Goal: Check status: Check status

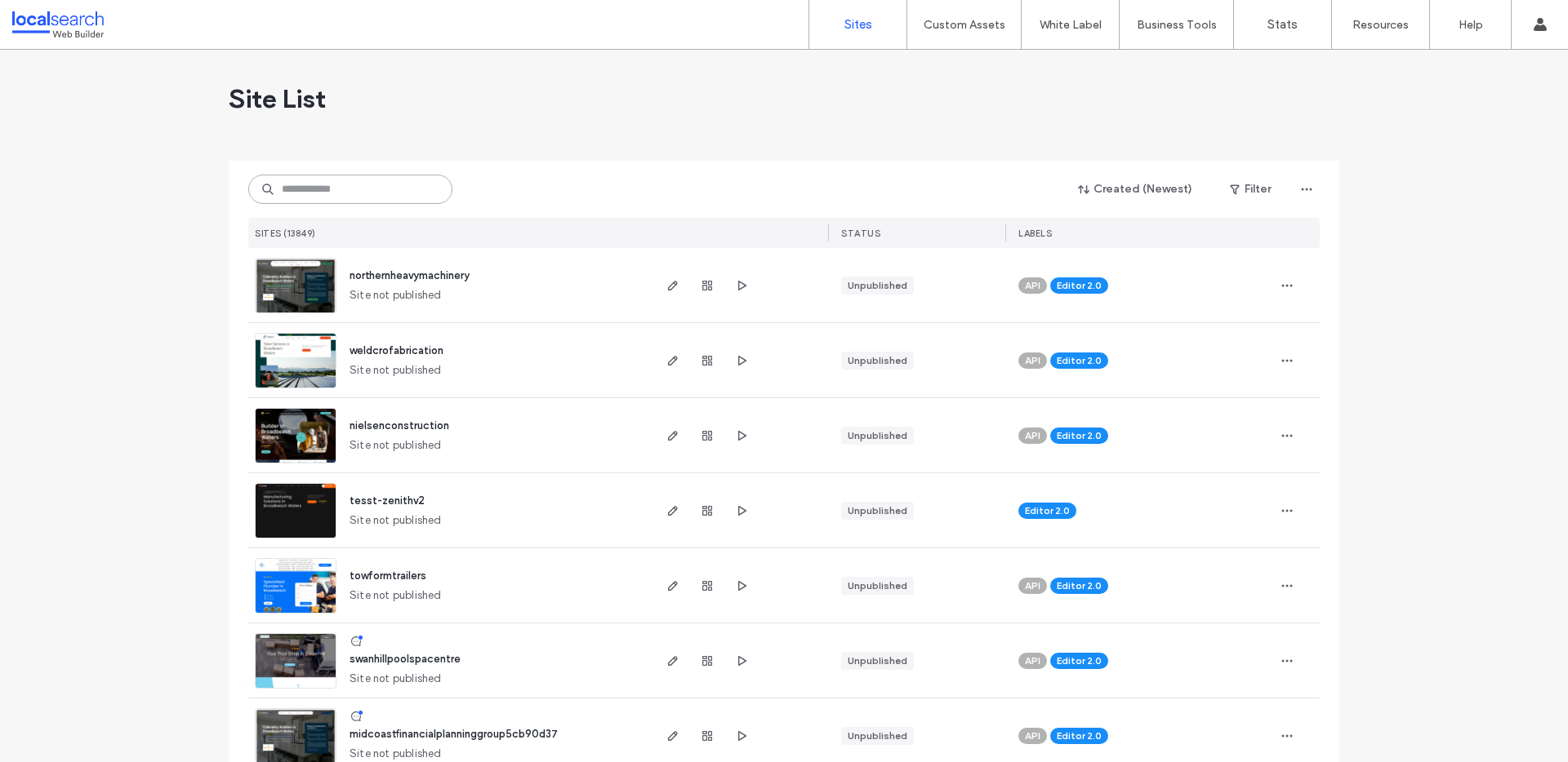
click at [341, 186] on input at bounding box center [350, 190] width 204 height 29
paste input "********"
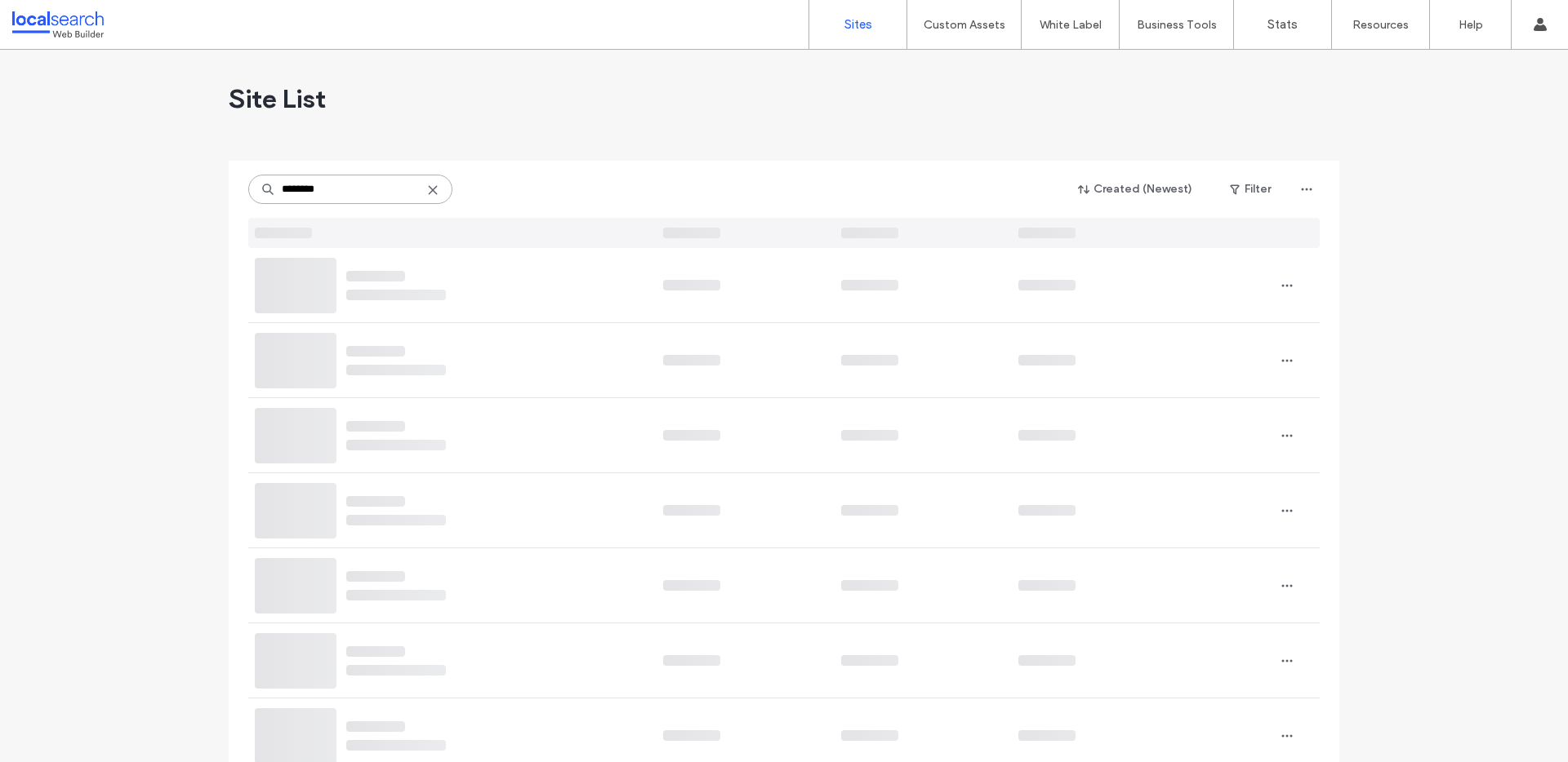
type input "********"
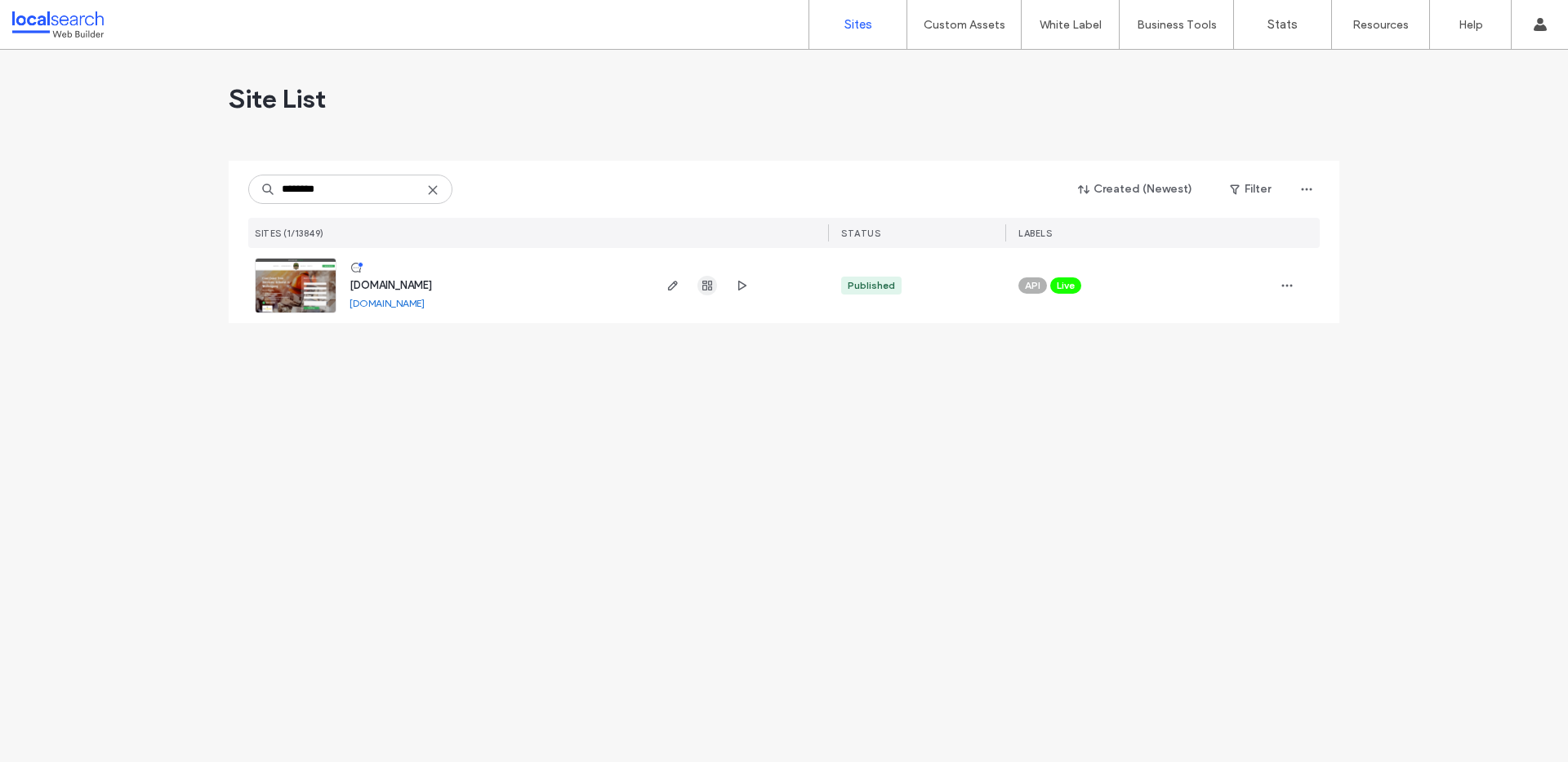
click at [701, 288] on icon "button" at bounding box center [707, 286] width 13 height 13
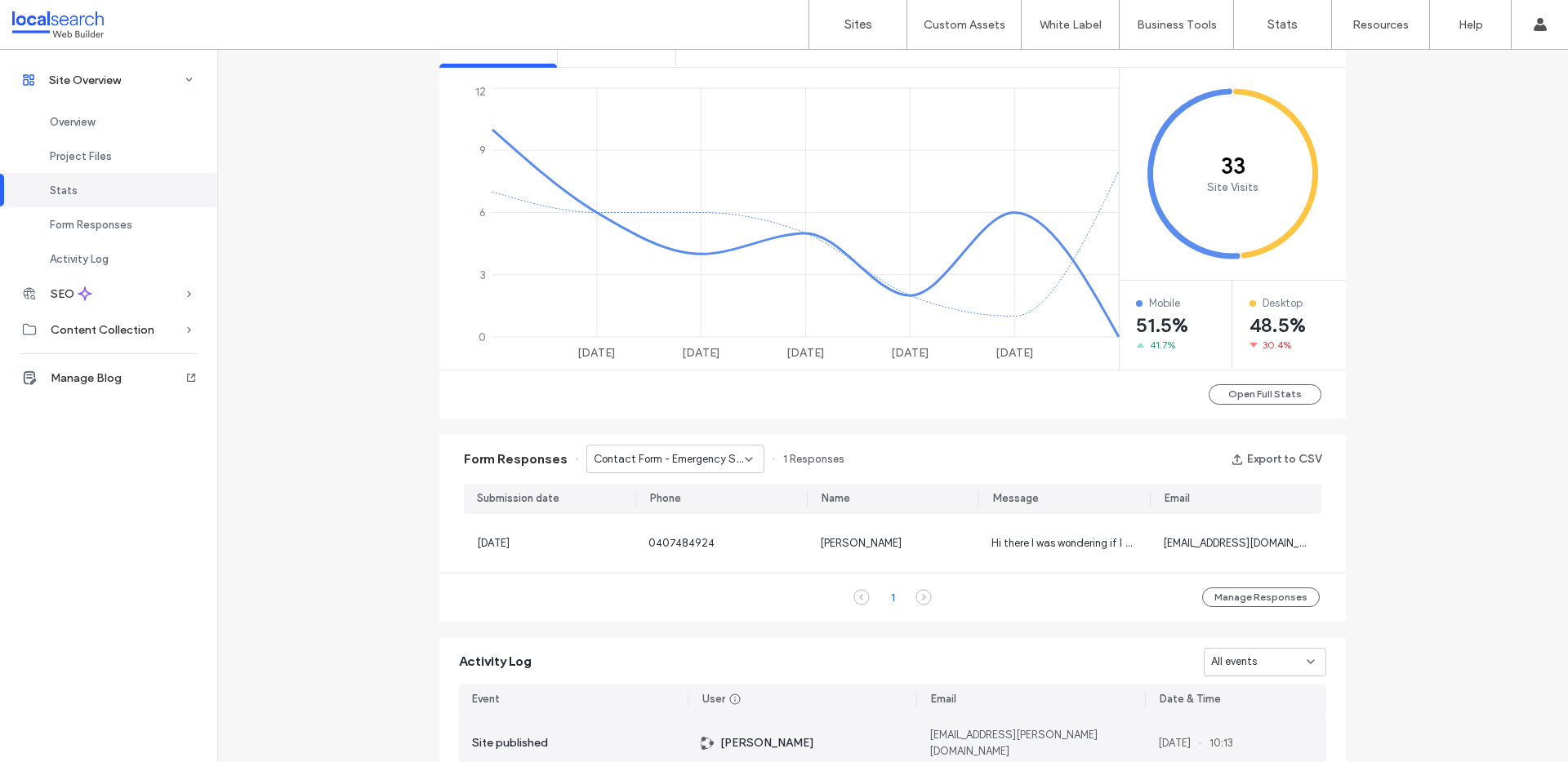
scroll to position [870, 0]
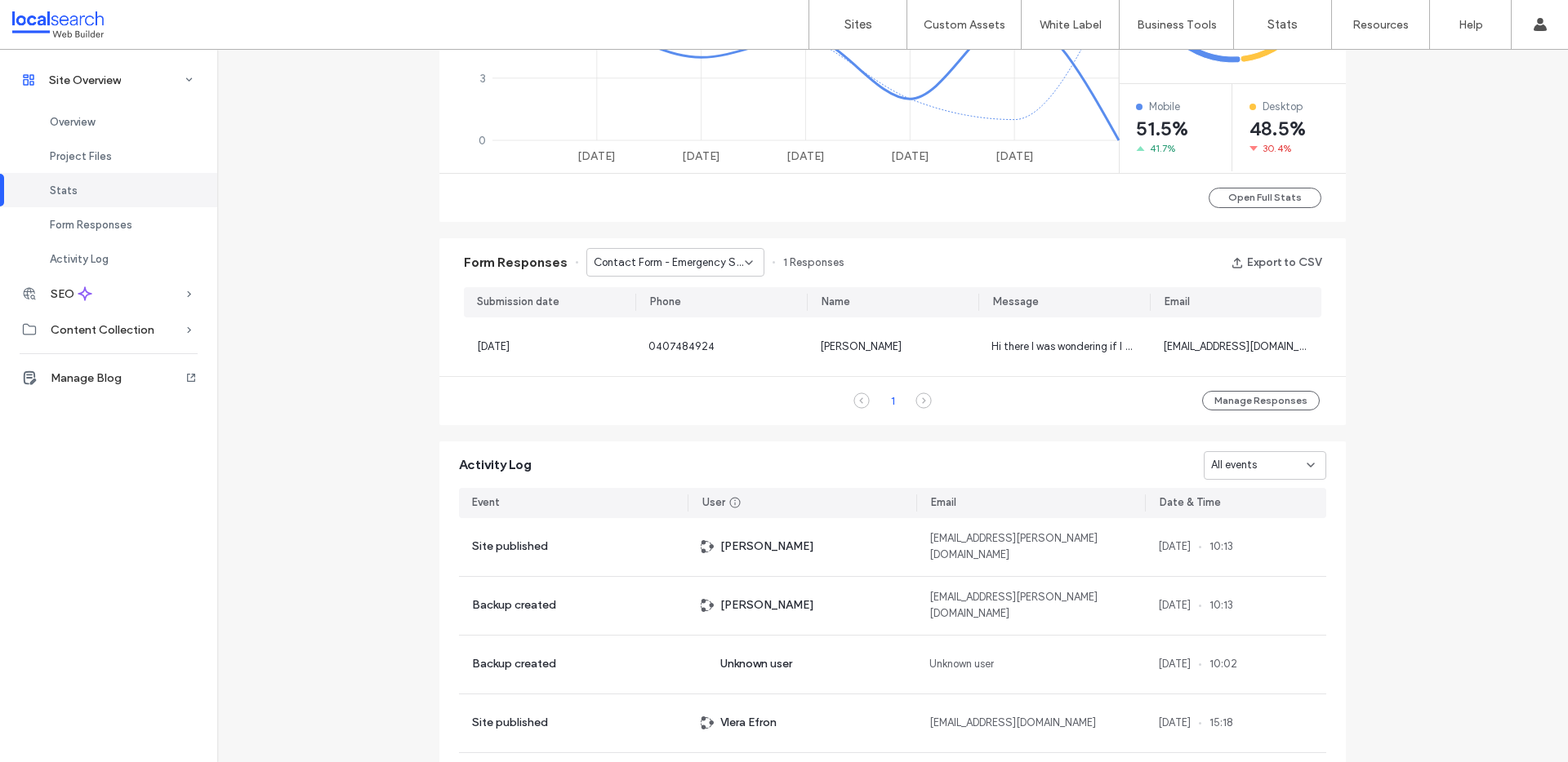
click at [638, 264] on span "Contact Form - Emergency Storm Damage page" at bounding box center [669, 263] width 151 height 16
click at [655, 312] on span "Contact Form - Albion Park page" at bounding box center [663, 320] width 157 height 16
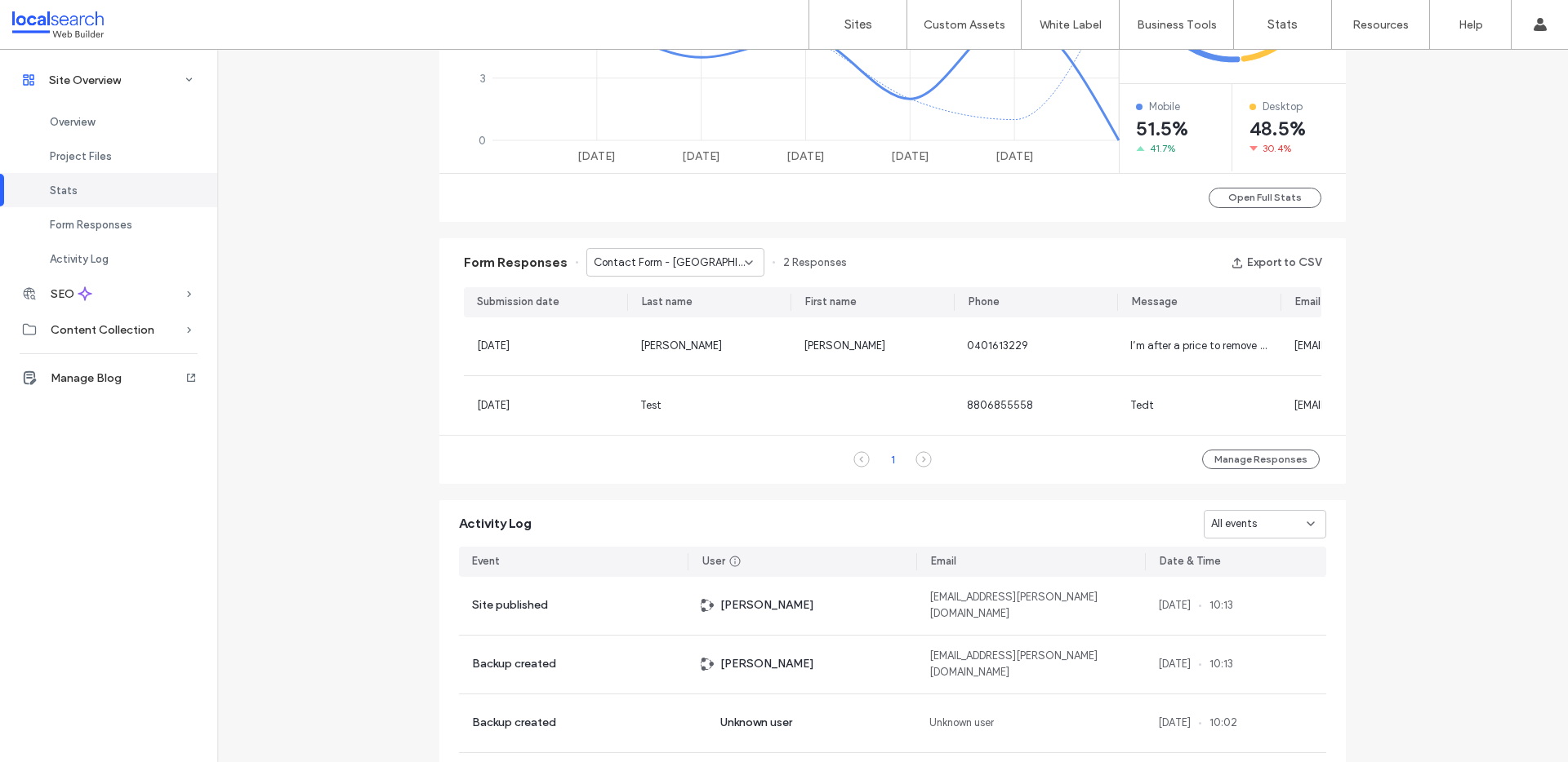
click at [687, 257] on span "Contact Form - Albion Park page" at bounding box center [669, 263] width 151 height 16
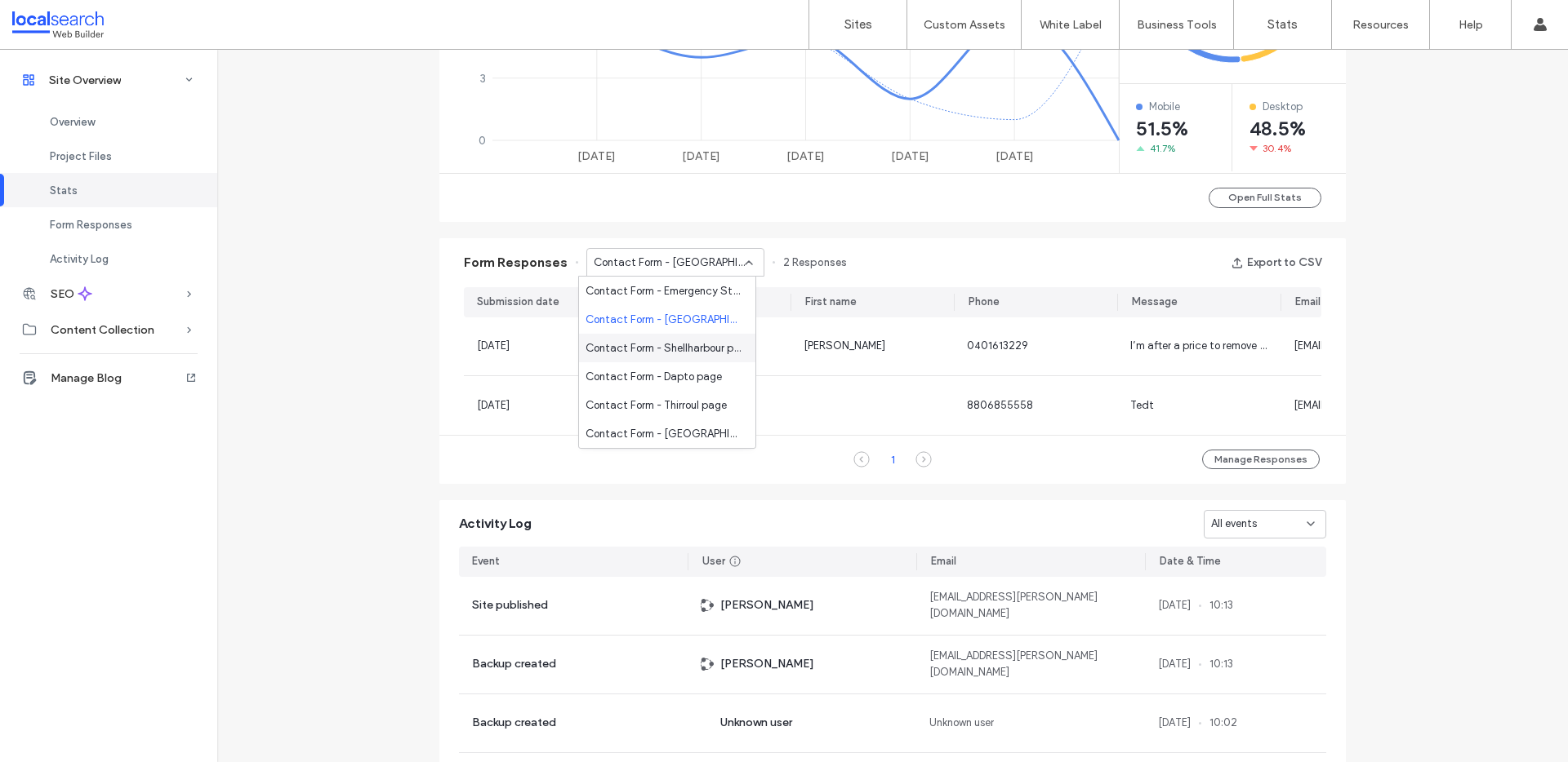
click at [689, 342] on span "Contact Form - Shellharbour page" at bounding box center [663, 349] width 157 height 16
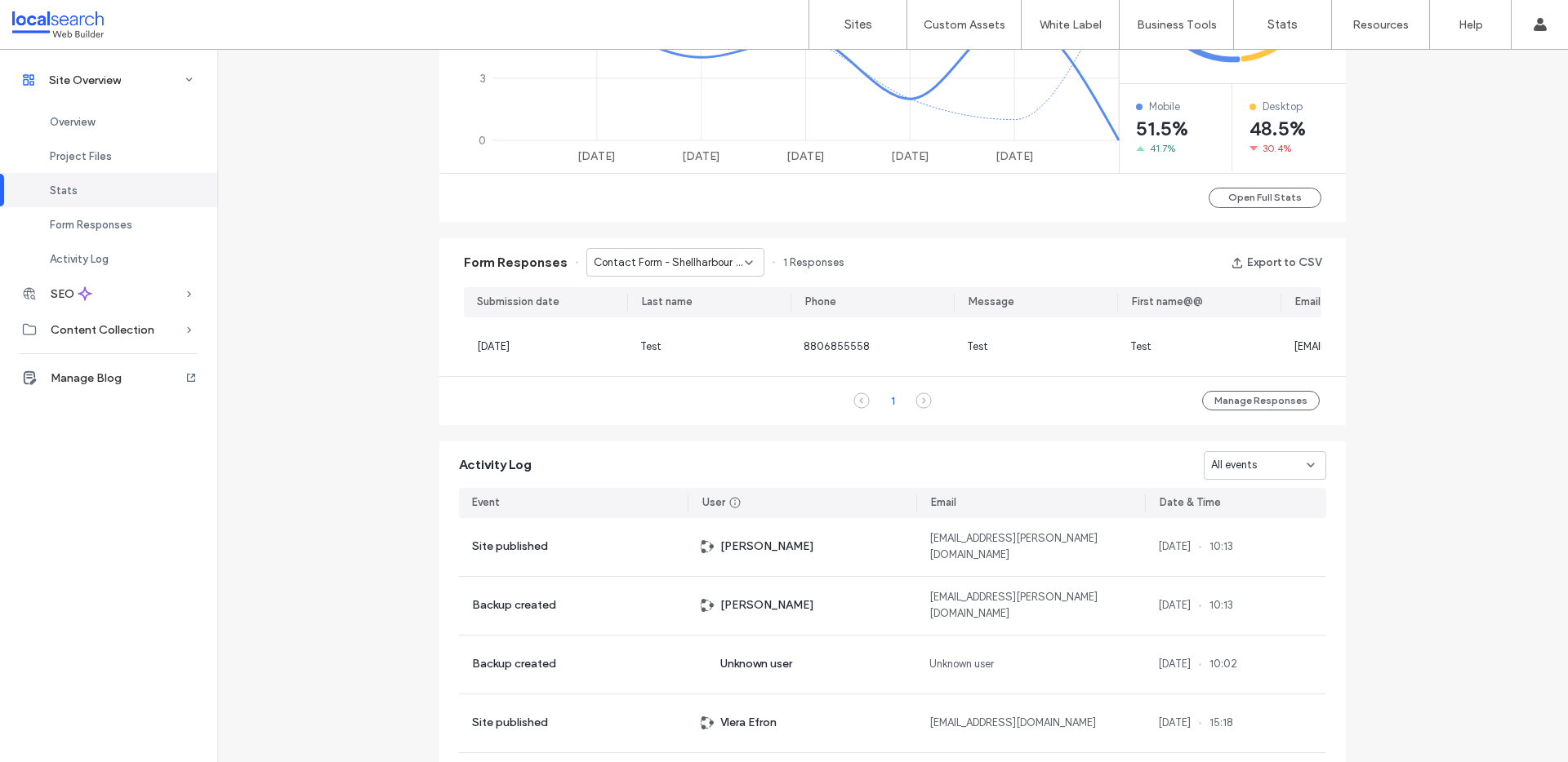
click at [675, 259] on span "Contact Form - Shellharbour page" at bounding box center [669, 263] width 151 height 16
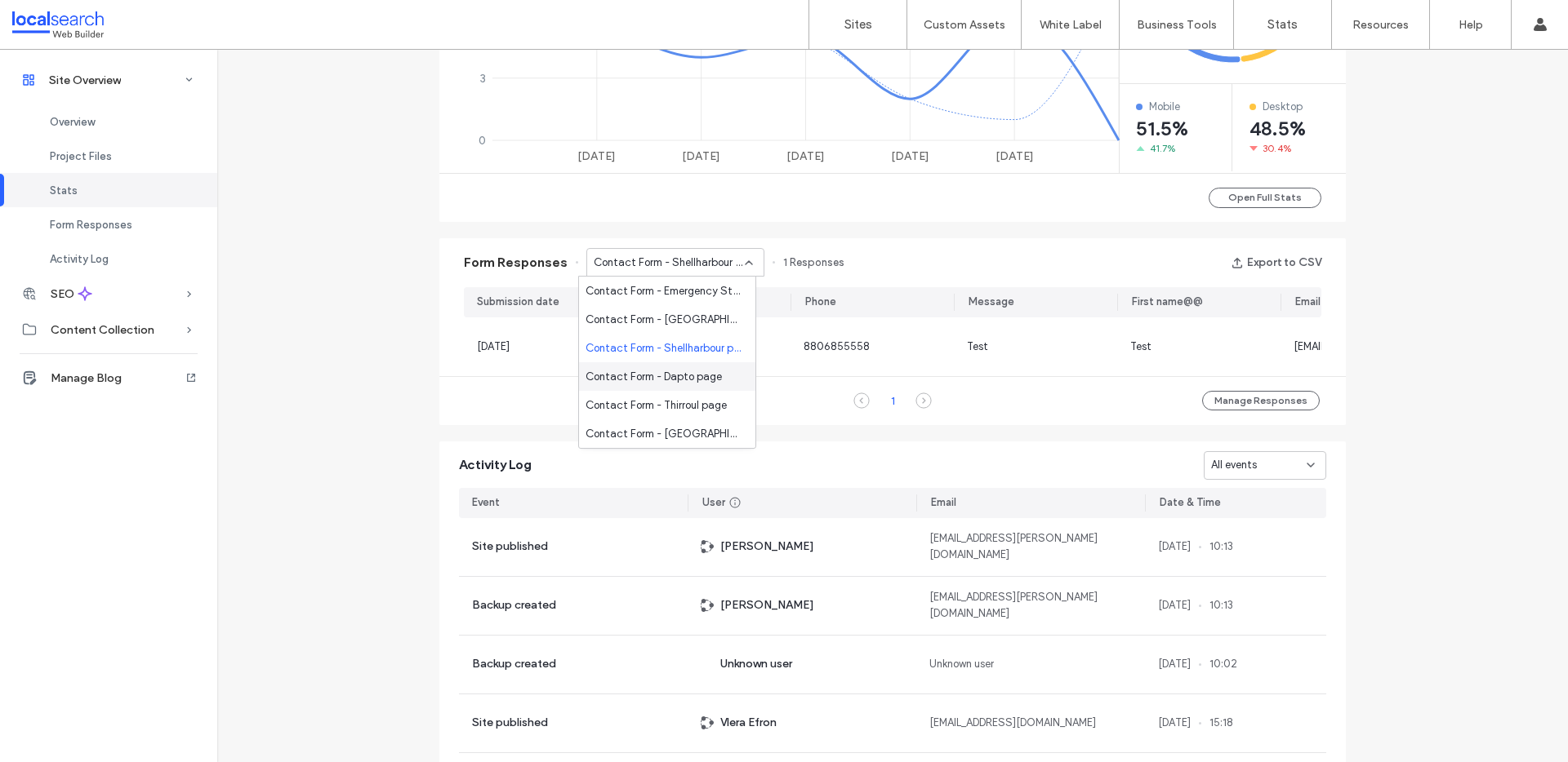
click at [677, 376] on span "Contact Form - Dapto page" at bounding box center [653, 377] width 137 height 16
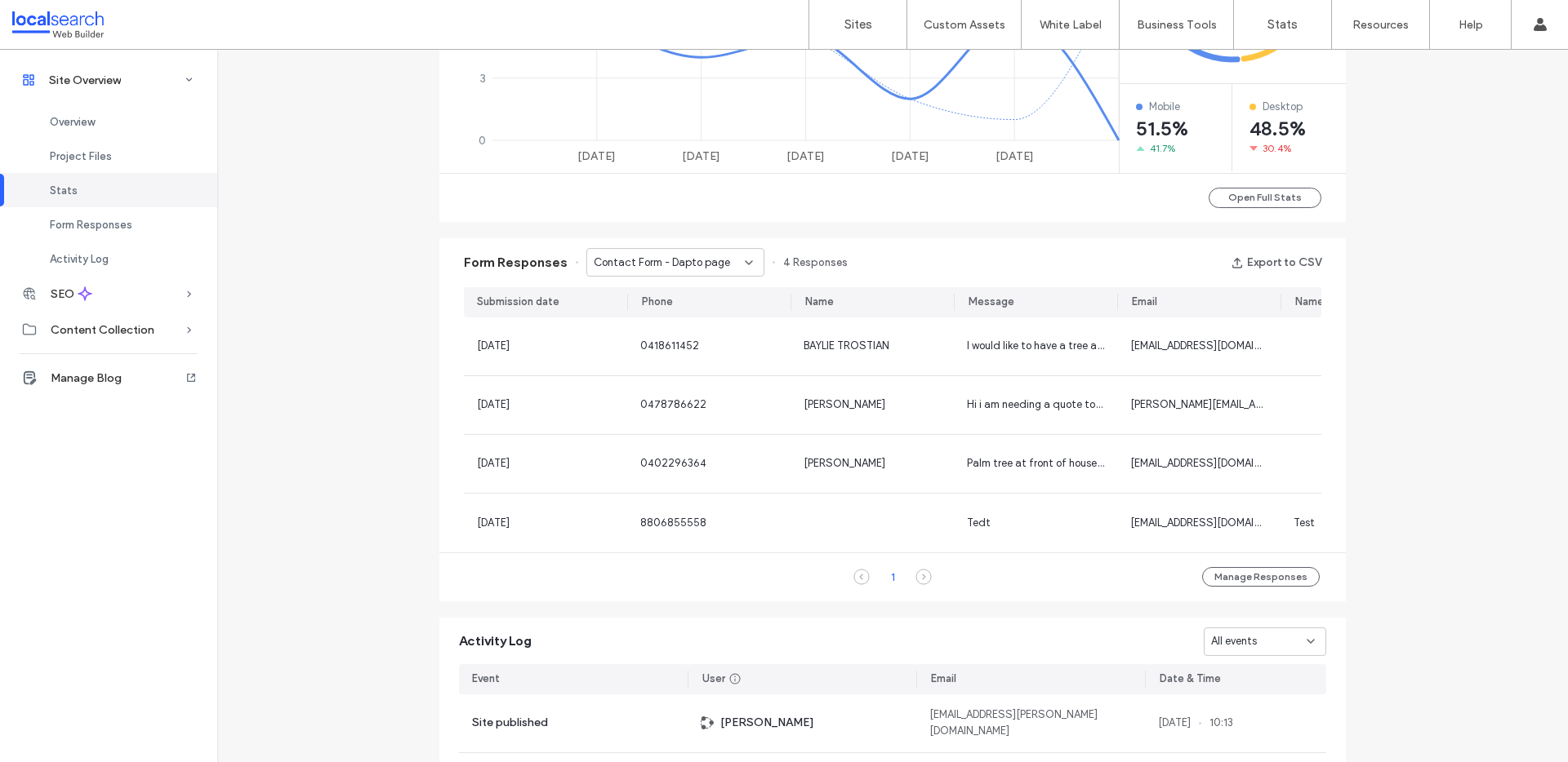
click at [719, 256] on div "Contact Form - Dapto page" at bounding box center [669, 263] width 151 height 16
click at [687, 298] on span "Contact Form - Emergency Storm Damage page" at bounding box center [663, 291] width 157 height 16
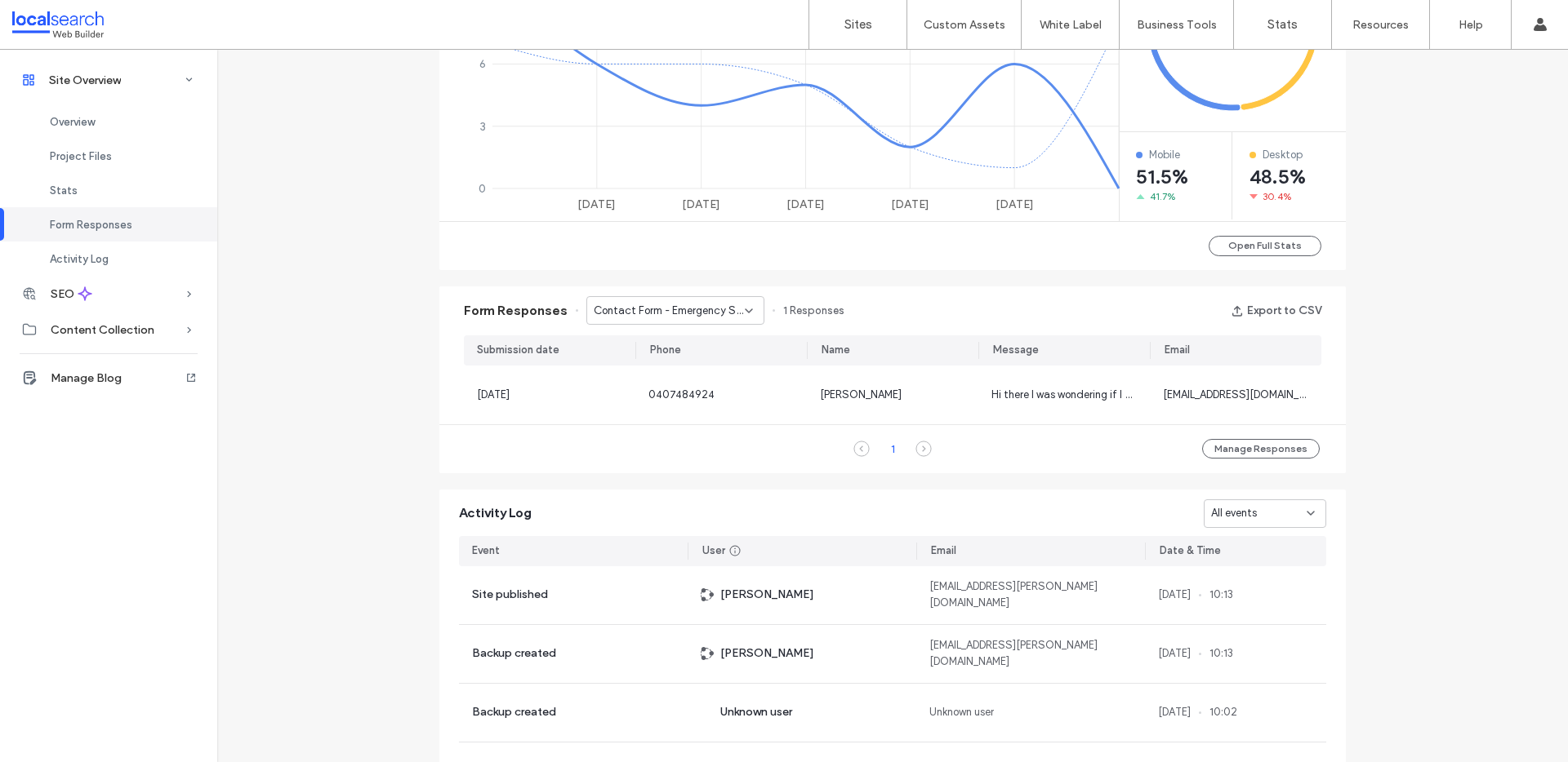
scroll to position [713, 0]
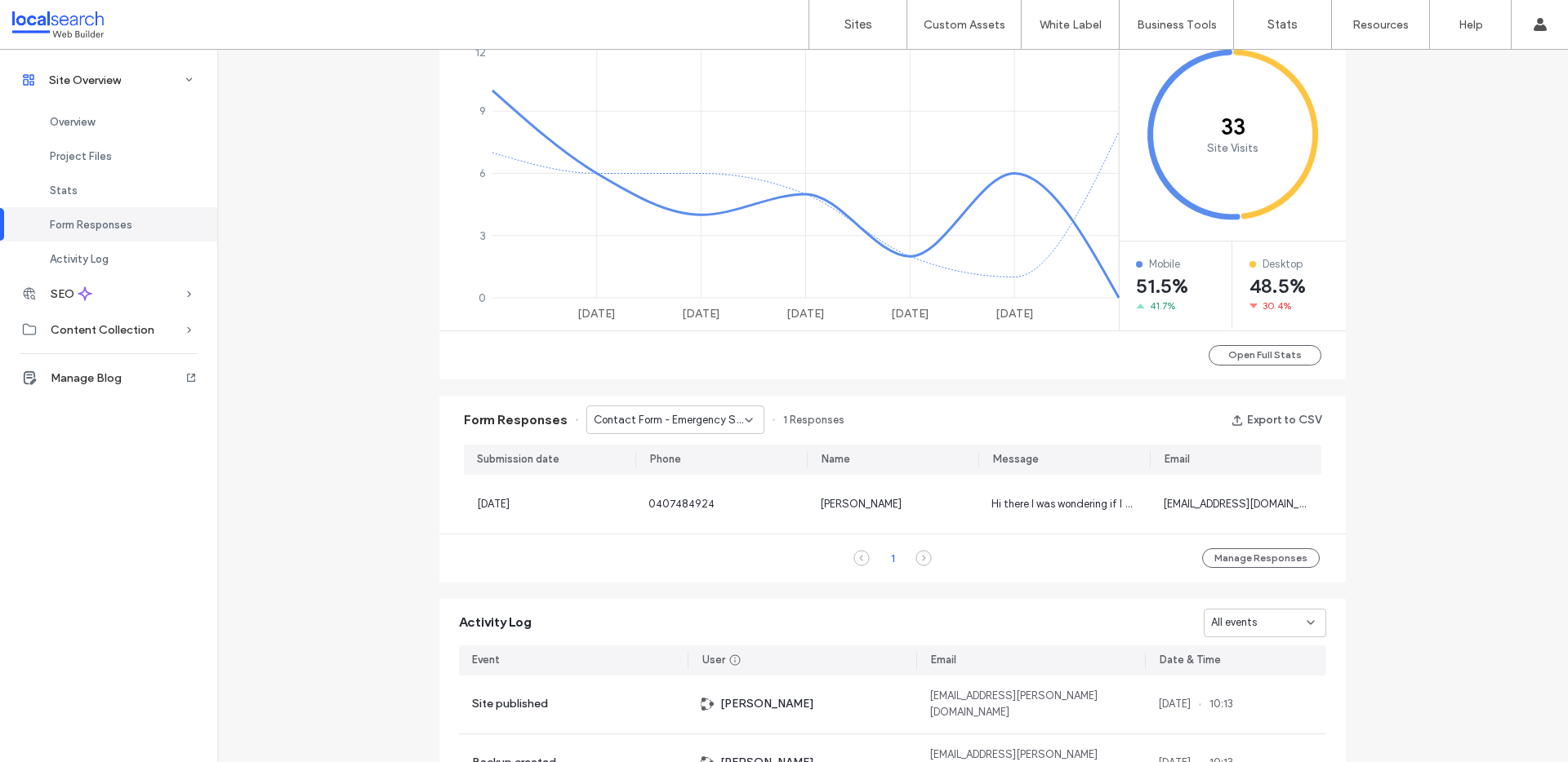
click at [712, 425] on span "Contact Form - Emergency Storm Damage page" at bounding box center [669, 420] width 151 height 16
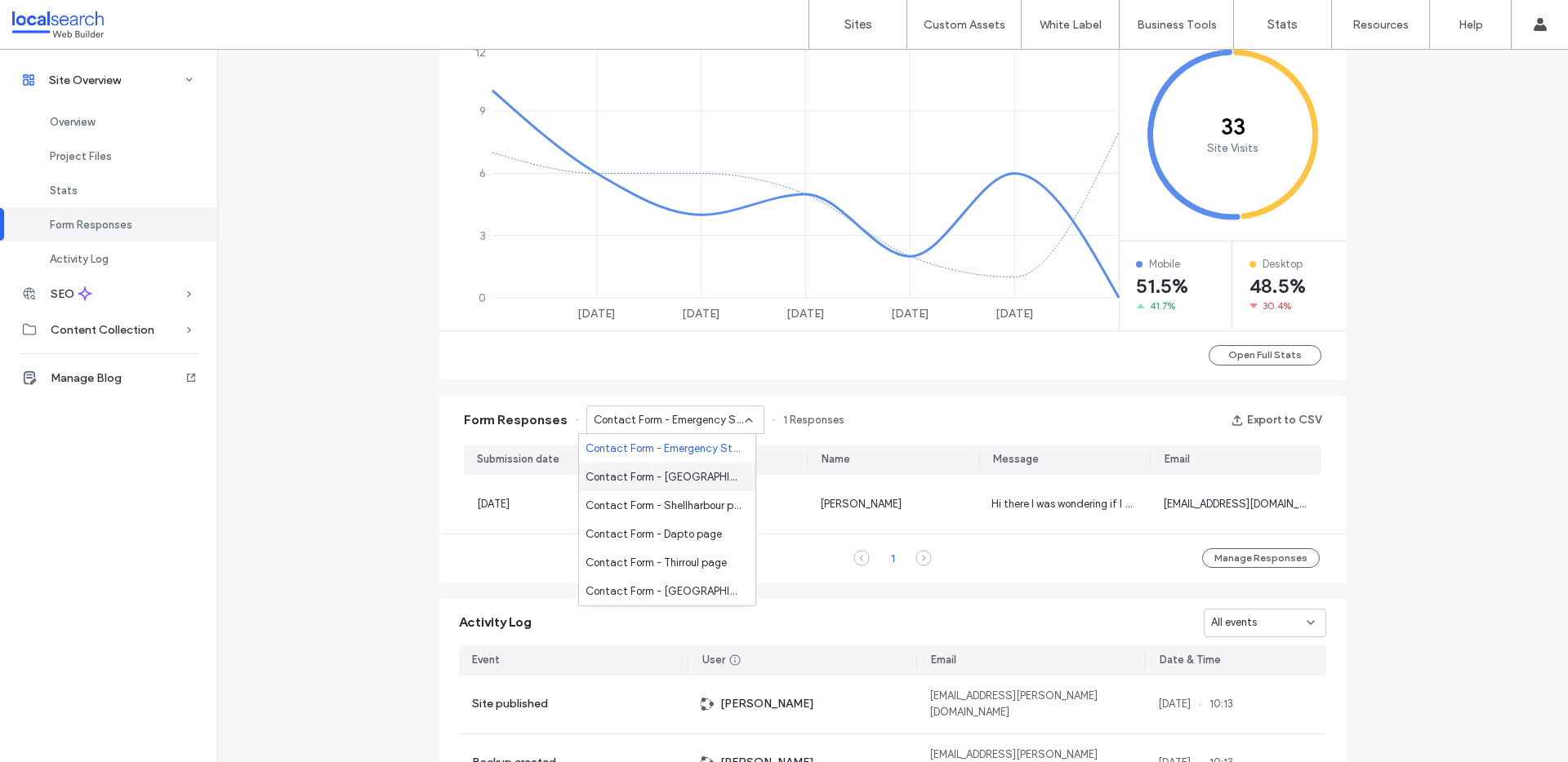
click at [693, 468] on div "Contact Form - Albion Park page" at bounding box center [667, 476] width 176 height 28
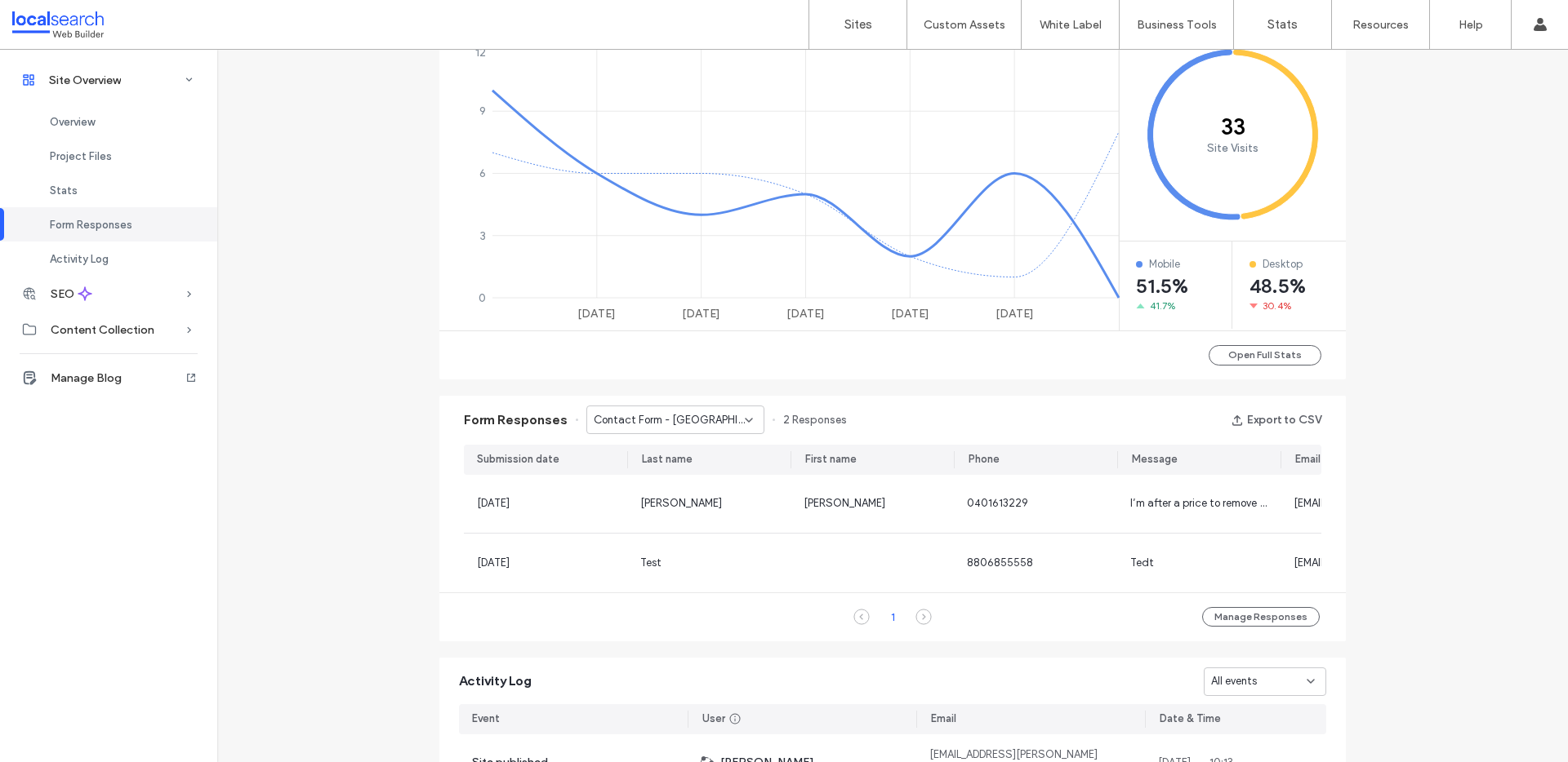
click at [685, 408] on div "Contact Form - Albion Park page" at bounding box center [675, 419] width 178 height 28
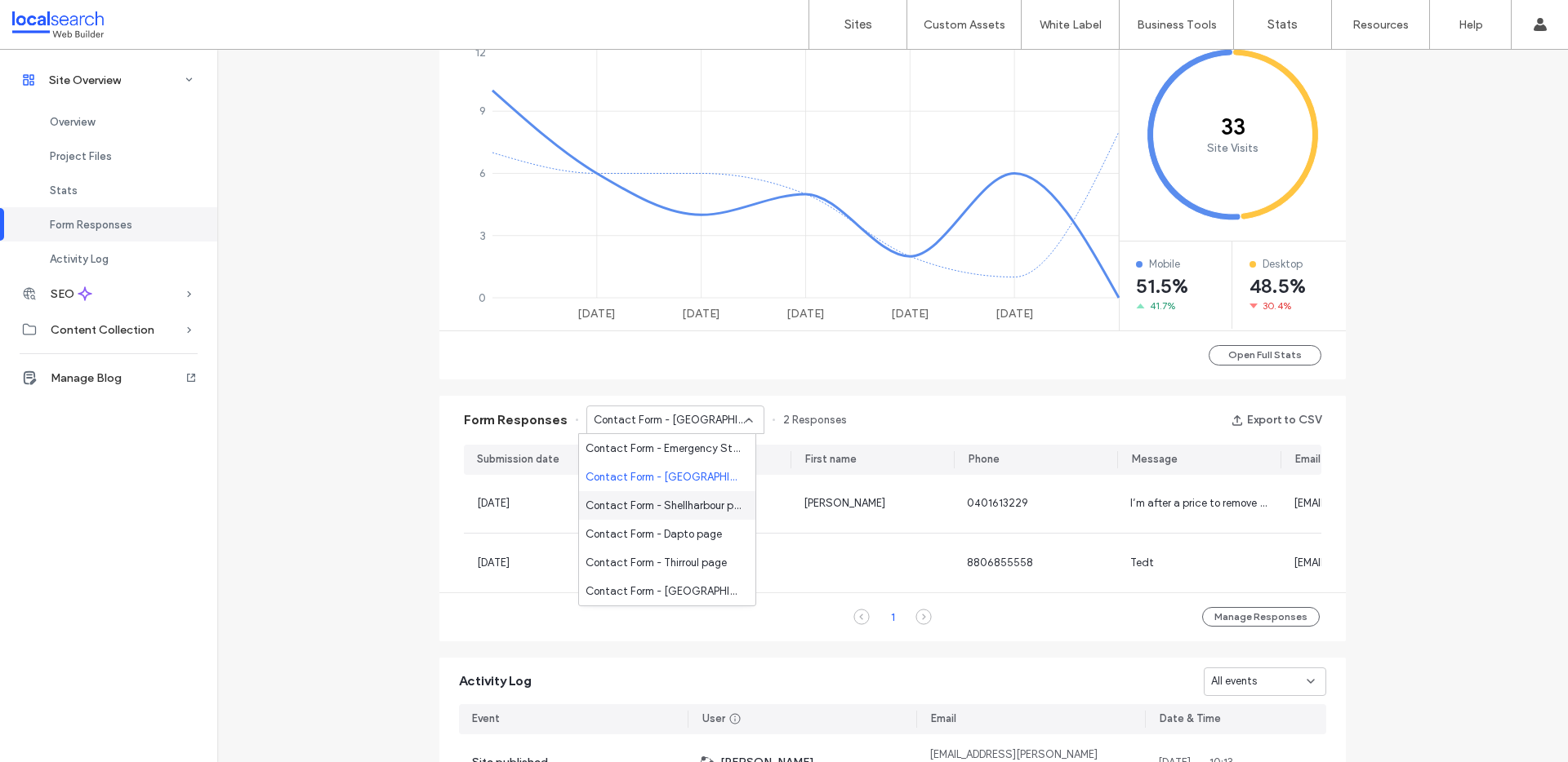
click at [690, 495] on div "Contact Form - Shellharbour page" at bounding box center [667, 505] width 176 height 28
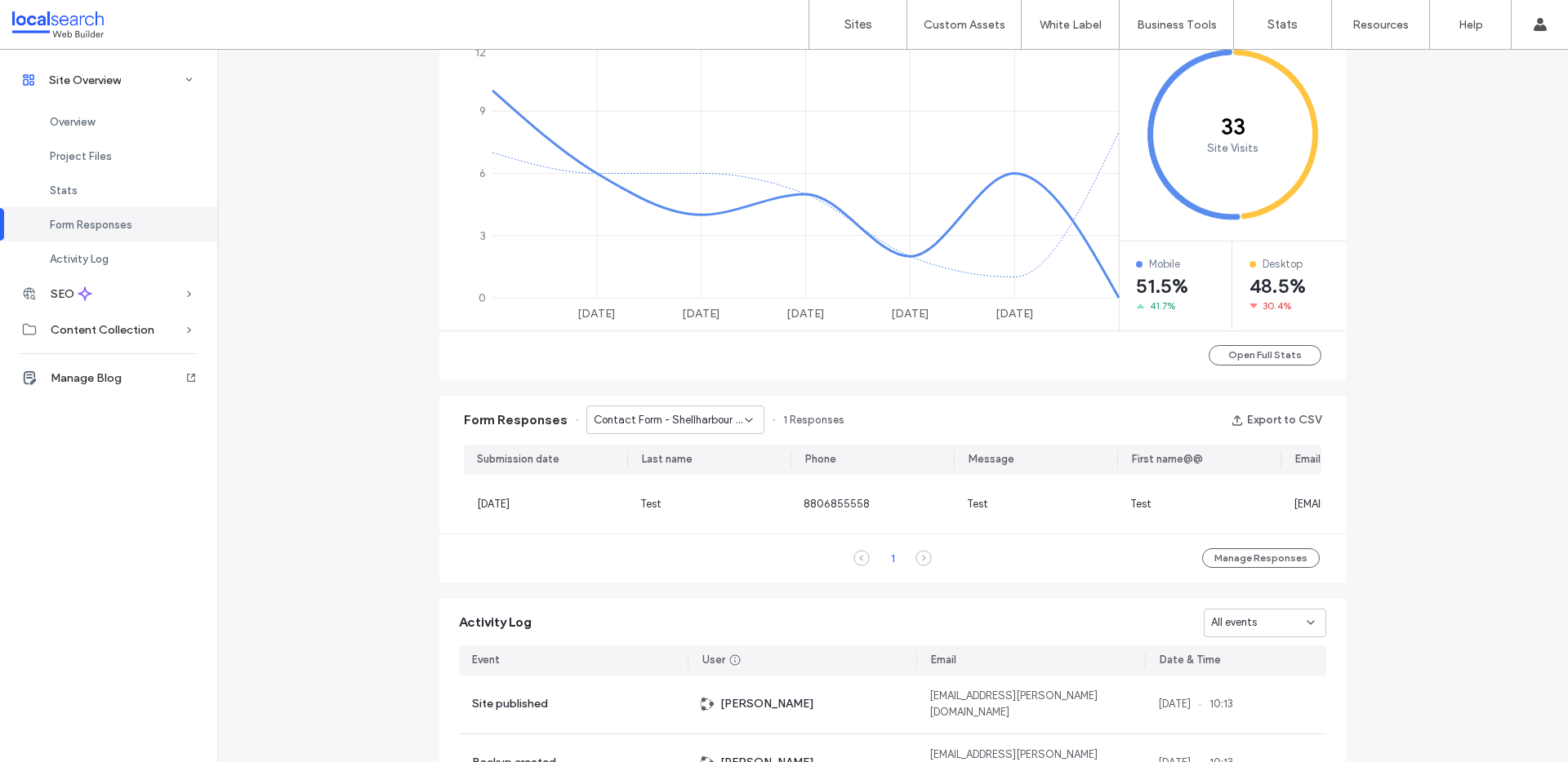
click at [682, 426] on span "Contact Form - Shellharbour page" at bounding box center [669, 420] width 151 height 16
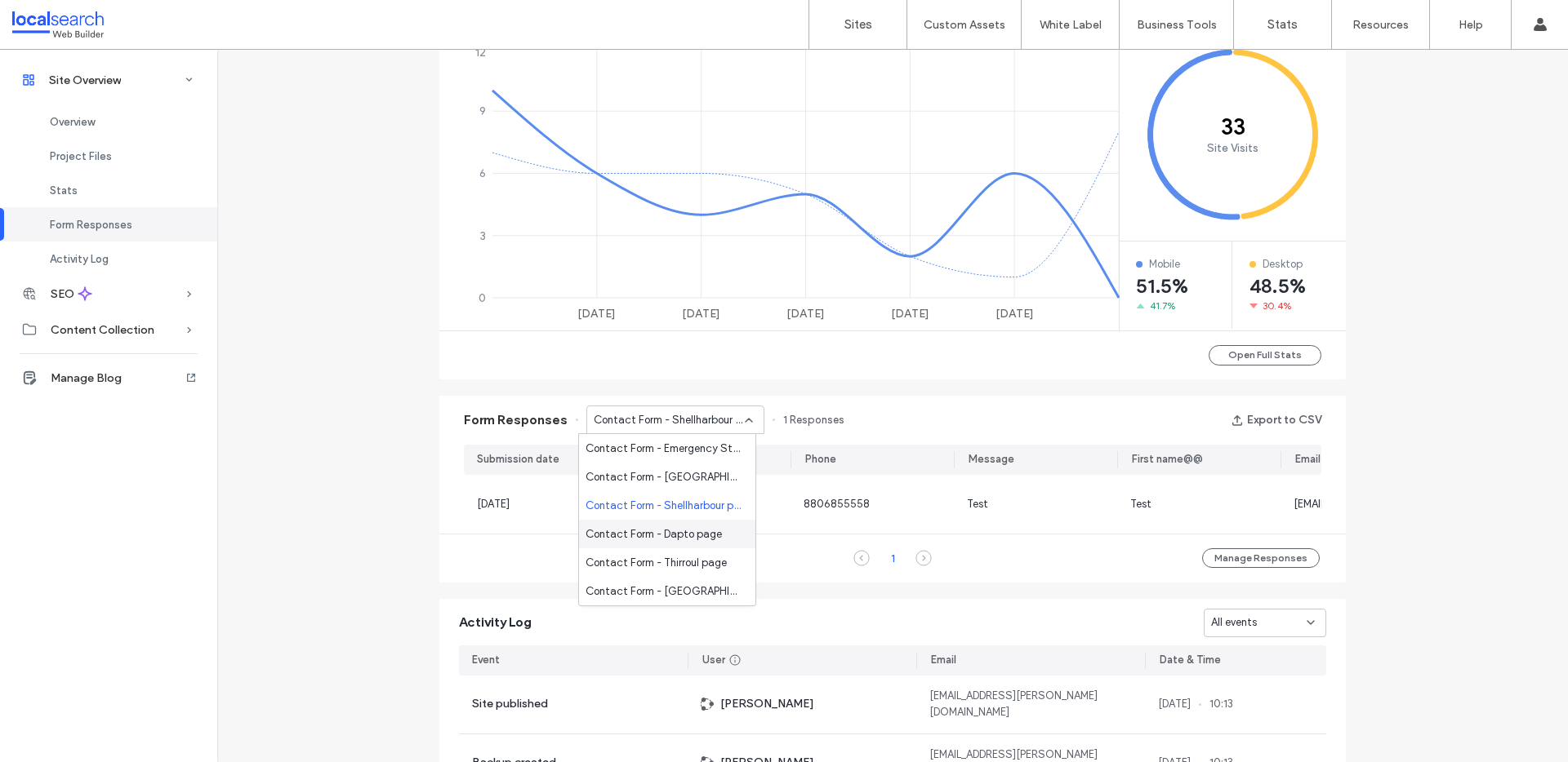
click at [688, 528] on span "Contact Form - Dapto page" at bounding box center [653, 535] width 137 height 16
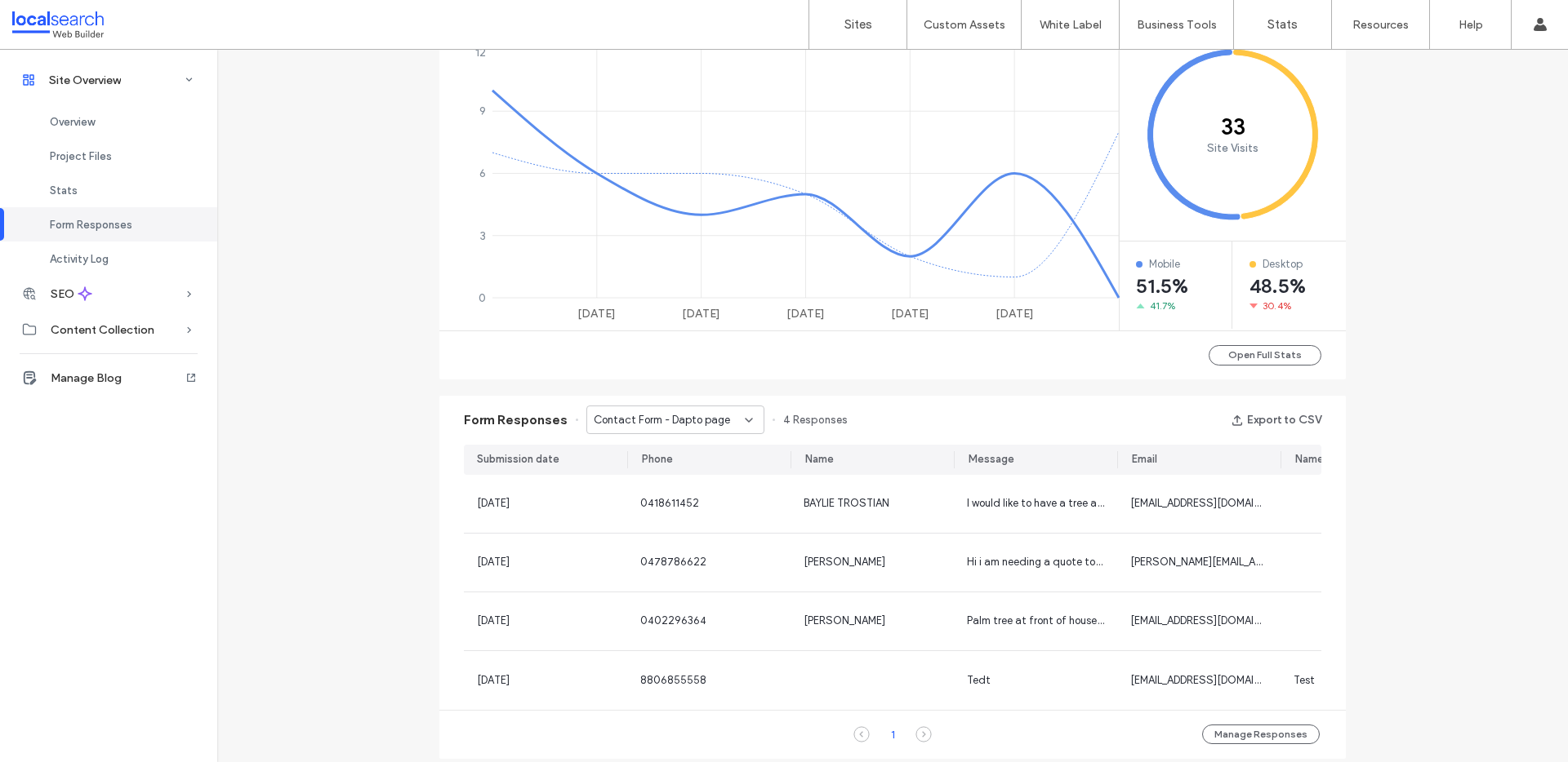
click at [663, 424] on span "Contact Form - Dapto page" at bounding box center [662, 420] width 137 height 16
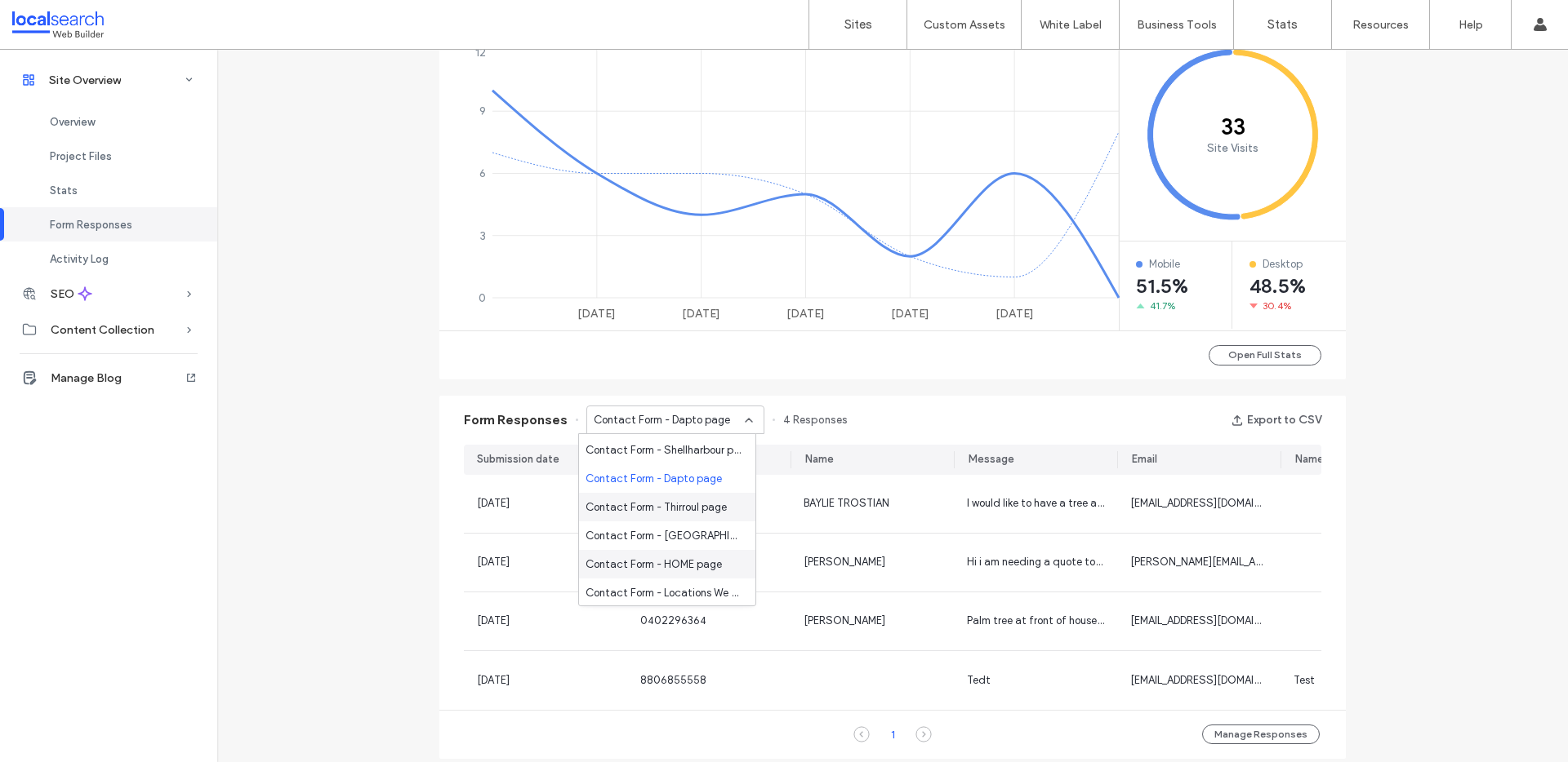
scroll to position [68, 0]
click at [674, 497] on span "Contact Form - Thirroul page" at bounding box center [656, 495] width 141 height 16
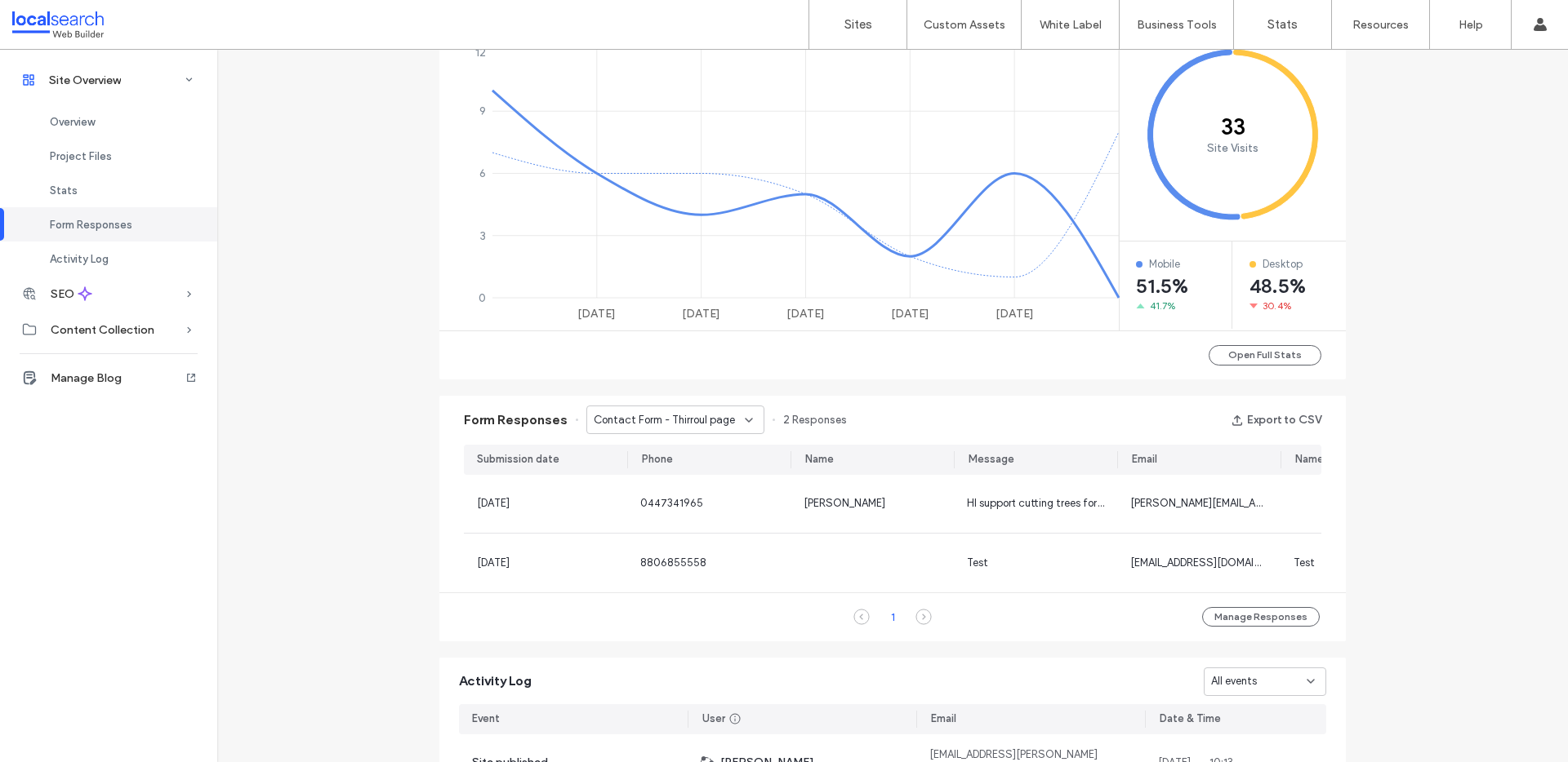
click at [657, 423] on span "Contact Form - Thirroul page" at bounding box center [664, 420] width 141 height 16
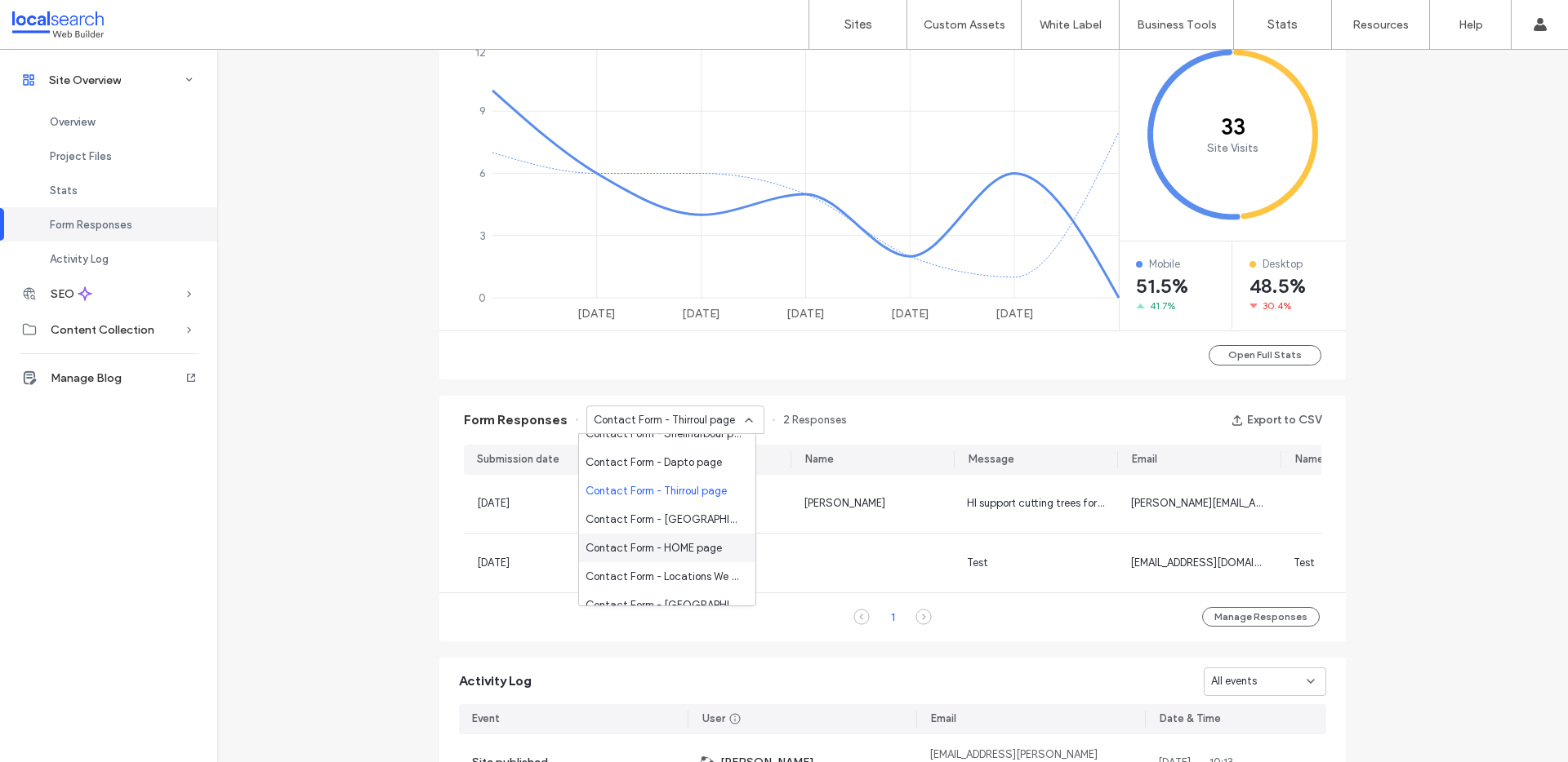
scroll to position [83, 0]
click at [679, 507] on span "Contact Form - Helensburgh page" at bounding box center [663, 508] width 157 height 16
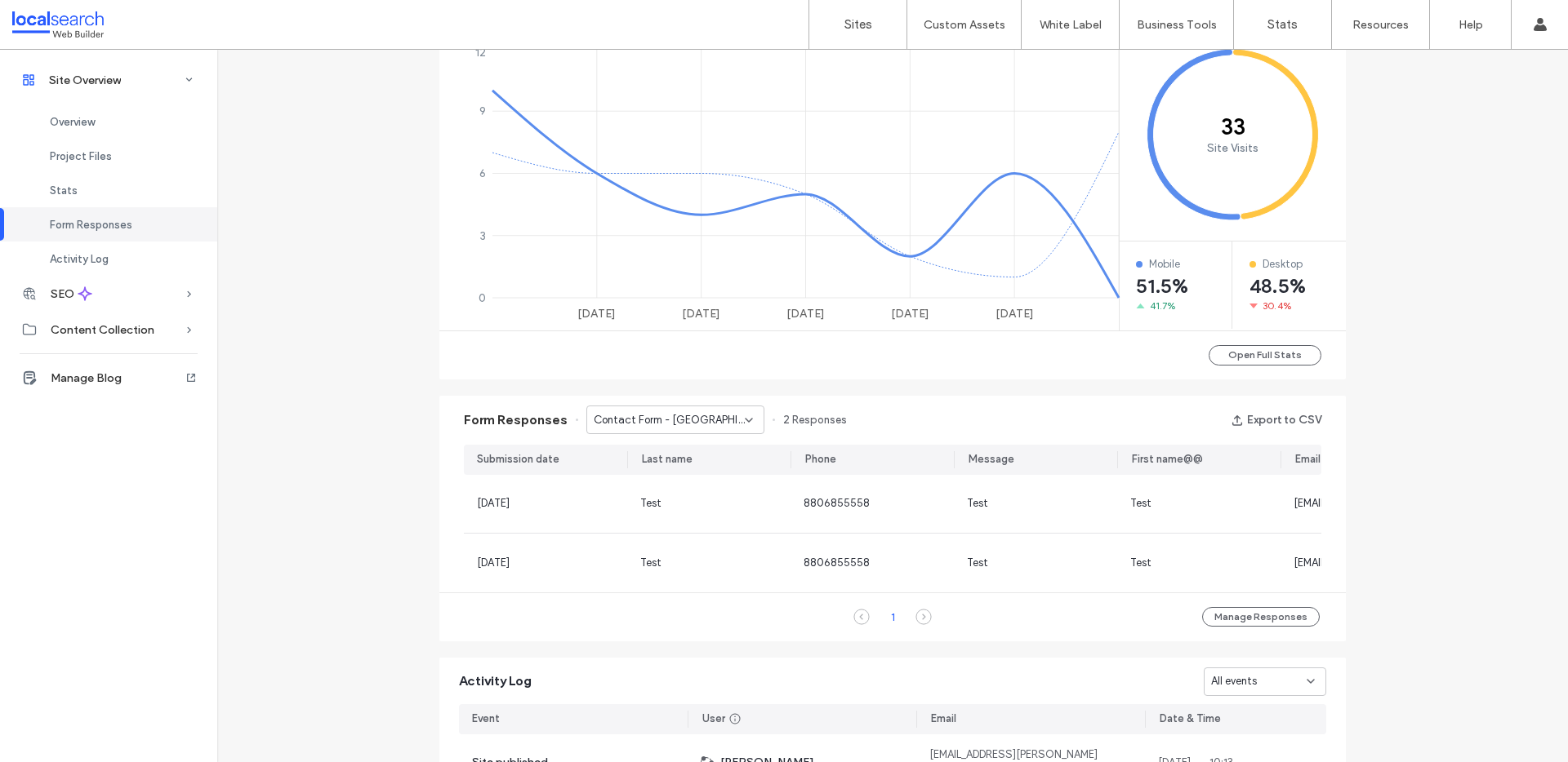
click at [675, 423] on span "Contact Form - Helensburgh page" at bounding box center [669, 420] width 151 height 16
click at [661, 466] on span "Contact Form - HOME page" at bounding box center [653, 462] width 137 height 16
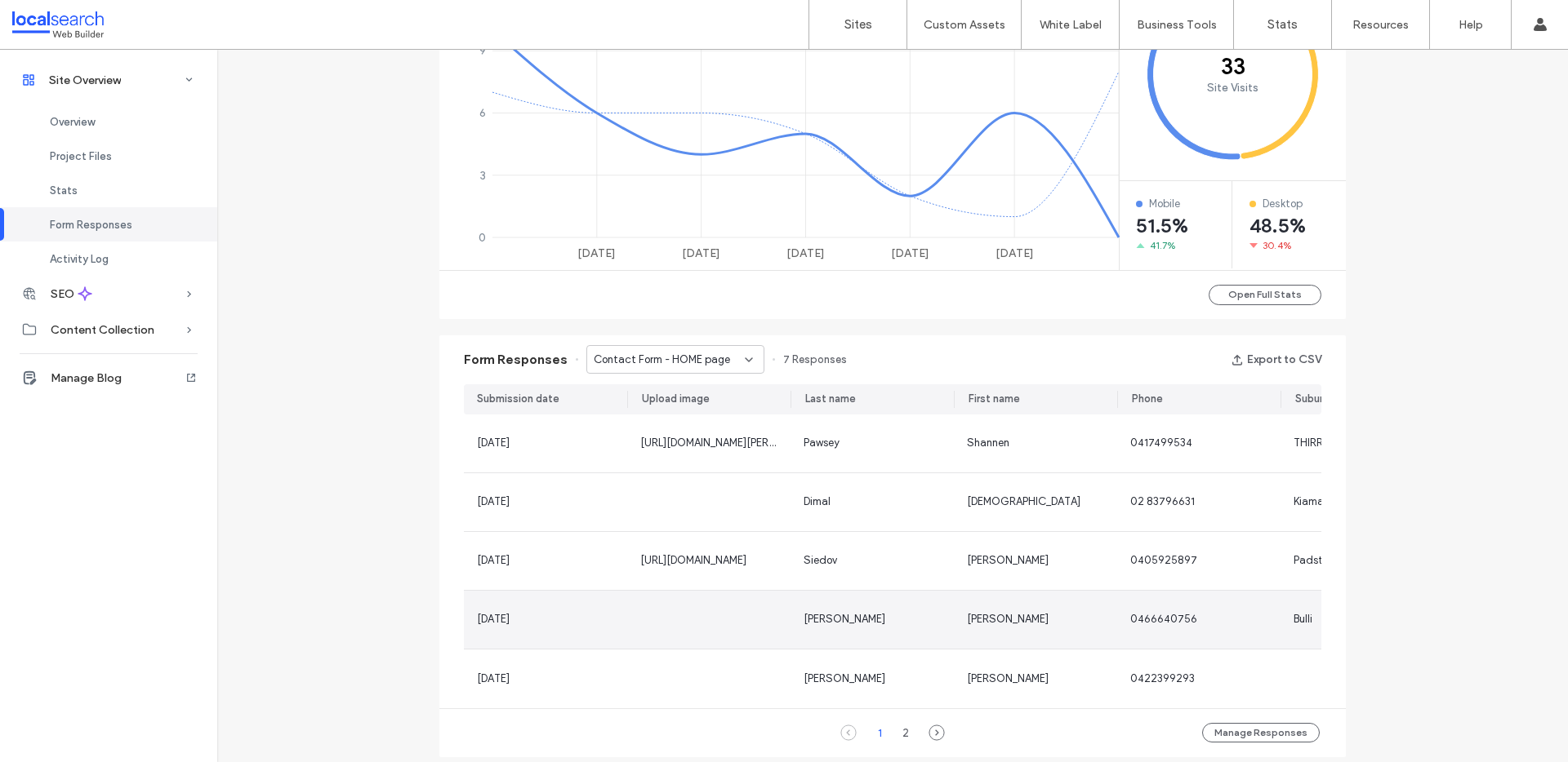
scroll to position [799, 0]
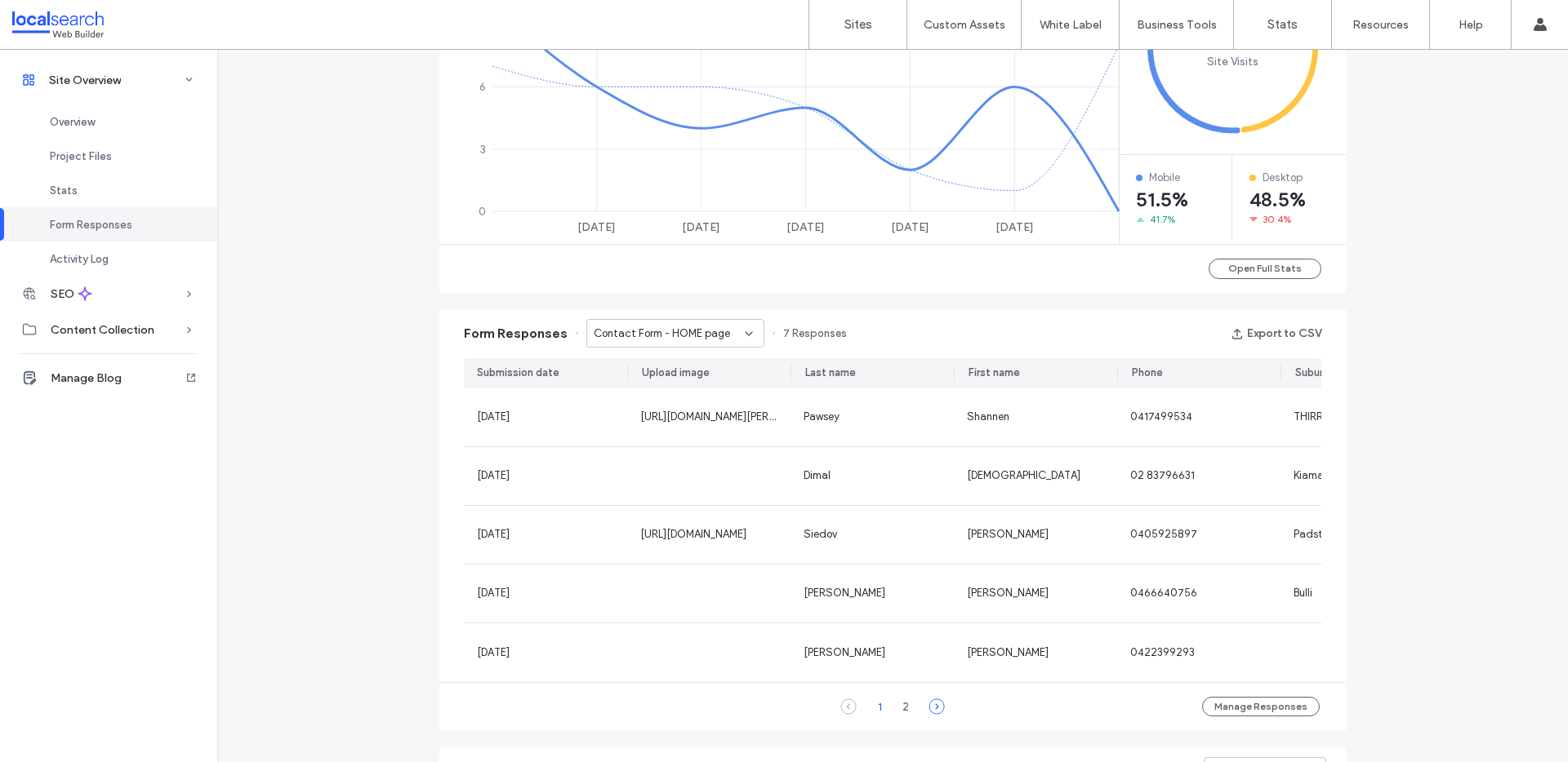
click at [930, 708] on icon at bounding box center [937, 707] width 16 height 16
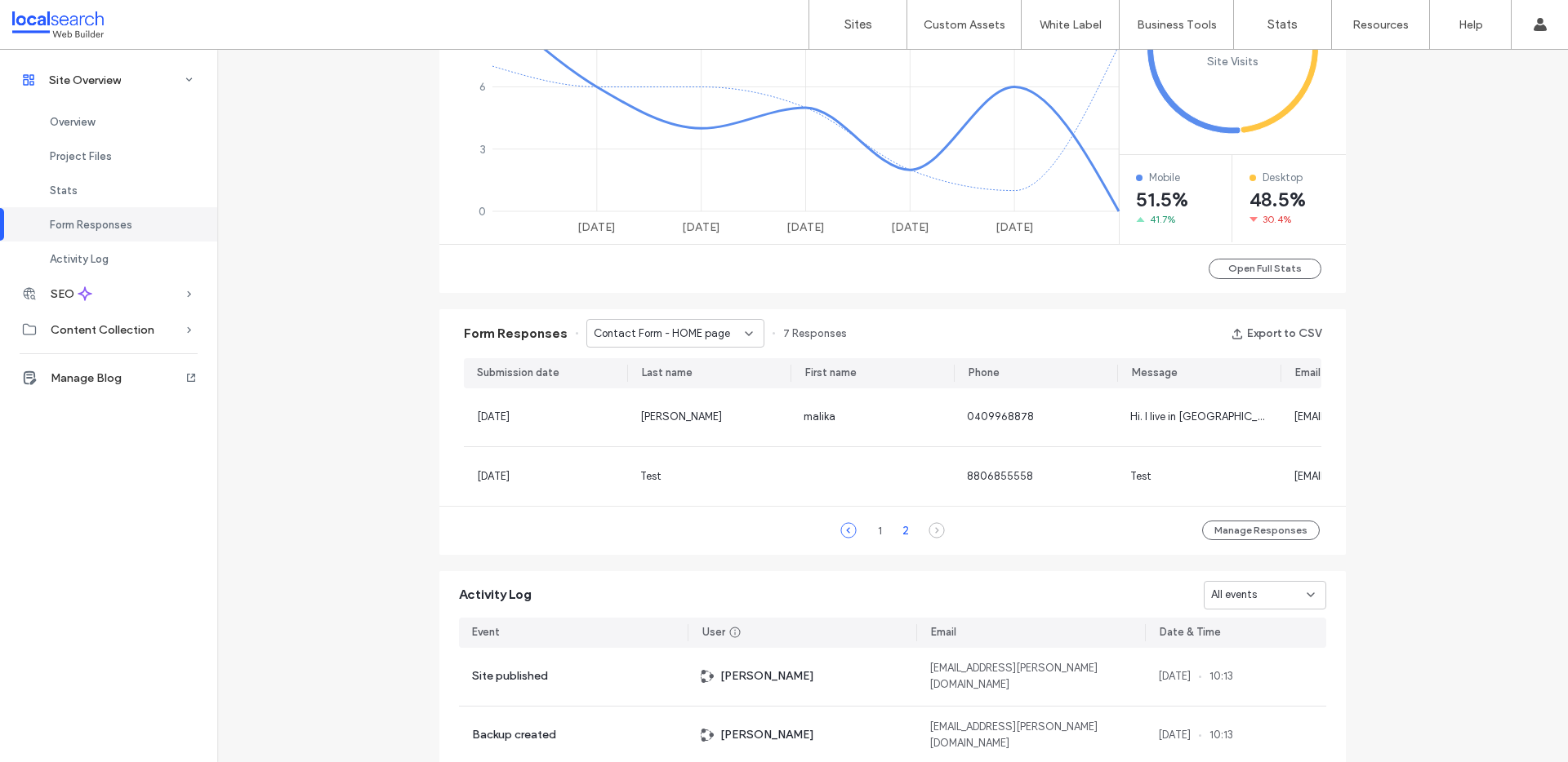
click at [845, 537] on icon at bounding box center [849, 530] width 16 height 16
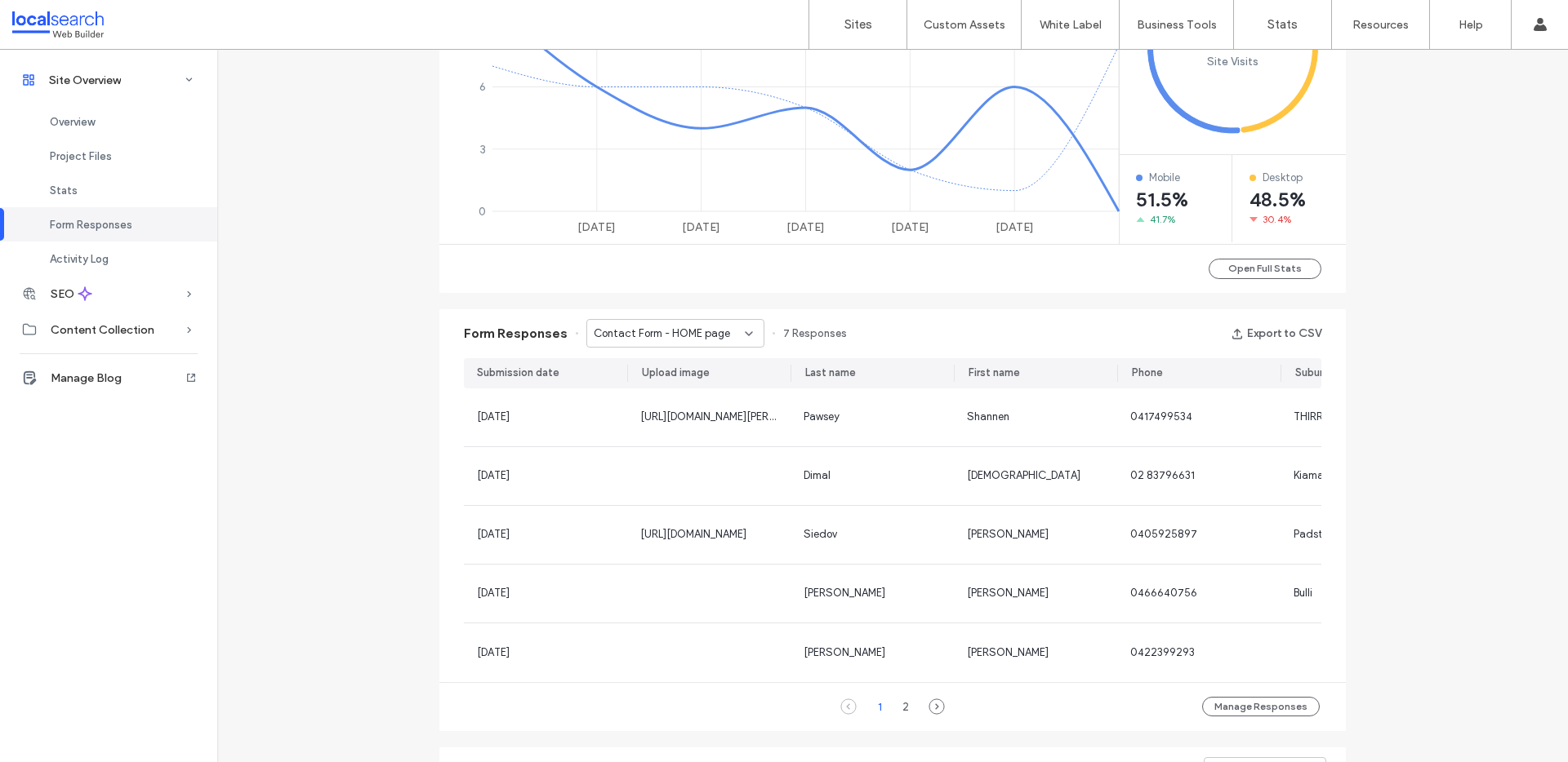
click at [720, 344] on div "Contact Form - HOME page" at bounding box center [675, 332] width 178 height 28
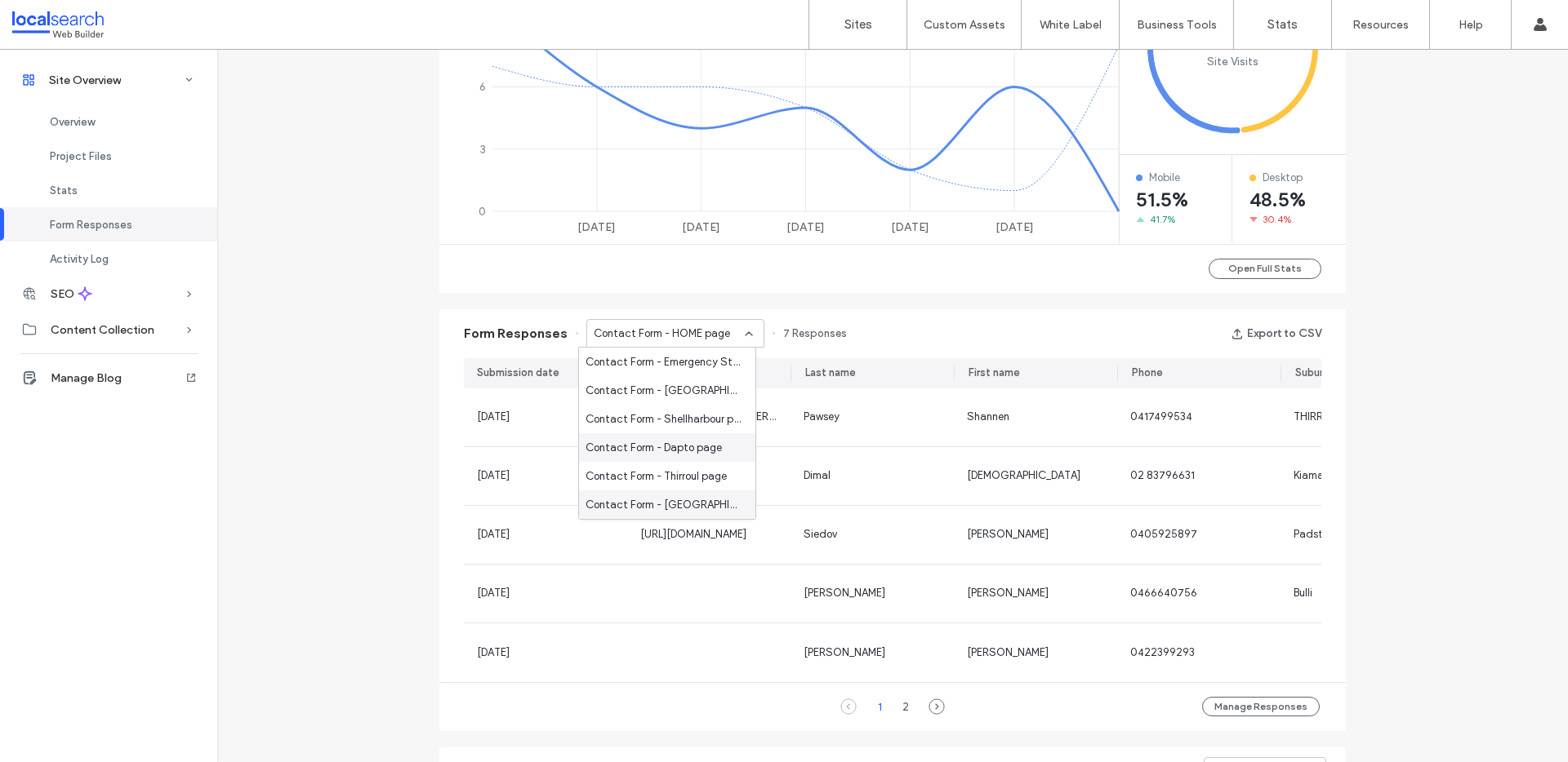
scroll to position [150, 0]
click at [674, 413] on span "Contact Form - Locations We Service page" at bounding box center [663, 412] width 157 height 16
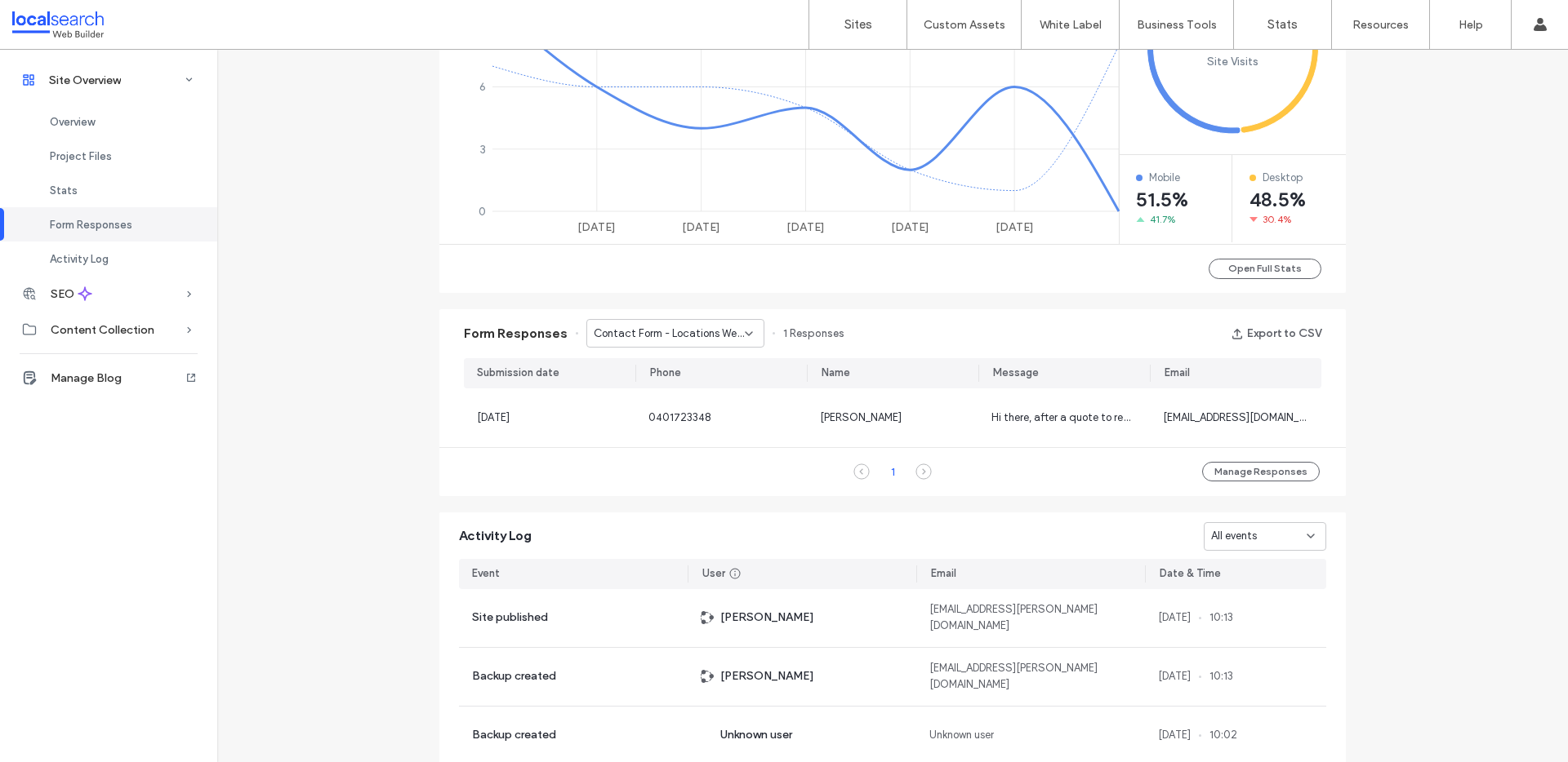
click at [716, 333] on span "Contact Form - Locations We Service page" at bounding box center [669, 334] width 151 height 16
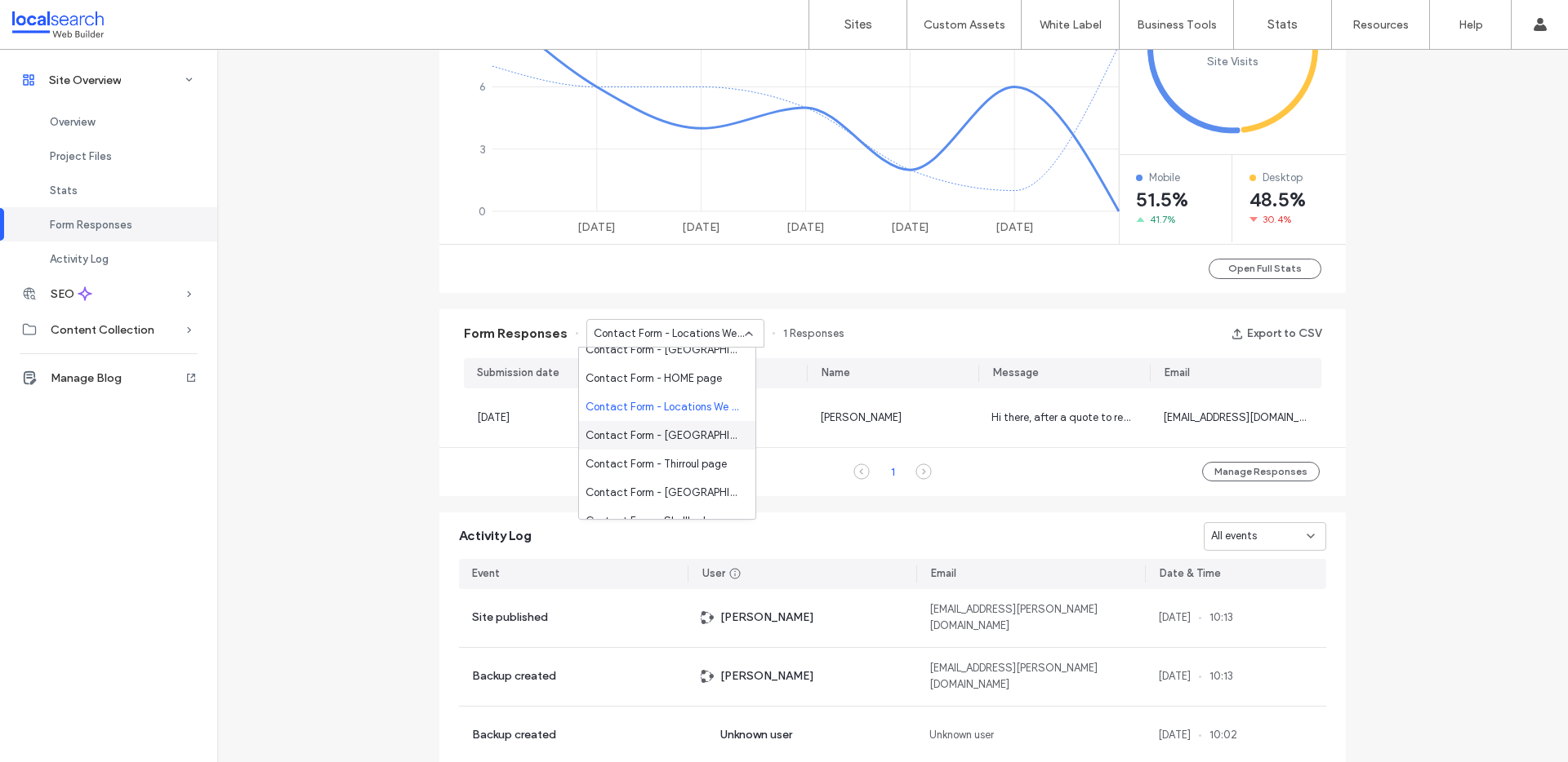
scroll to position [156, 0]
click at [639, 428] on span "Contact Form - Helensburgh page" at bounding box center [663, 435] width 157 height 16
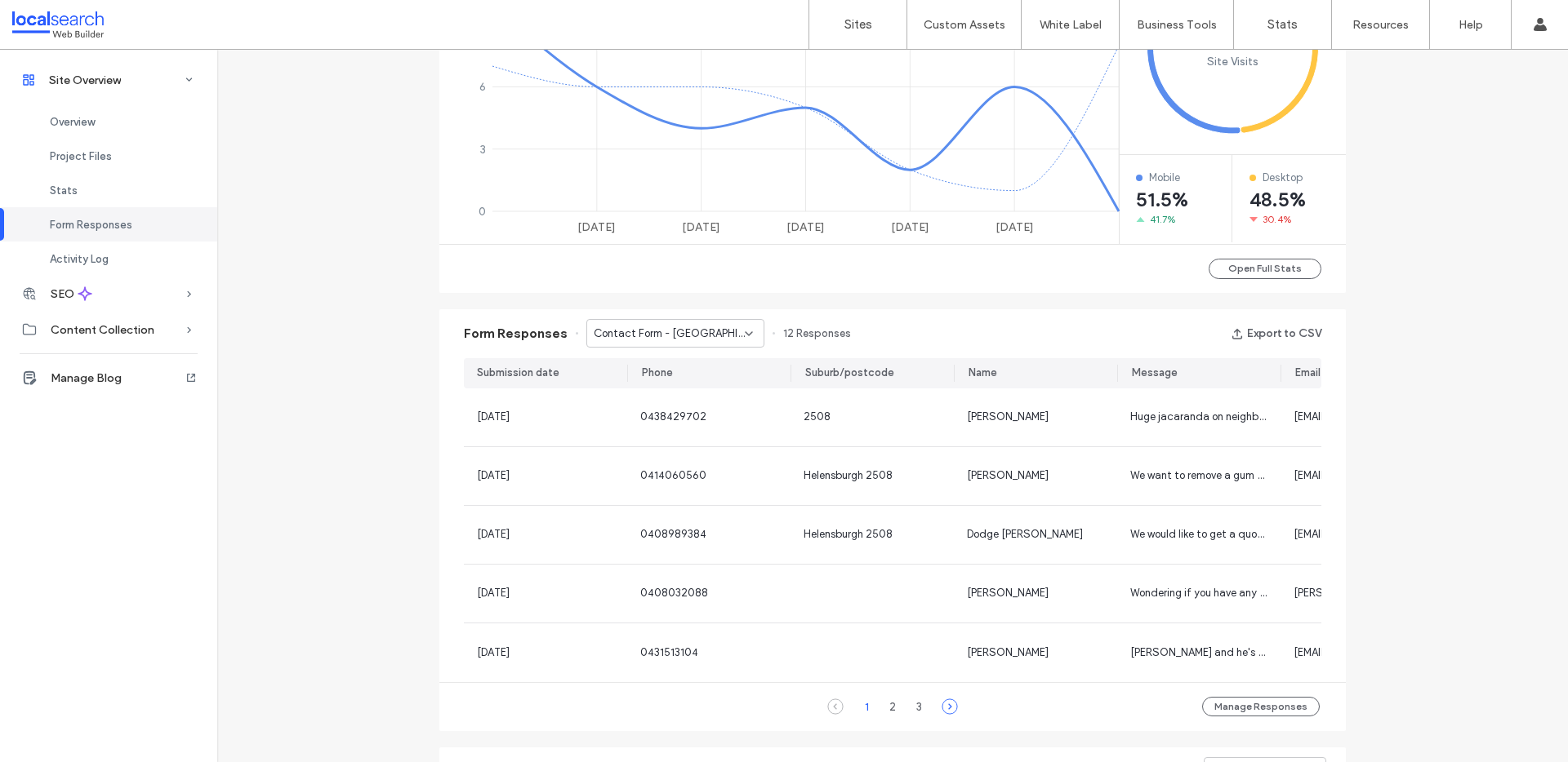
click at [947, 715] on icon at bounding box center [949, 707] width 16 height 16
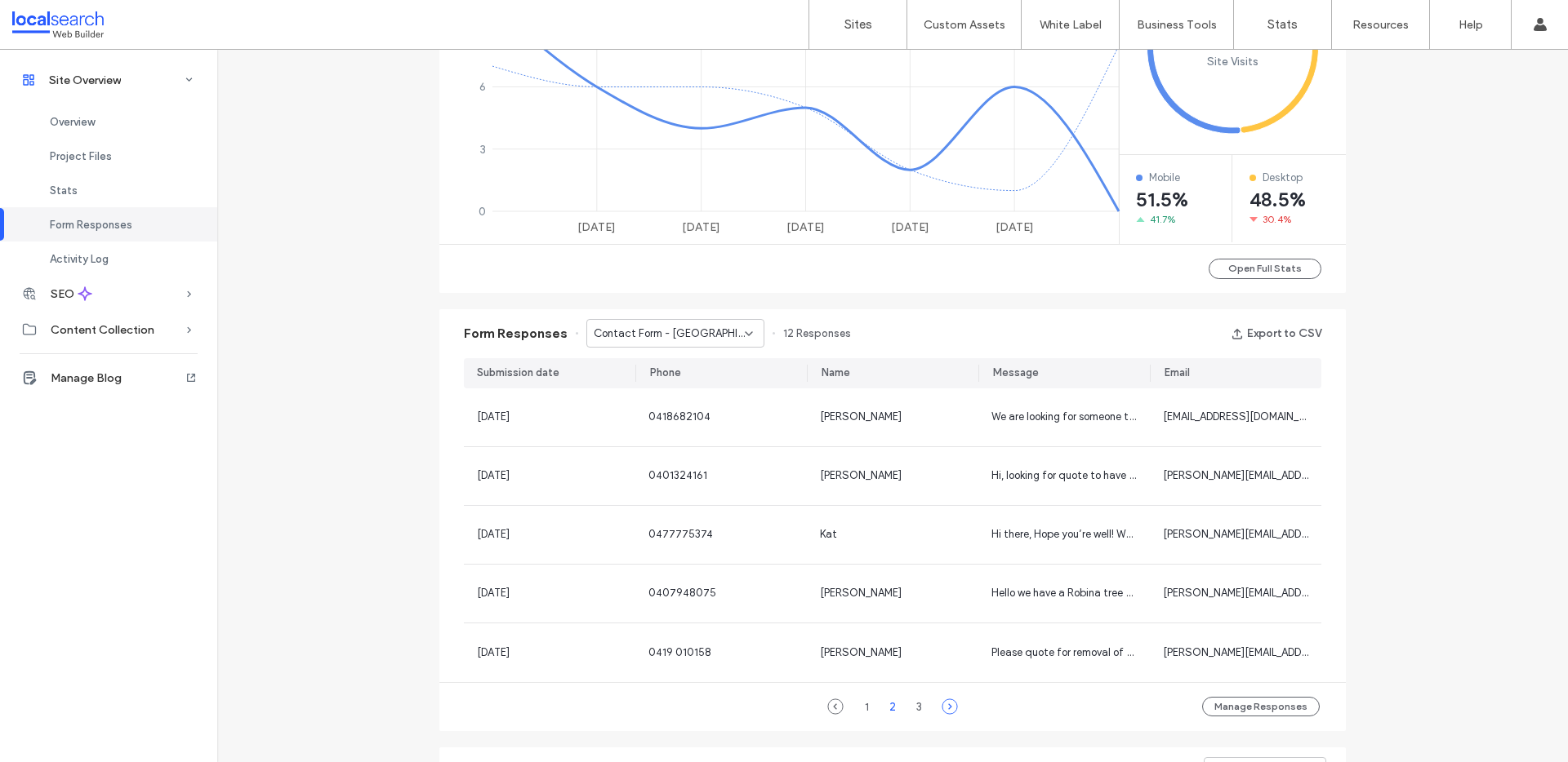
click at [950, 708] on icon at bounding box center [949, 707] width 16 height 16
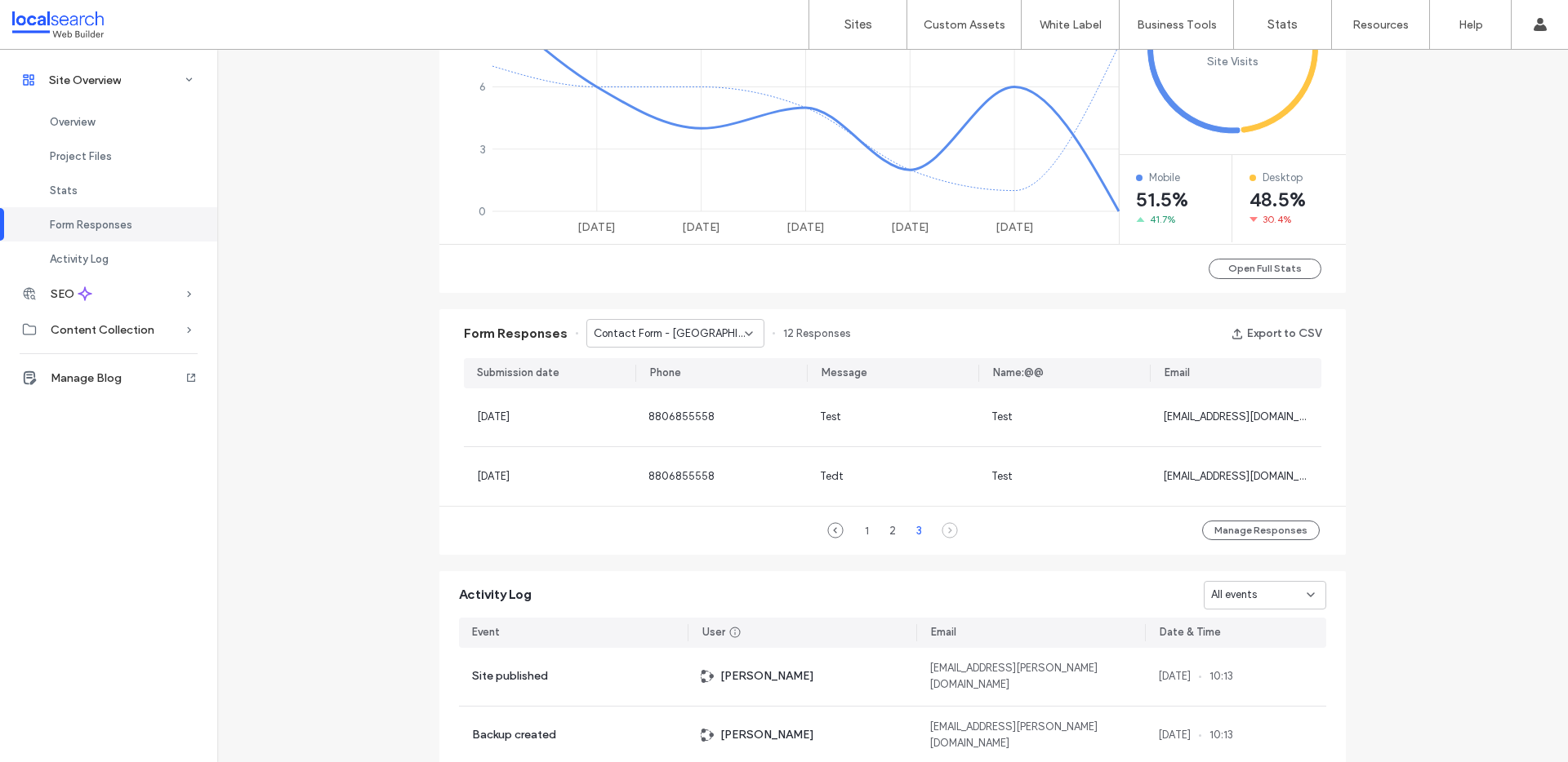
click at [718, 333] on span "Contact Form - Helensburgh page" at bounding box center [669, 334] width 151 height 16
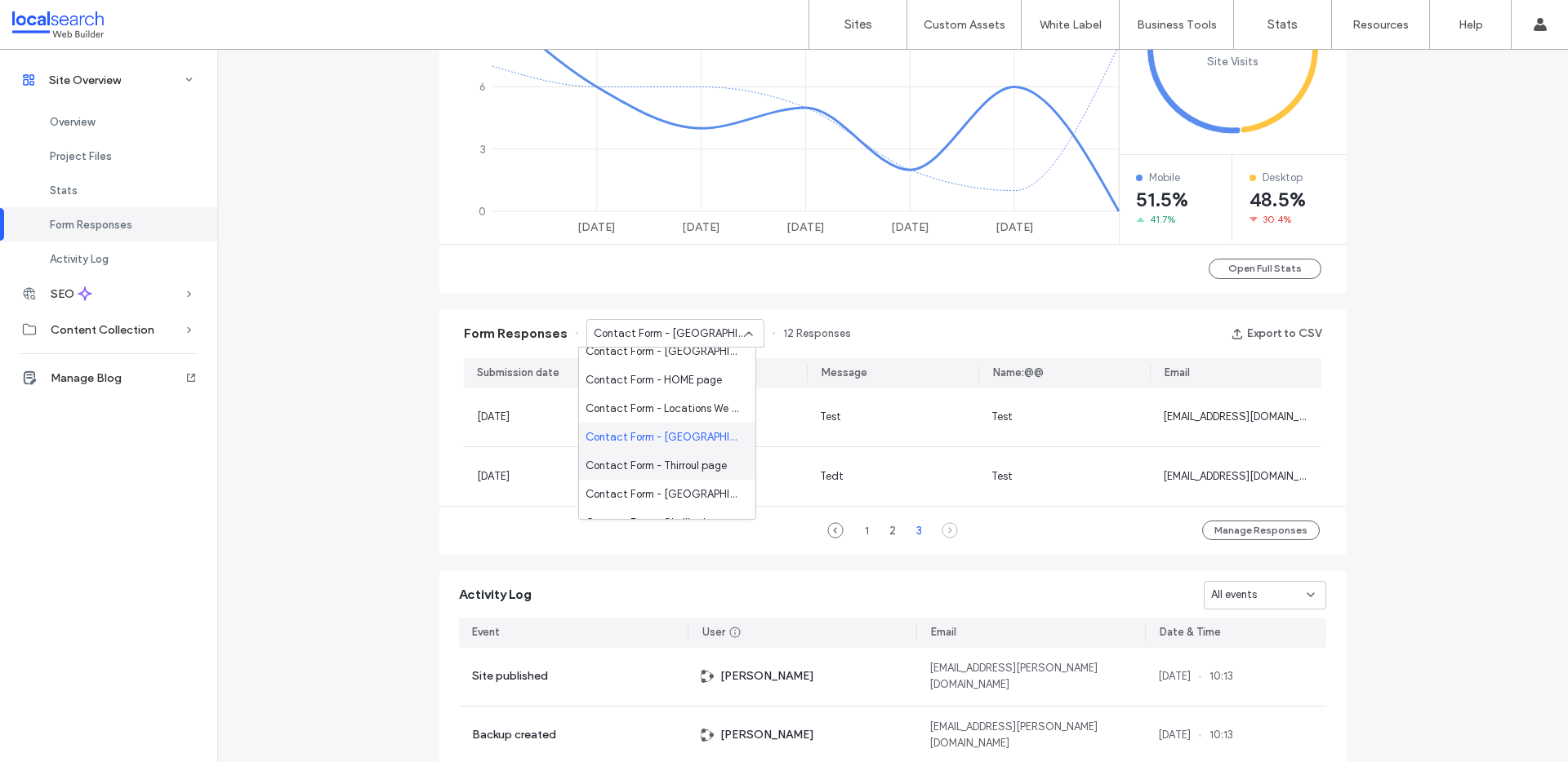
scroll to position [154, 0]
click at [675, 461] on span "Contact Form - Thirroul page" at bounding box center [656, 465] width 141 height 16
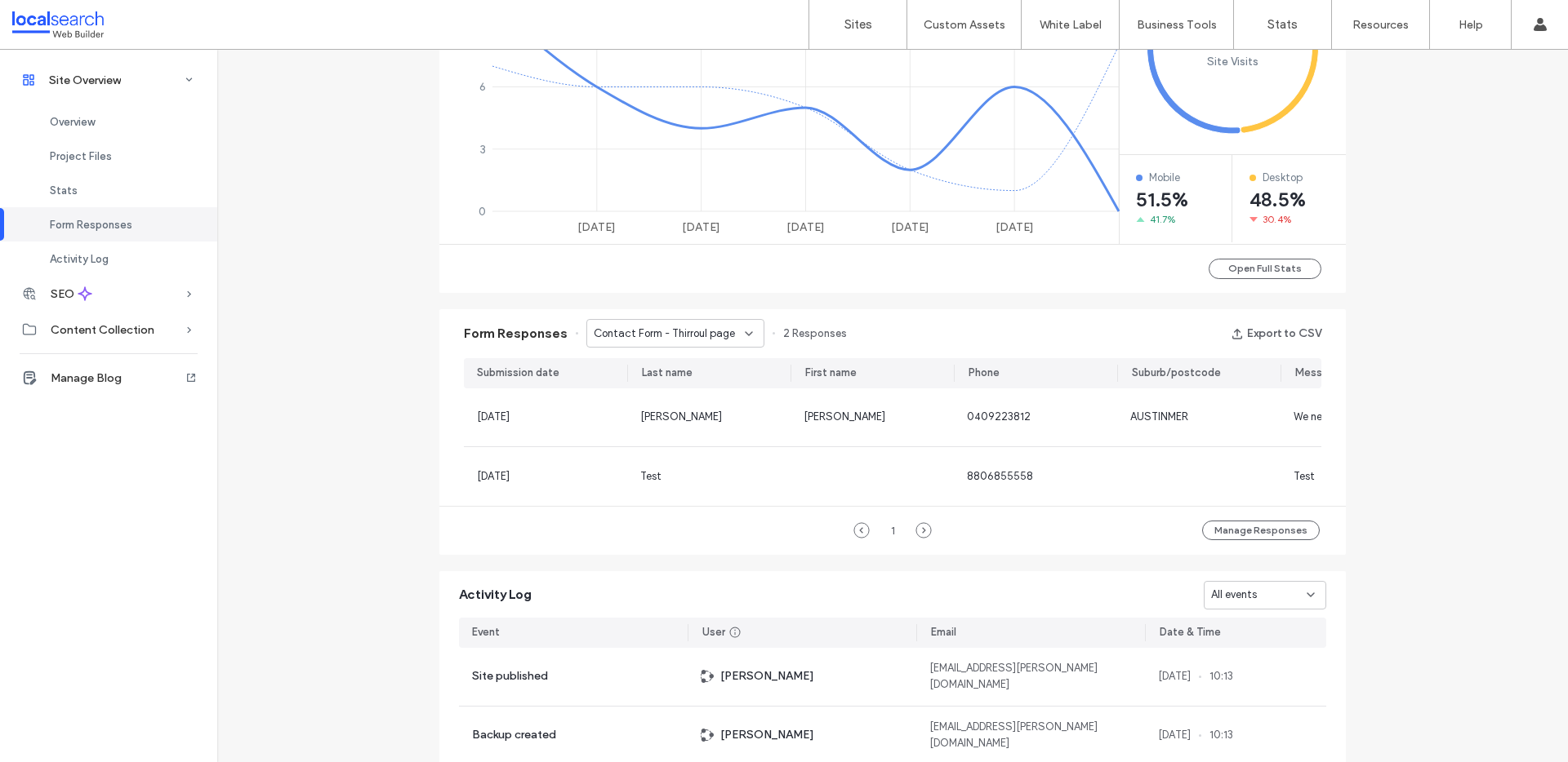
drag, startPoint x: 613, startPoint y: 335, endPoint x: 623, endPoint y: 340, distance: 11.2
click at [613, 335] on span "Contact Form - Thirroul page" at bounding box center [664, 334] width 141 height 16
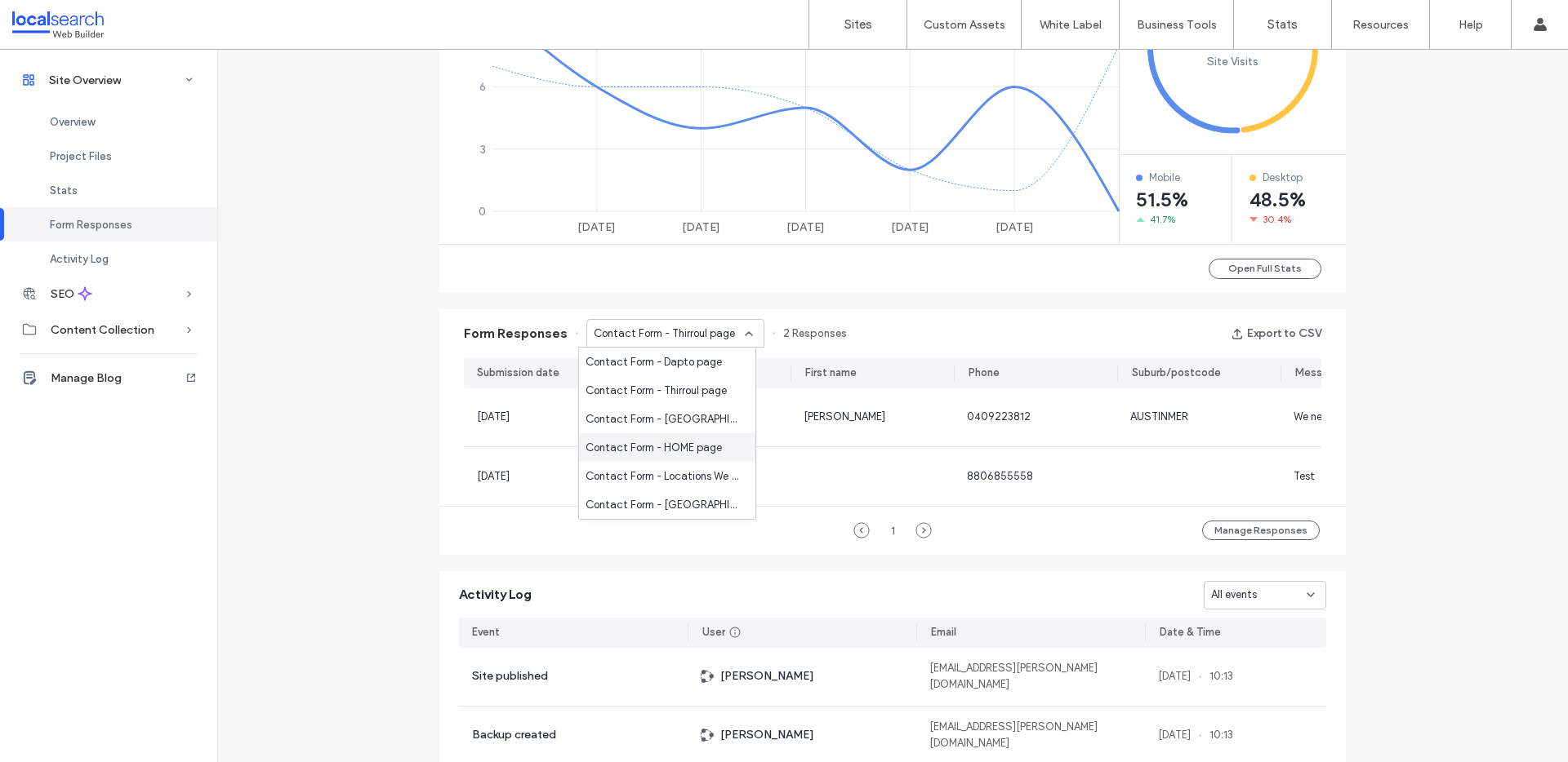
scroll to position [157, 0]
click at [668, 490] on span "Contact Form - Albion Park page" at bounding box center [663, 491] width 157 height 16
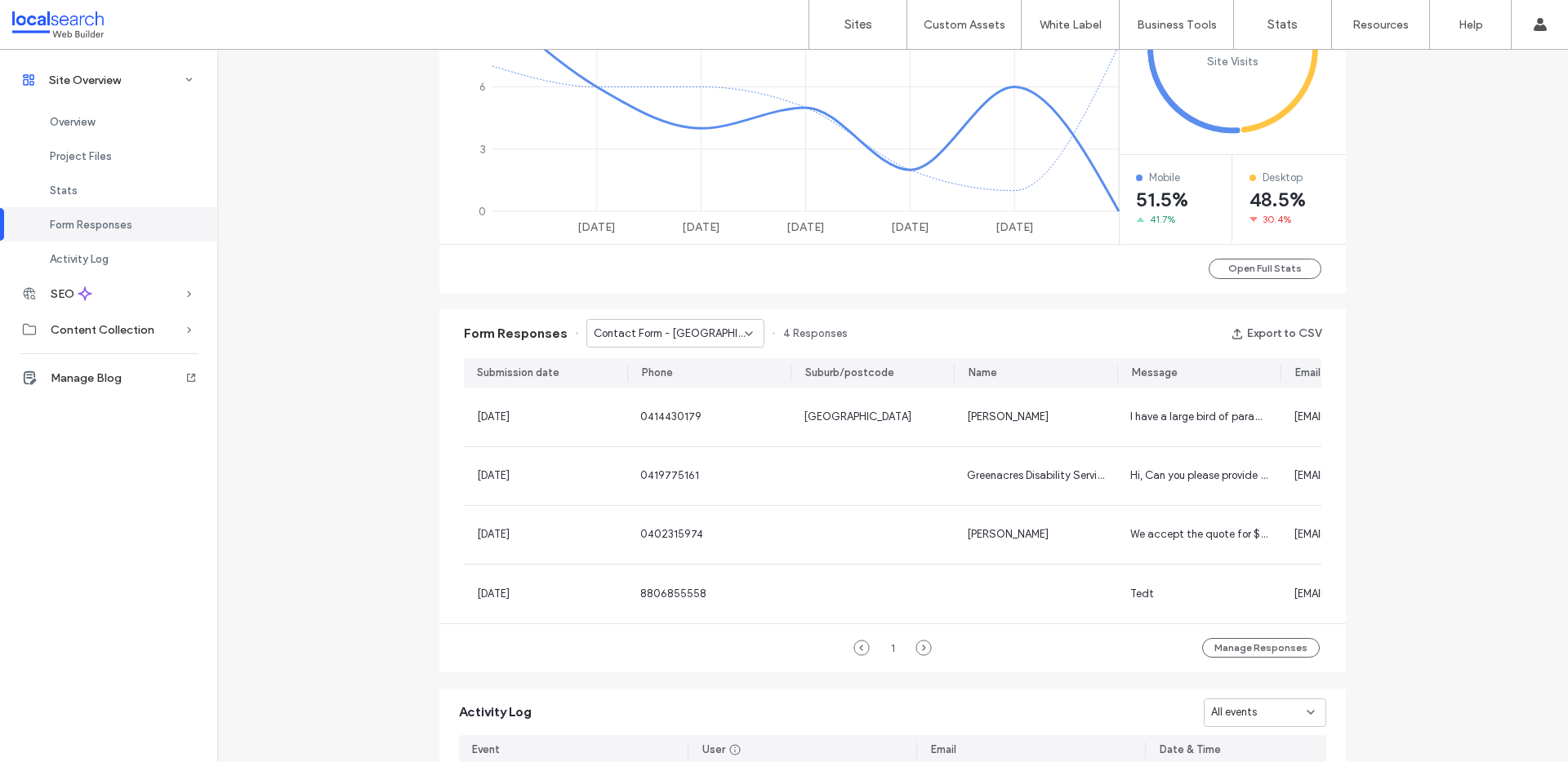
click at [681, 333] on span "Contact Form - Albion Park page" at bounding box center [669, 334] width 151 height 16
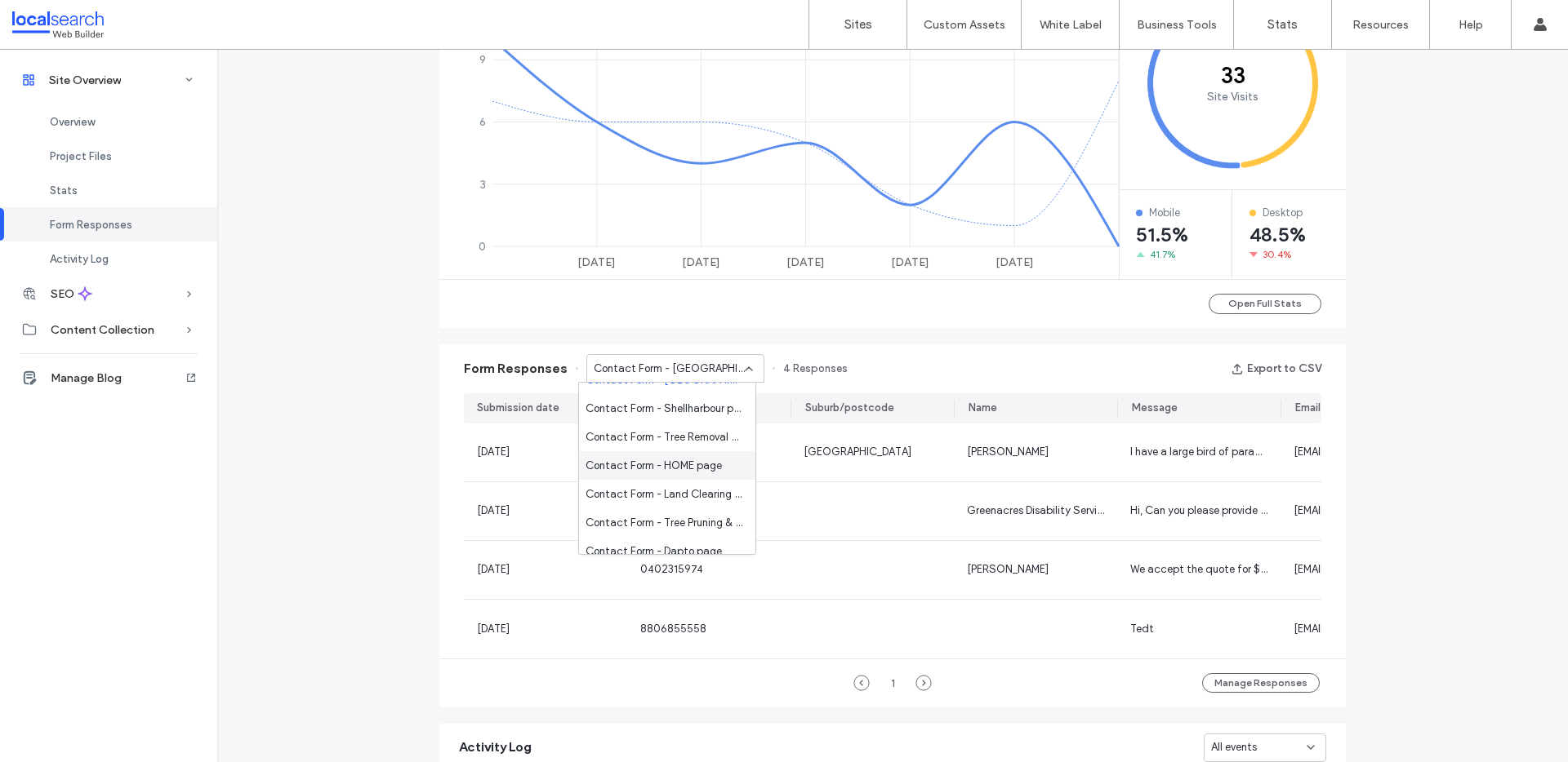
scroll to position [310, 0]
click at [675, 407] on span "Contact Form - Shellharbour page" at bounding box center [663, 401] width 157 height 16
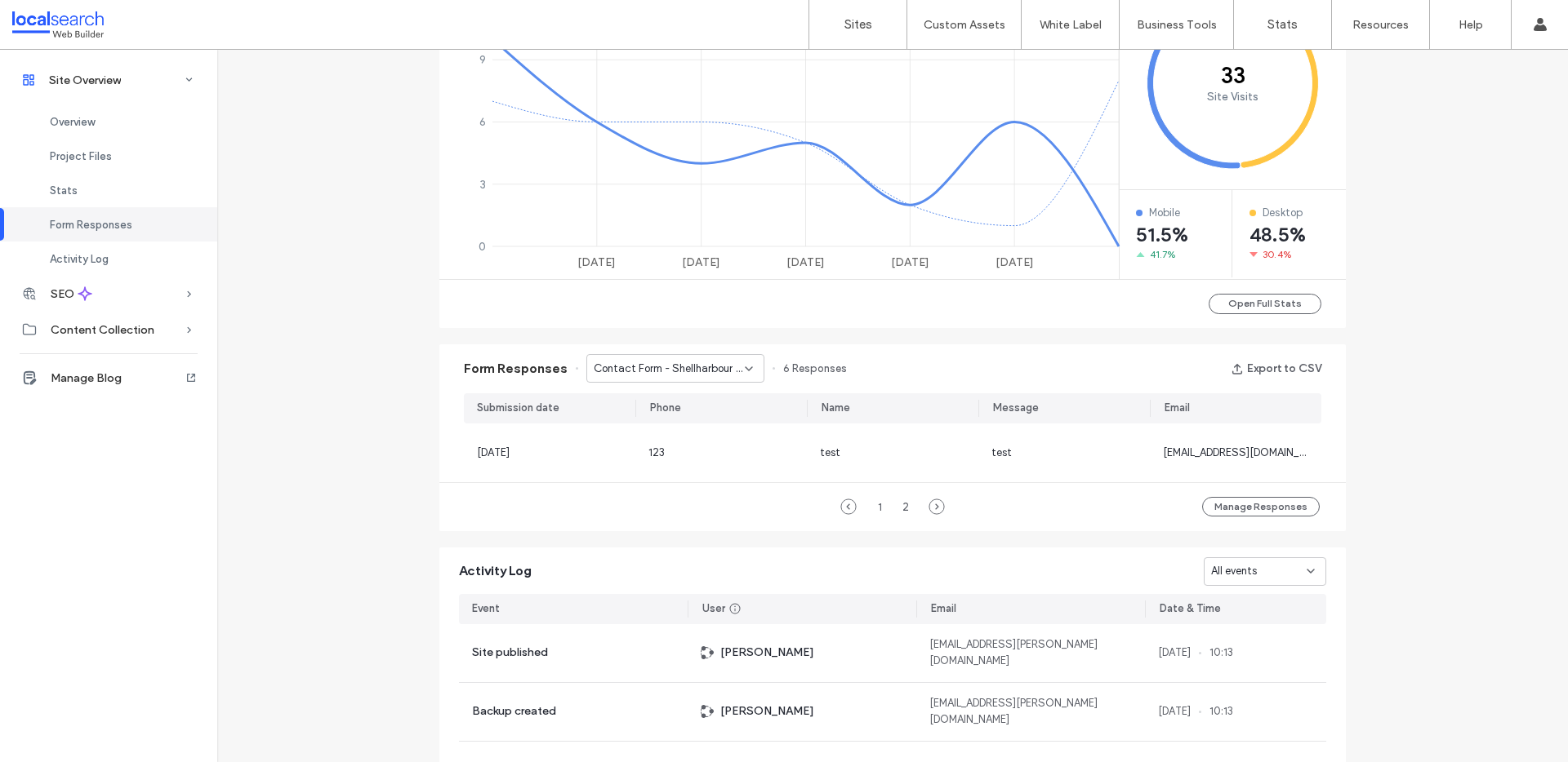
click at [688, 365] on span "Contact Form - Shellharbour page" at bounding box center [669, 369] width 151 height 16
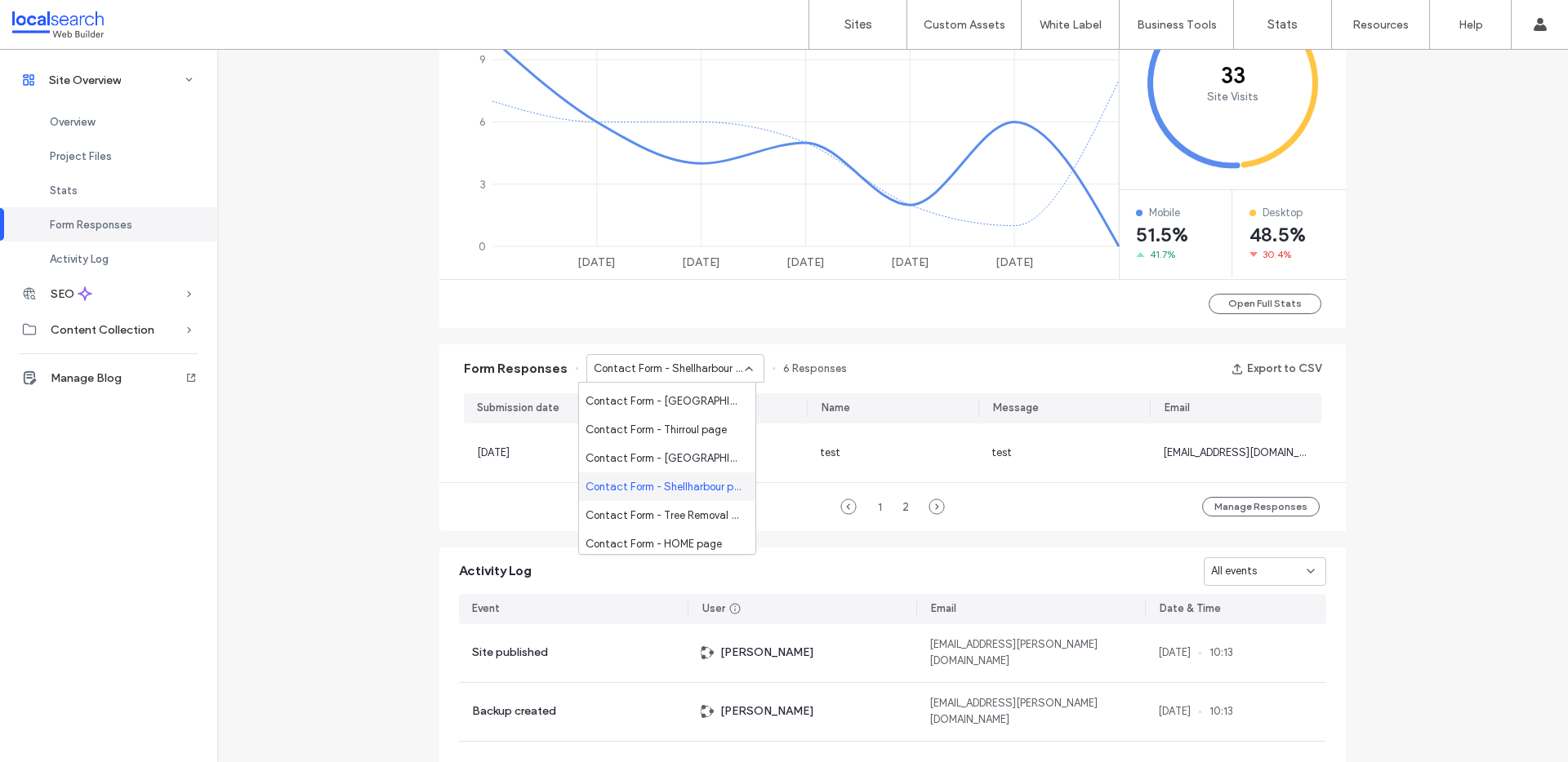
scroll to position [225, 0]
click at [670, 500] on div "Contact Form - Tree Removal page" at bounding box center [667, 514] width 176 height 28
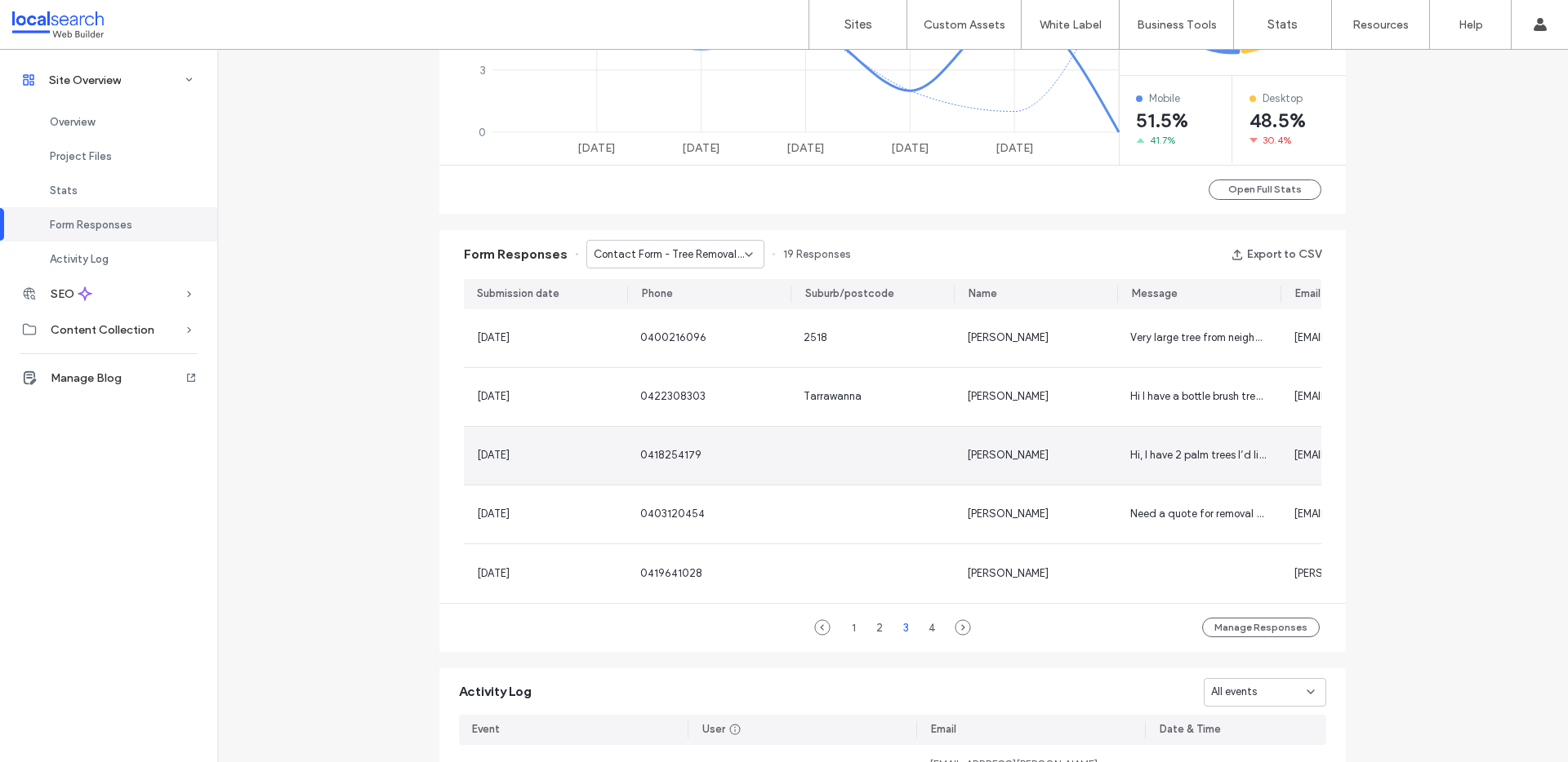
scroll to position [868, 0]
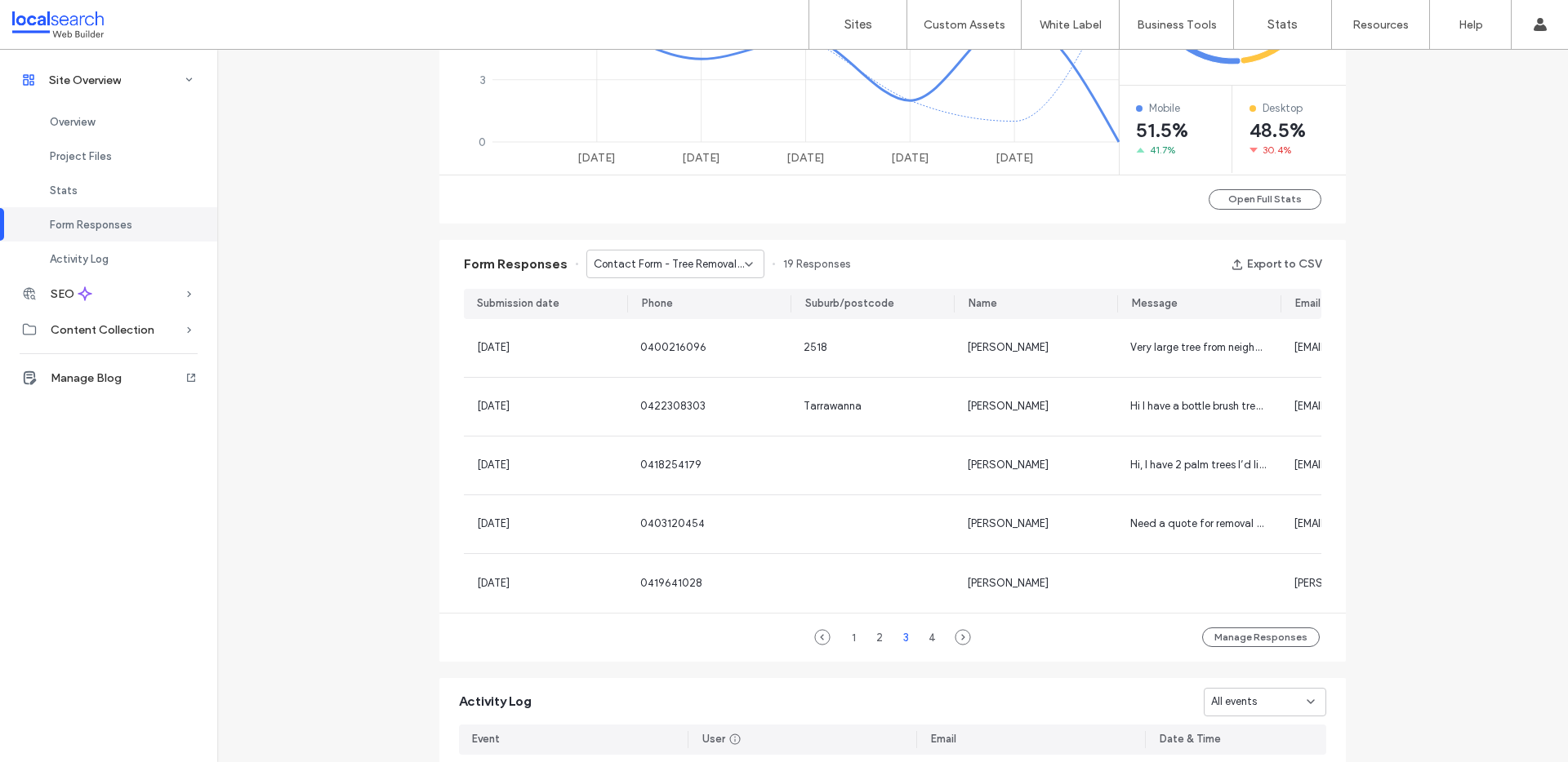
click at [663, 272] on span "Contact Form - Tree Removal page" at bounding box center [669, 265] width 151 height 16
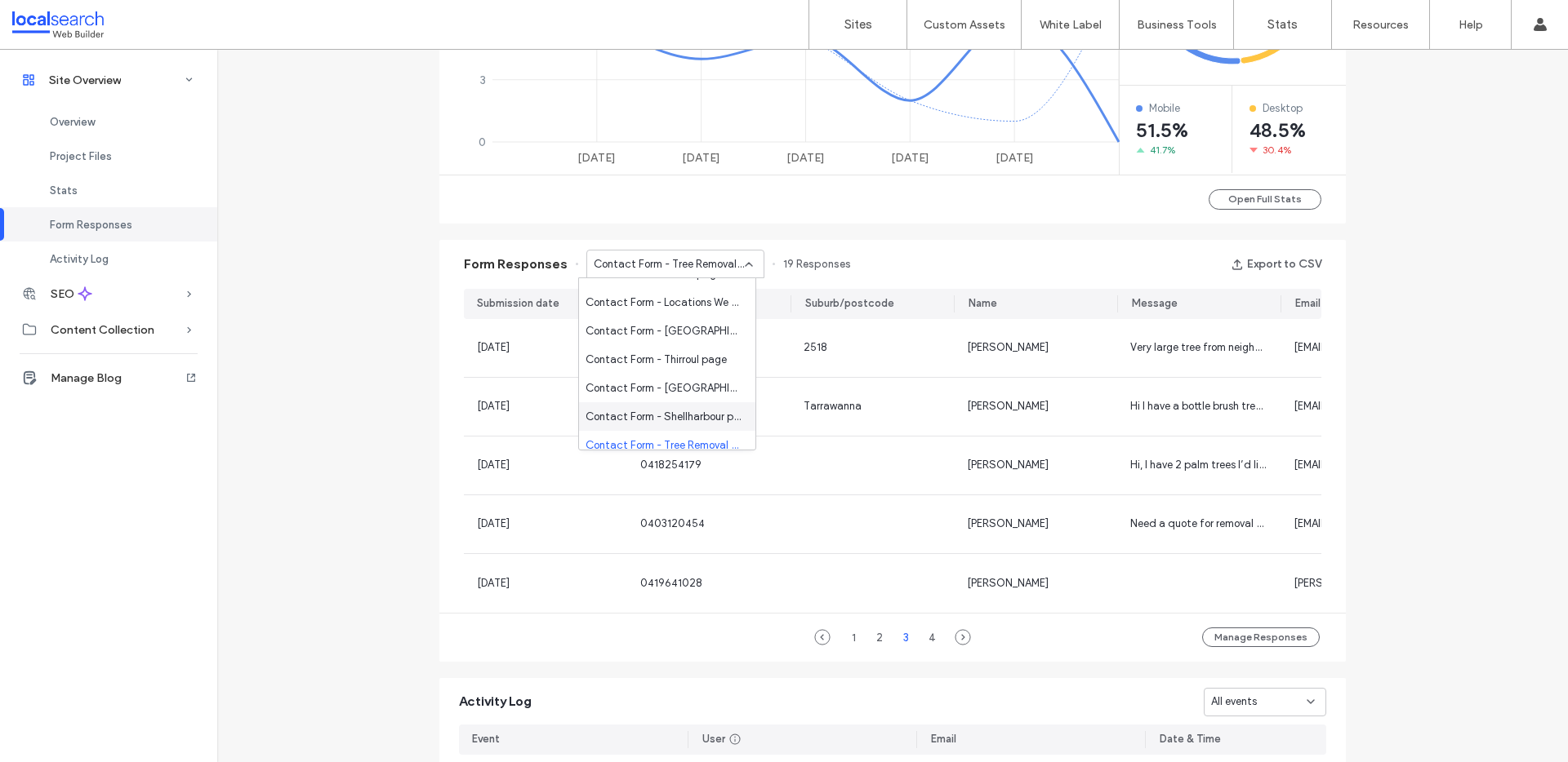
scroll to position [343, 0]
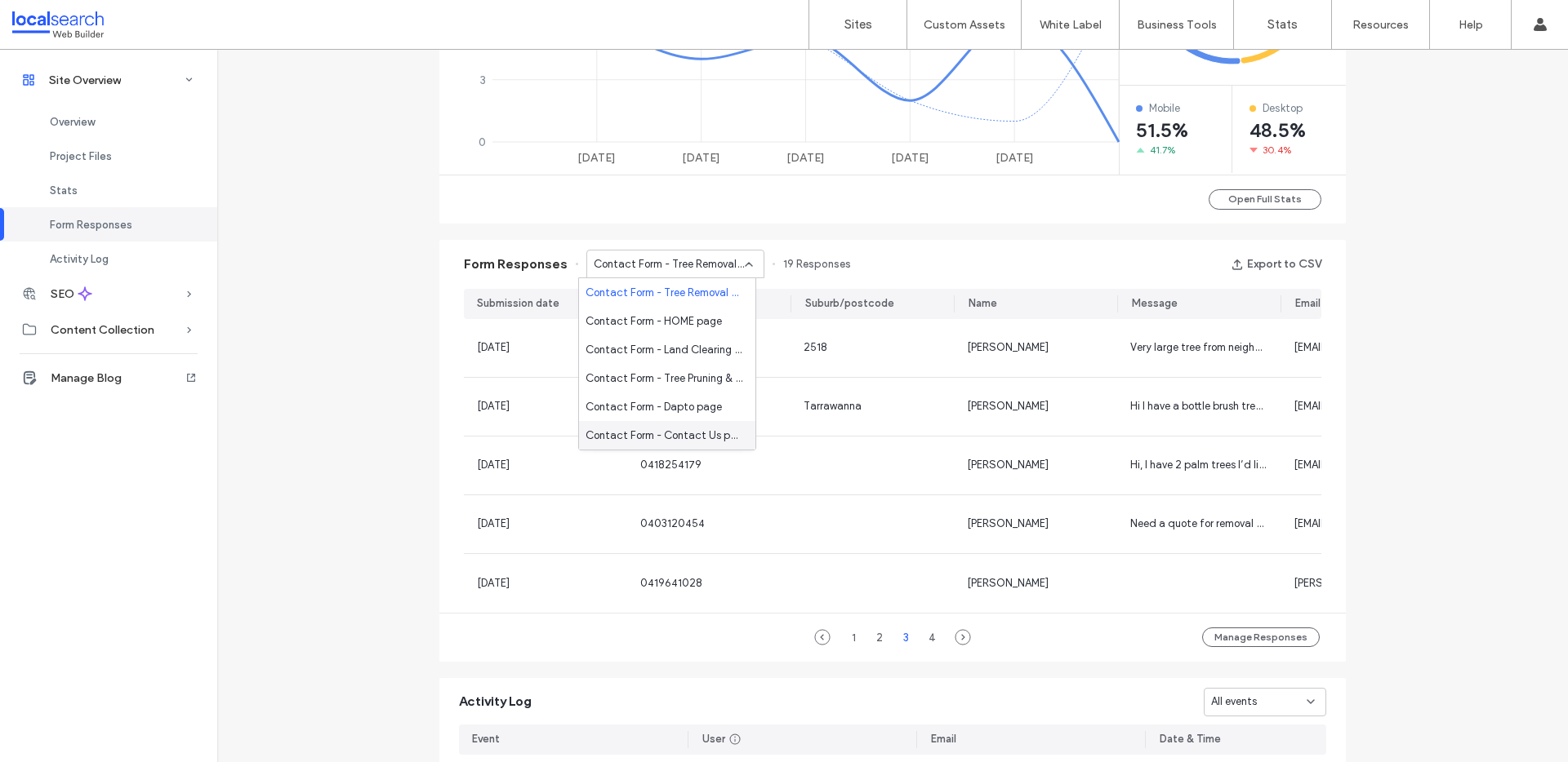
click at [664, 432] on span "Contact Form - Contact Us page" at bounding box center [663, 436] width 157 height 16
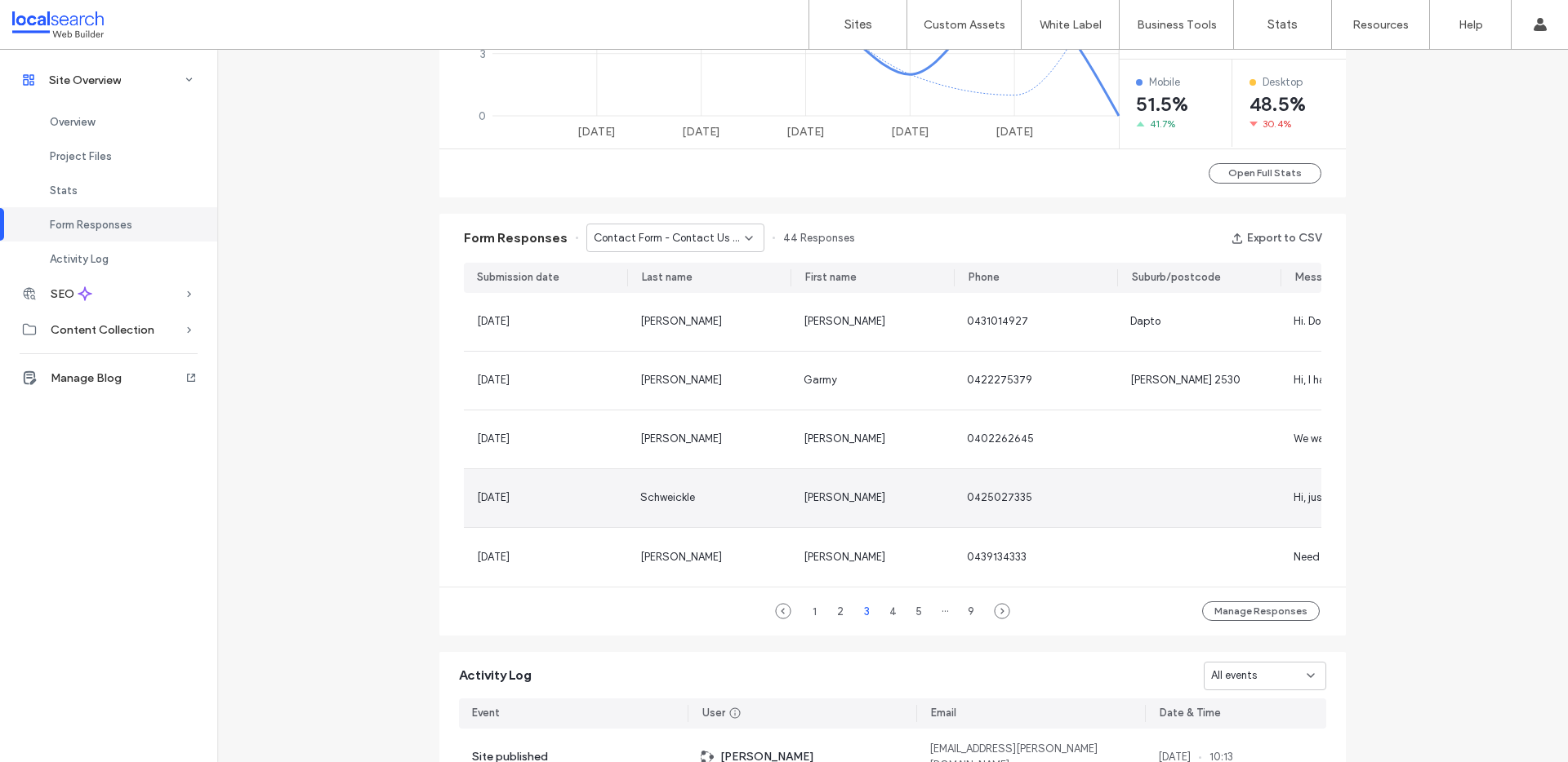
scroll to position [906, 0]
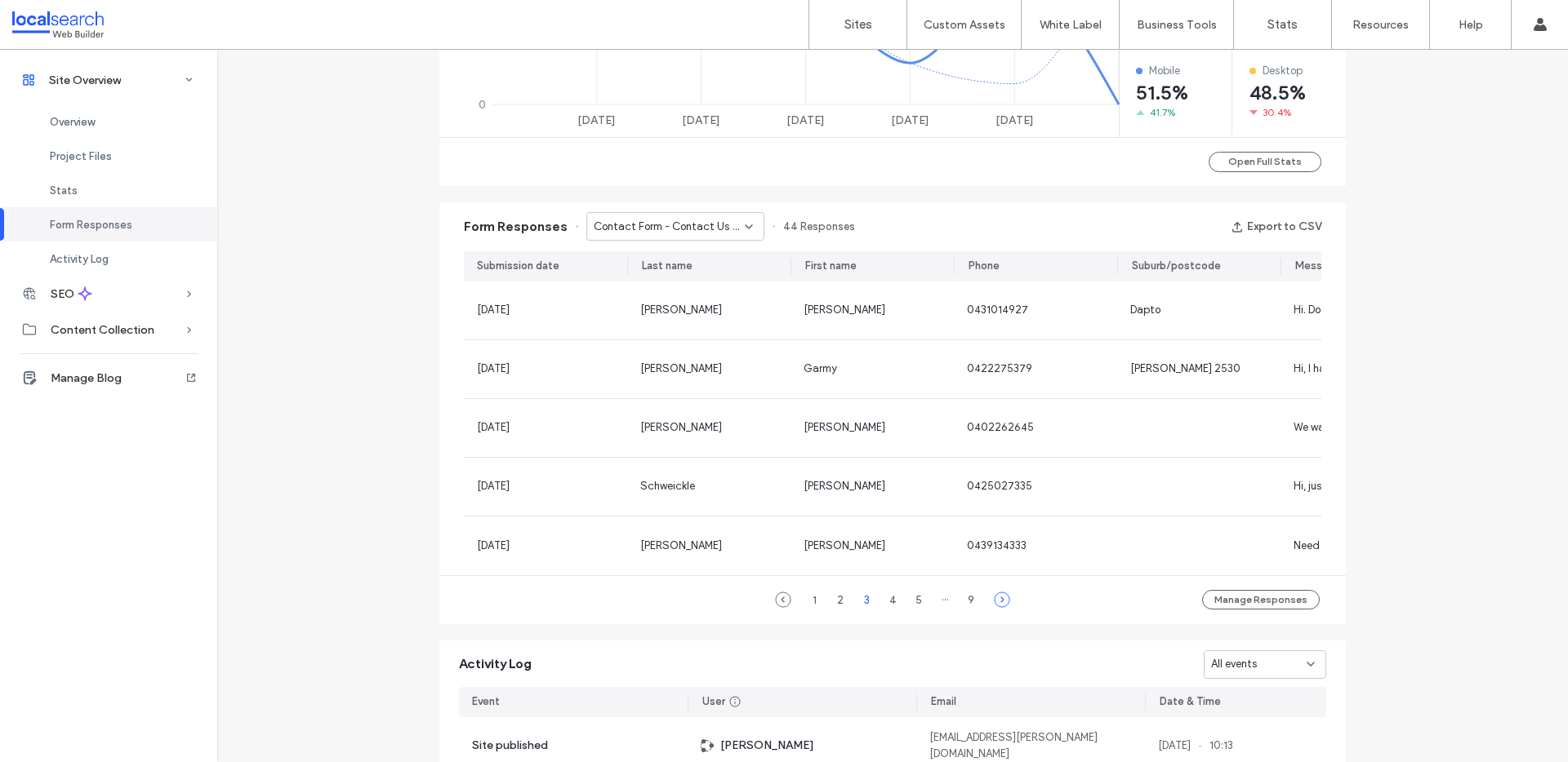
click at [996, 603] on icon at bounding box center [1002, 600] width 16 height 16
click at [996, 603] on div "1 2 3 4 5 6 ··· 9" at bounding box center [892, 599] width 228 height 19
click at [1007, 602] on icon at bounding box center [1015, 600] width 16 height 16
click at [684, 219] on span "Contact Form - Contact Us page" at bounding box center [669, 227] width 151 height 16
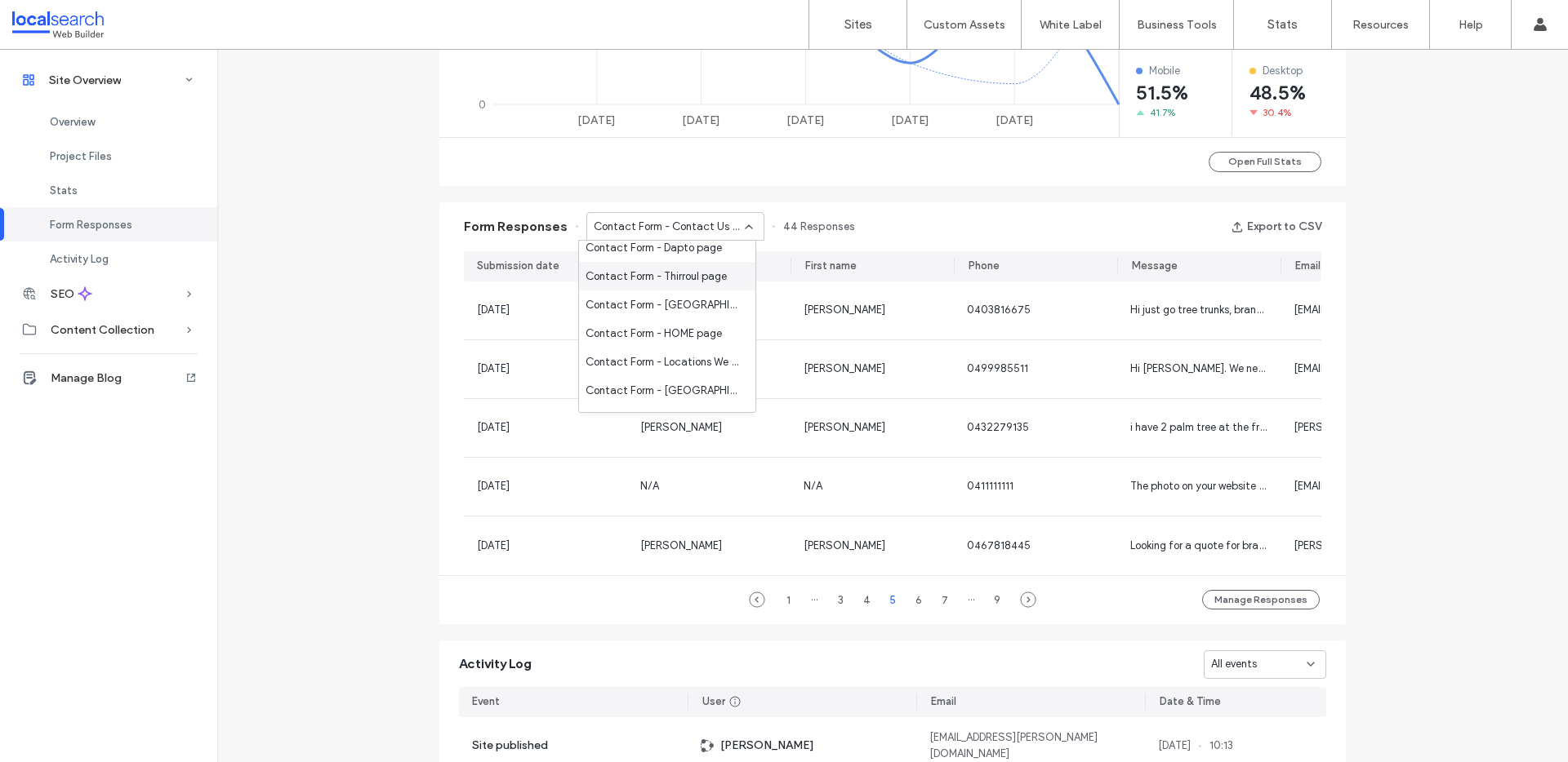
scroll to position [343, 0]
click at [649, 365] on span "Contact Form - Dapto page" at bounding box center [653, 370] width 137 height 16
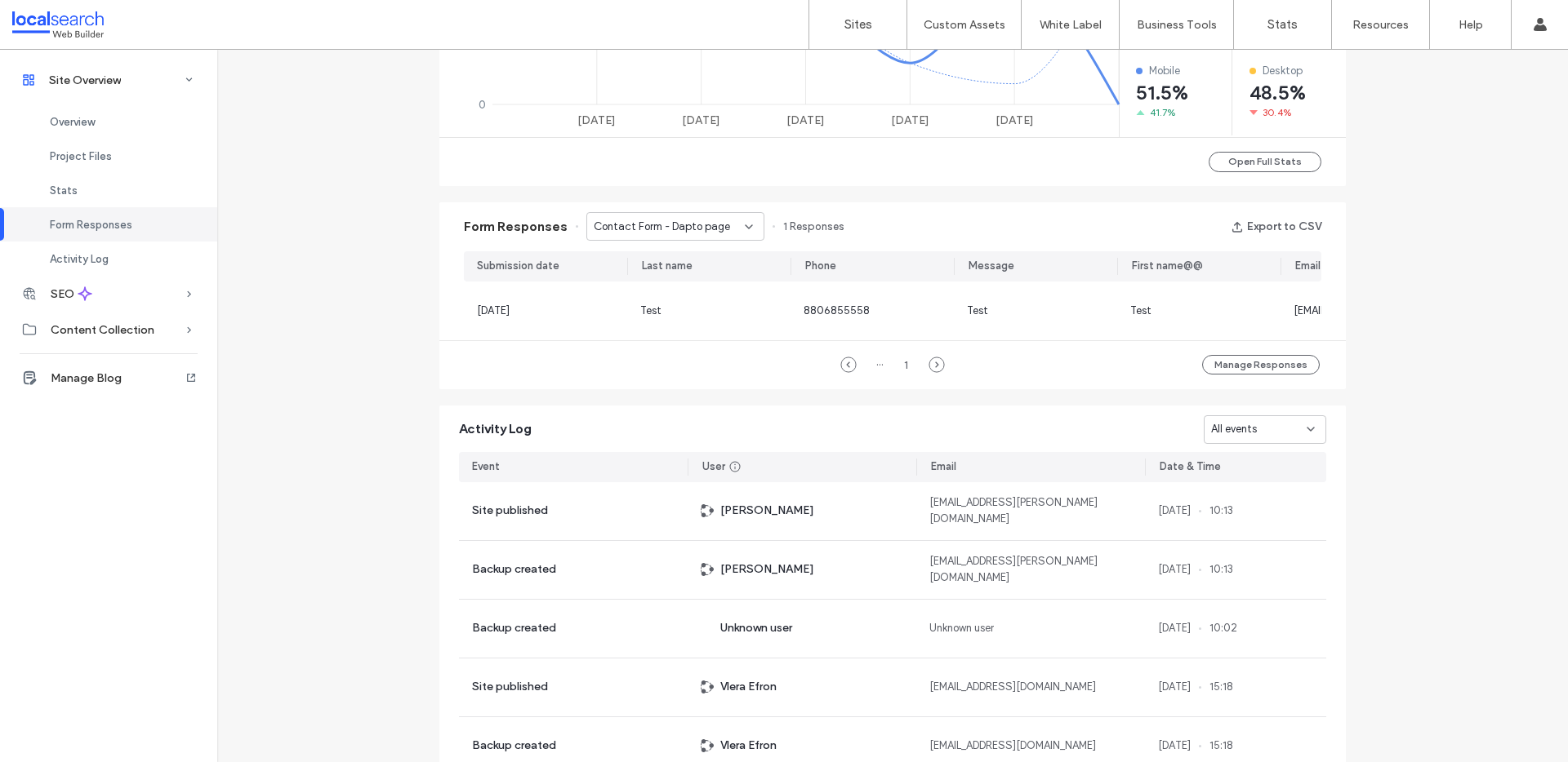
click at [643, 225] on span "Contact Form - Dapto page" at bounding box center [662, 227] width 137 height 16
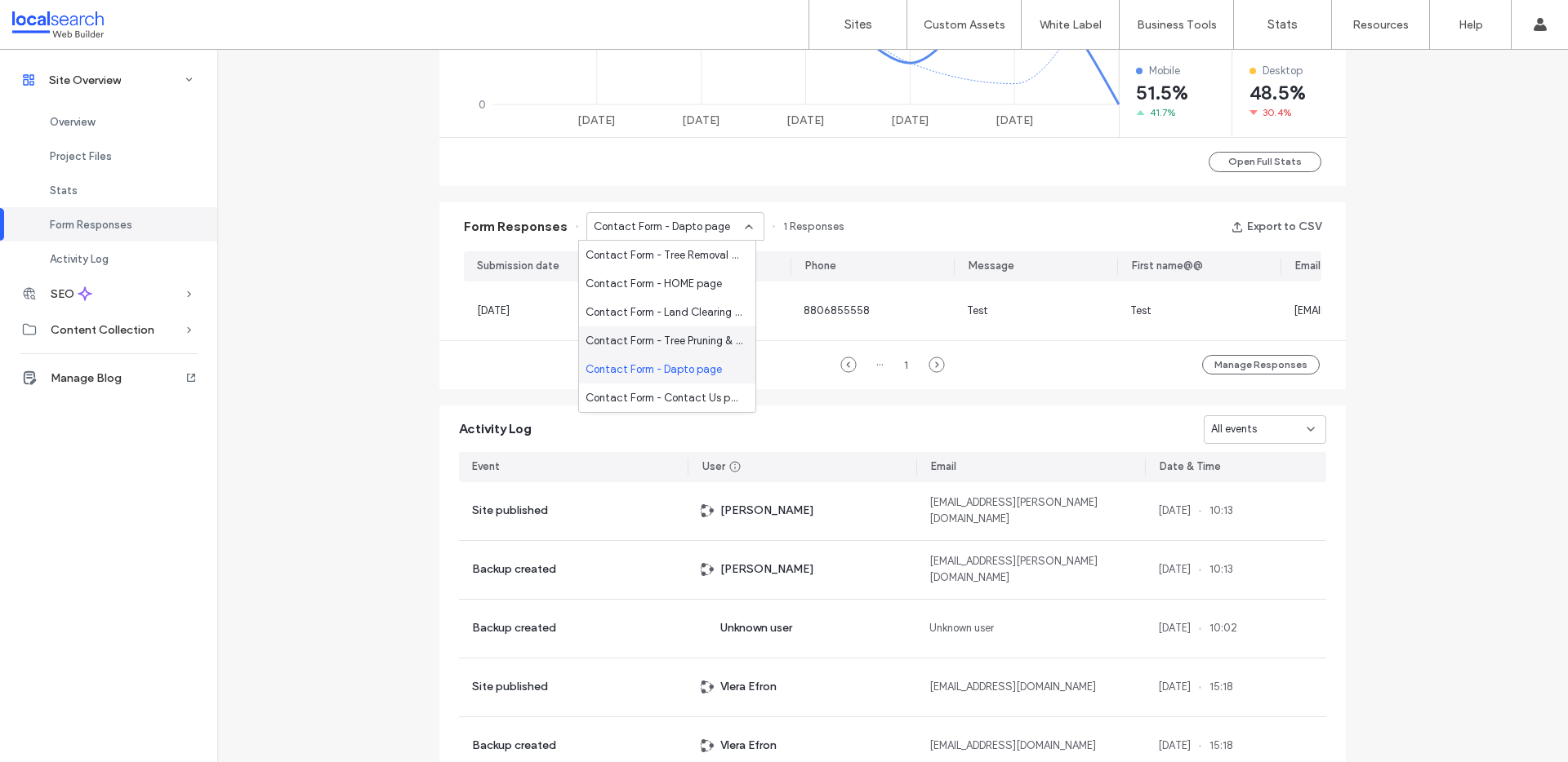
click at [674, 341] on span "Contact Form - Tree Pruning & Shaping page" at bounding box center [663, 342] width 157 height 16
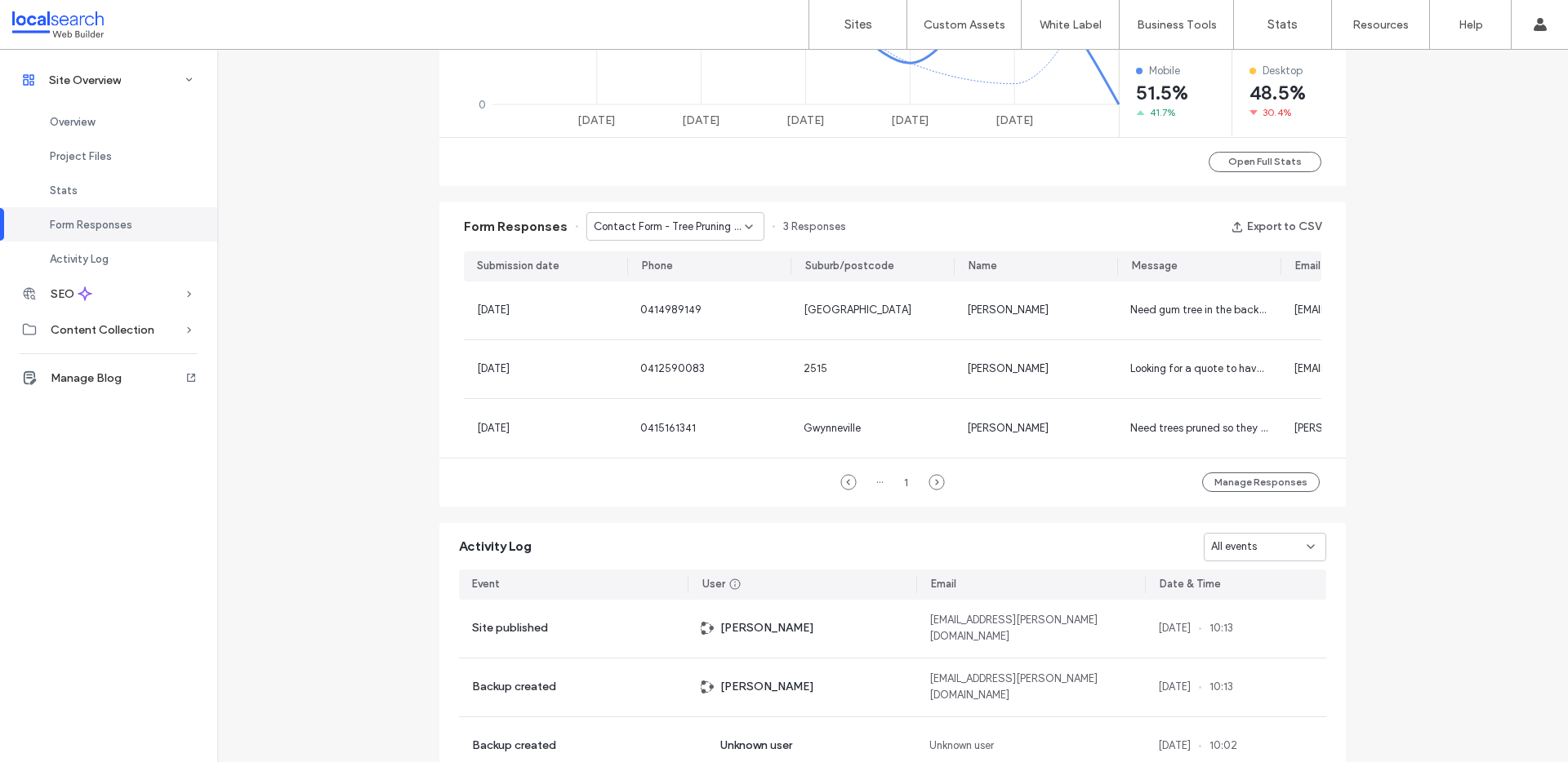
click at [685, 221] on span "Contact Form - Tree Pruning & Shaping page" at bounding box center [669, 227] width 151 height 16
click at [671, 312] on span "Contact Form - Land Clearing page" at bounding box center [663, 312] width 157 height 16
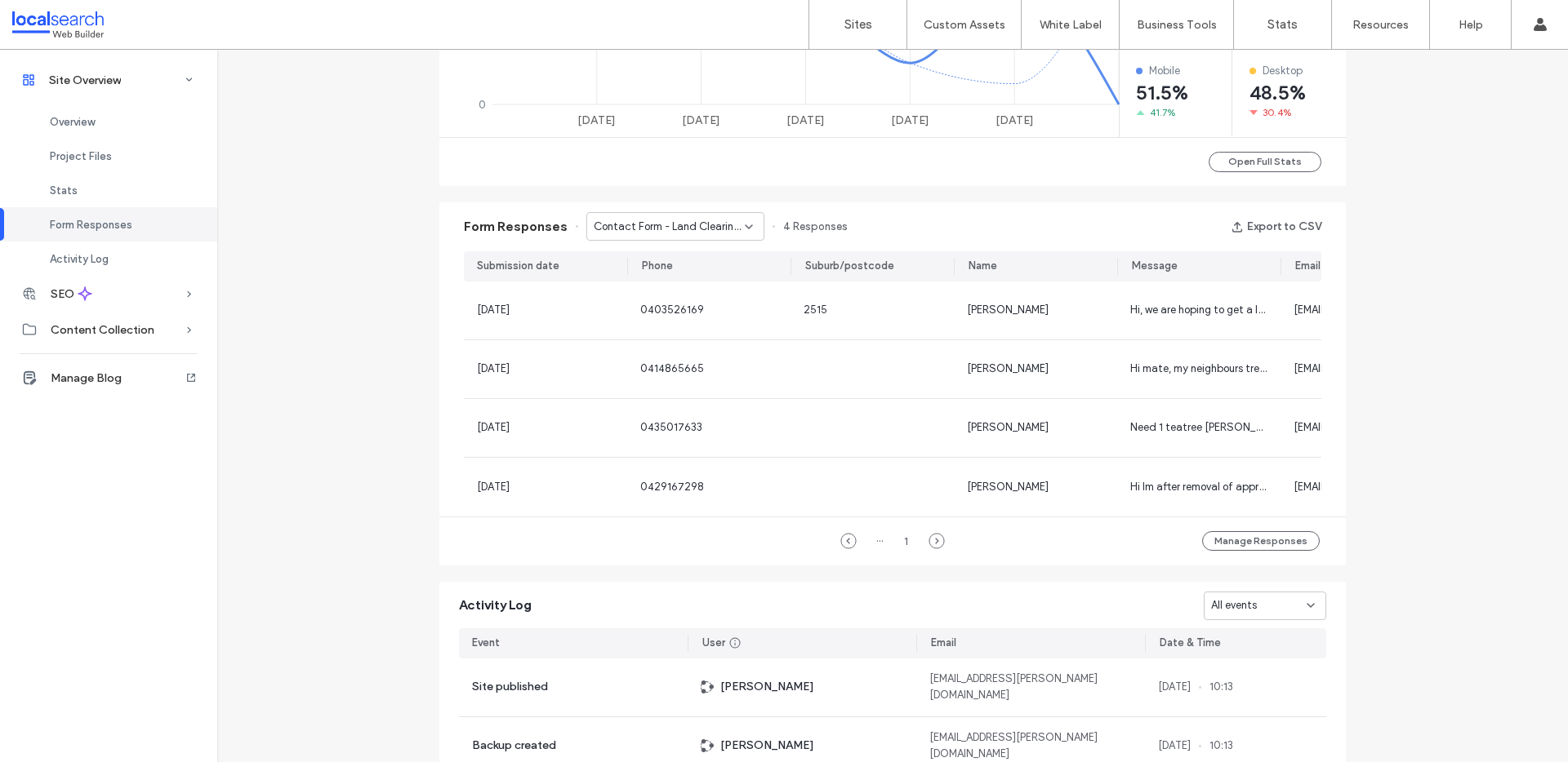
click at [704, 223] on span "Contact Form - Land Clearing page" at bounding box center [669, 227] width 151 height 16
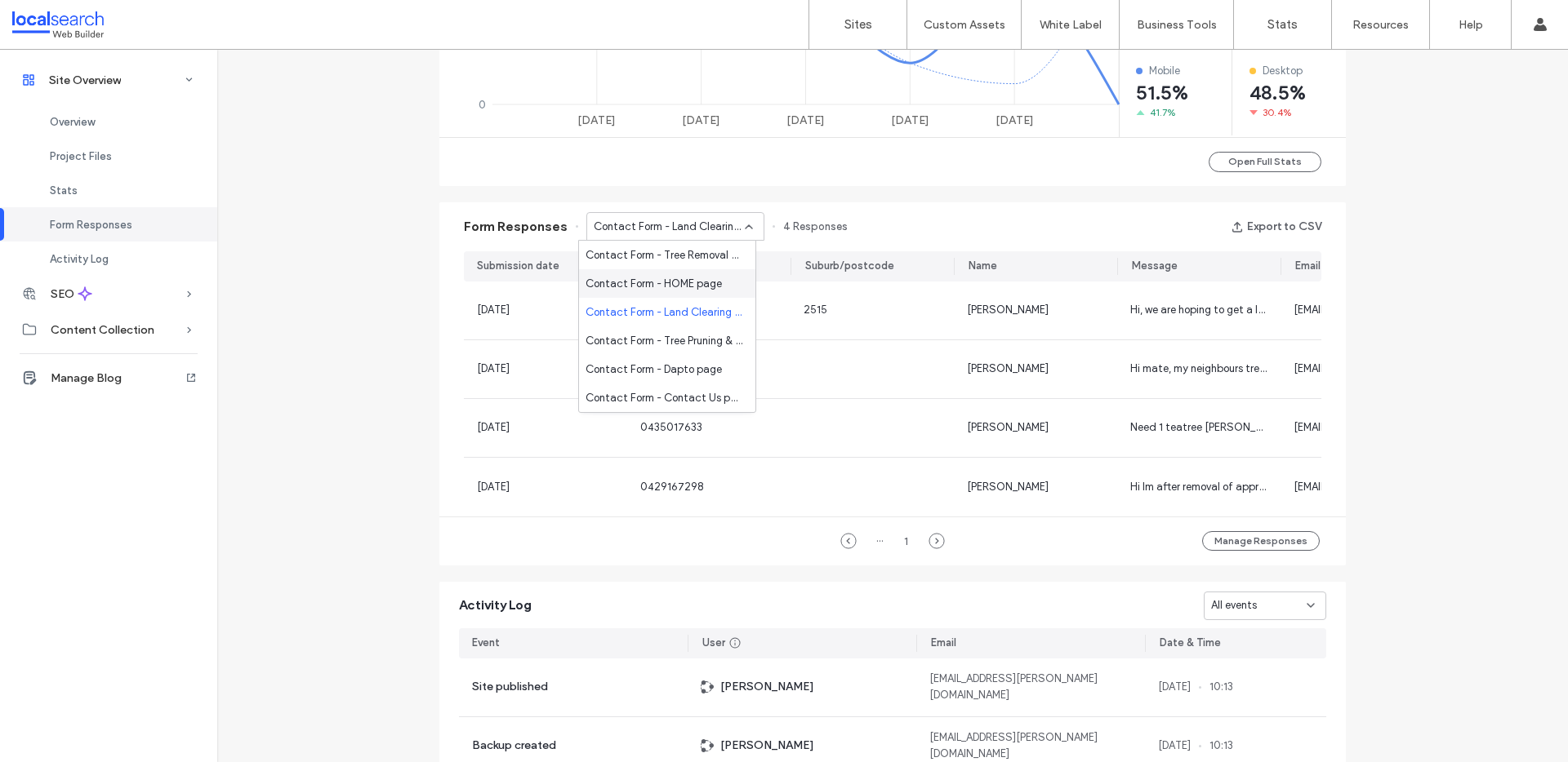
click at [675, 278] on span "Contact Form - HOME page" at bounding box center [653, 284] width 137 height 16
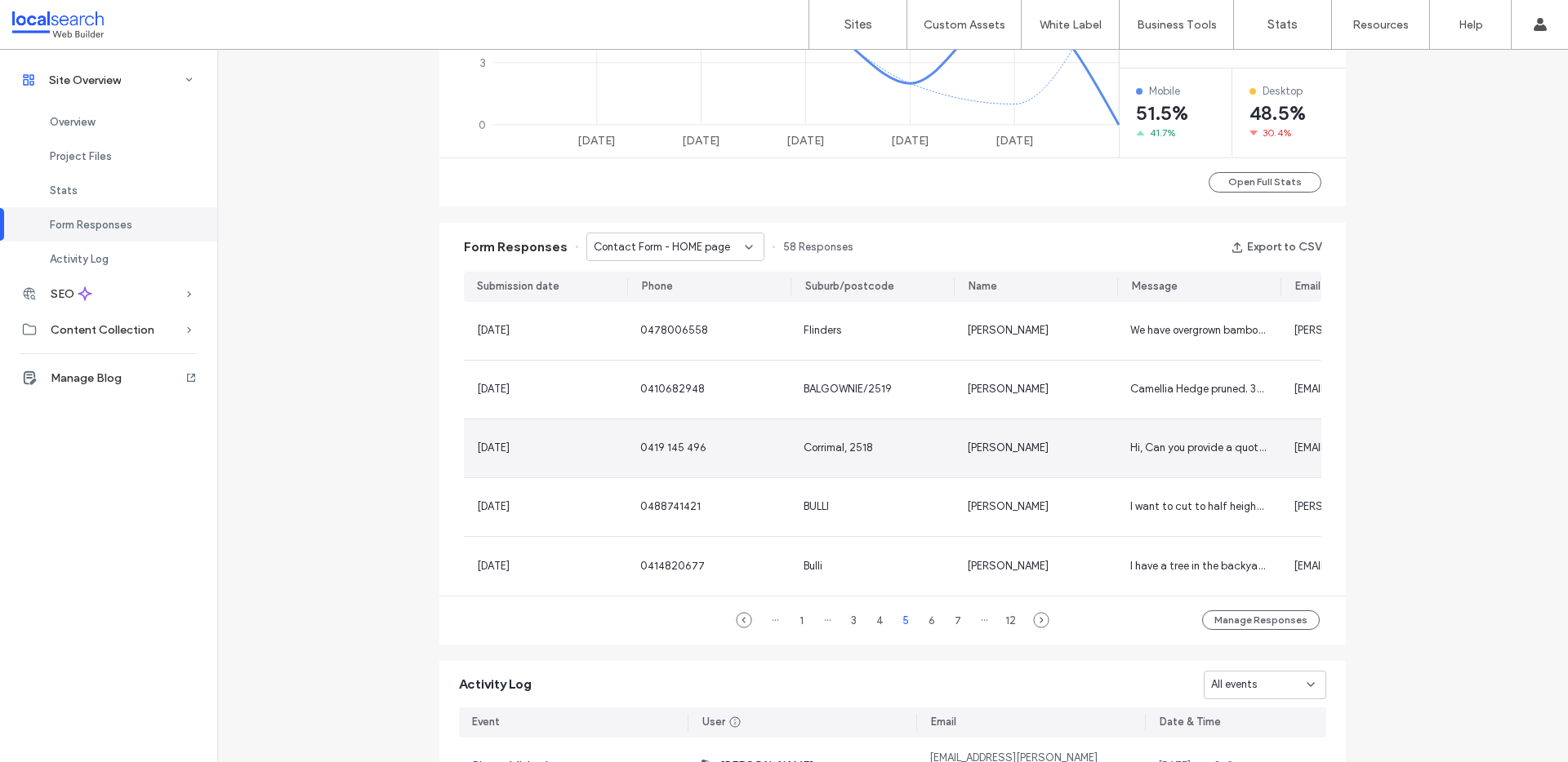
scroll to position [870, 0]
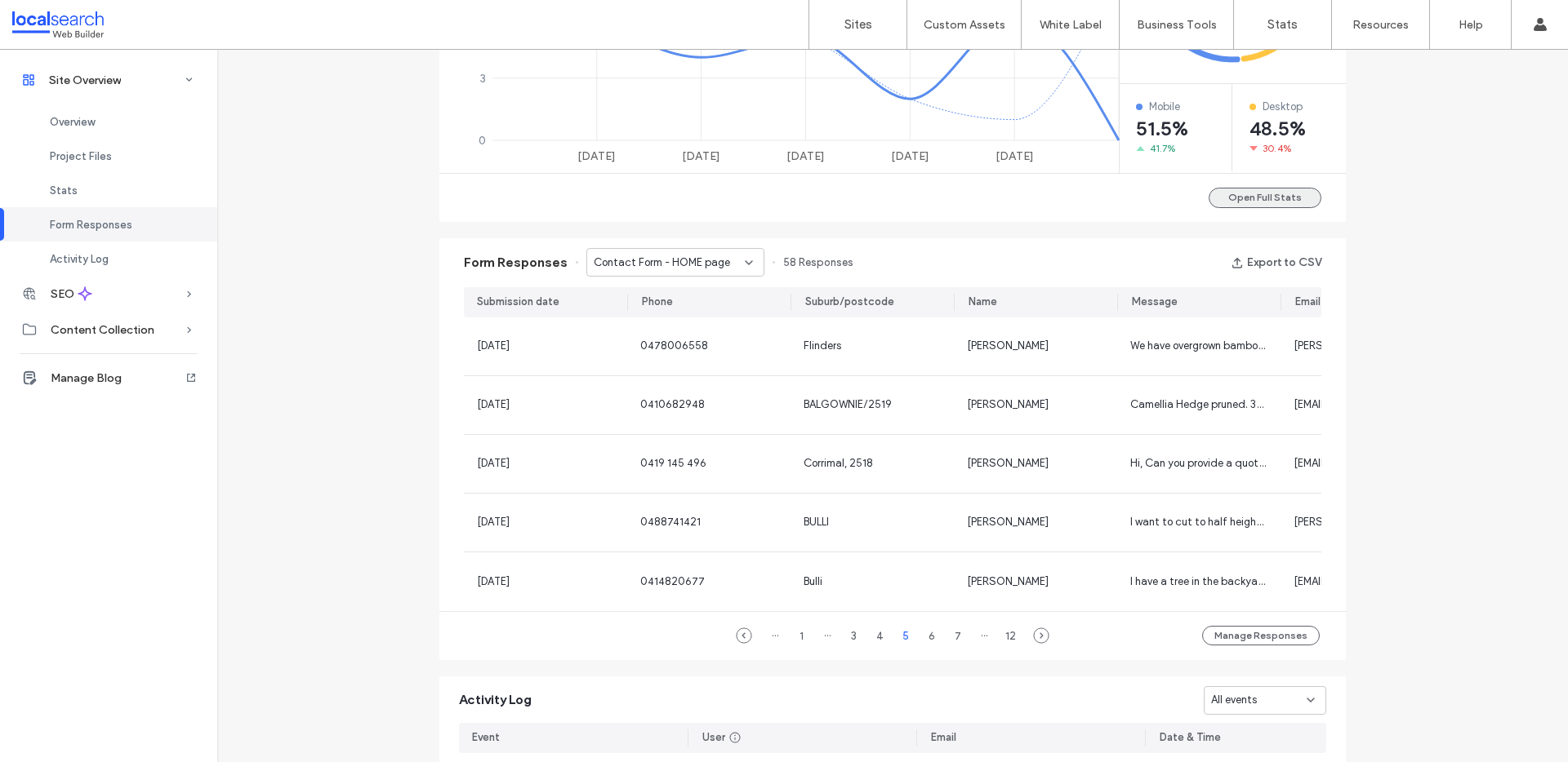
click at [1258, 191] on button "Open Full Stats" at bounding box center [1265, 198] width 113 height 20
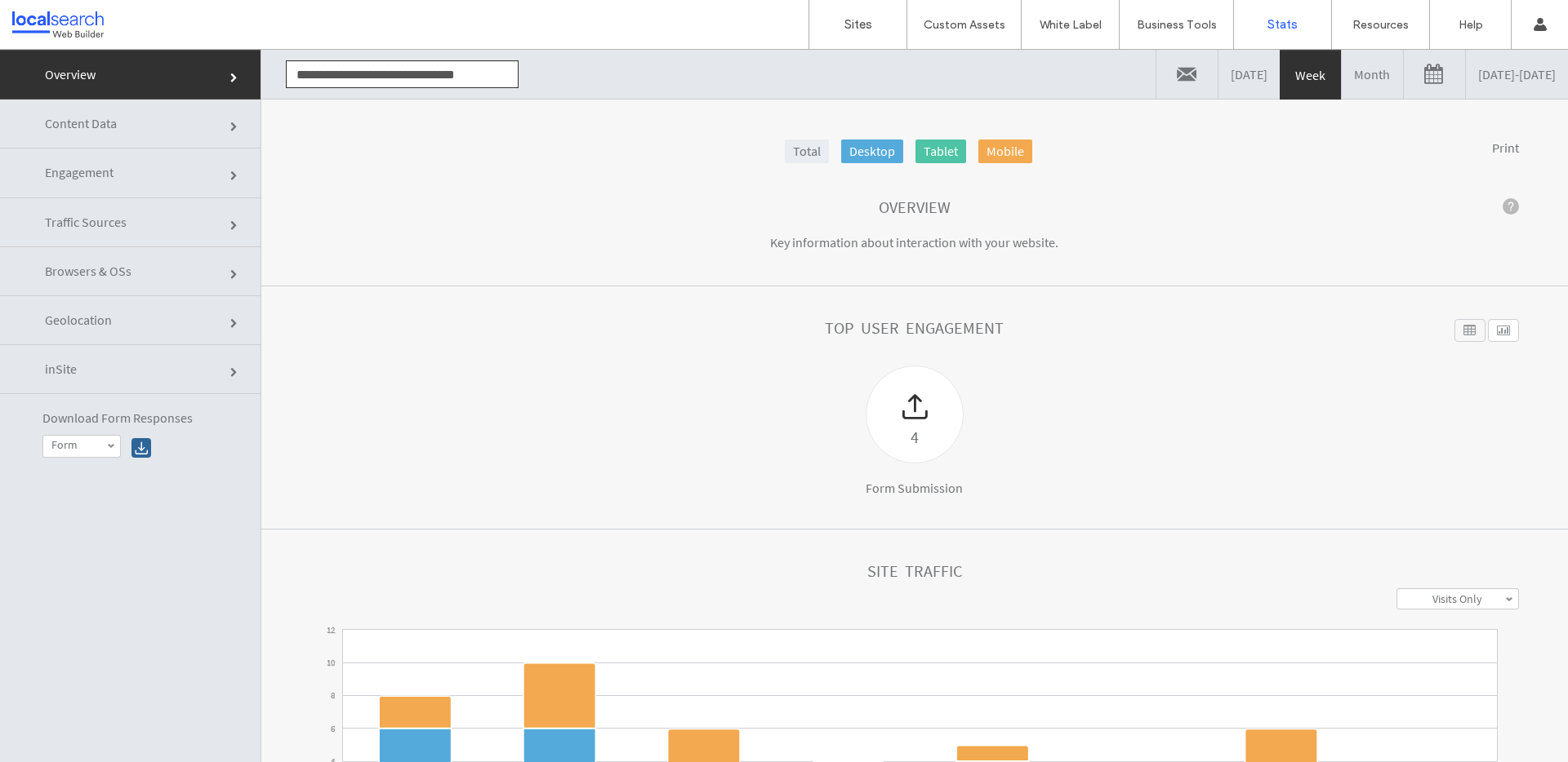
click at [1218, 76] on link "[DATE]" at bounding box center [1248, 73] width 61 height 49
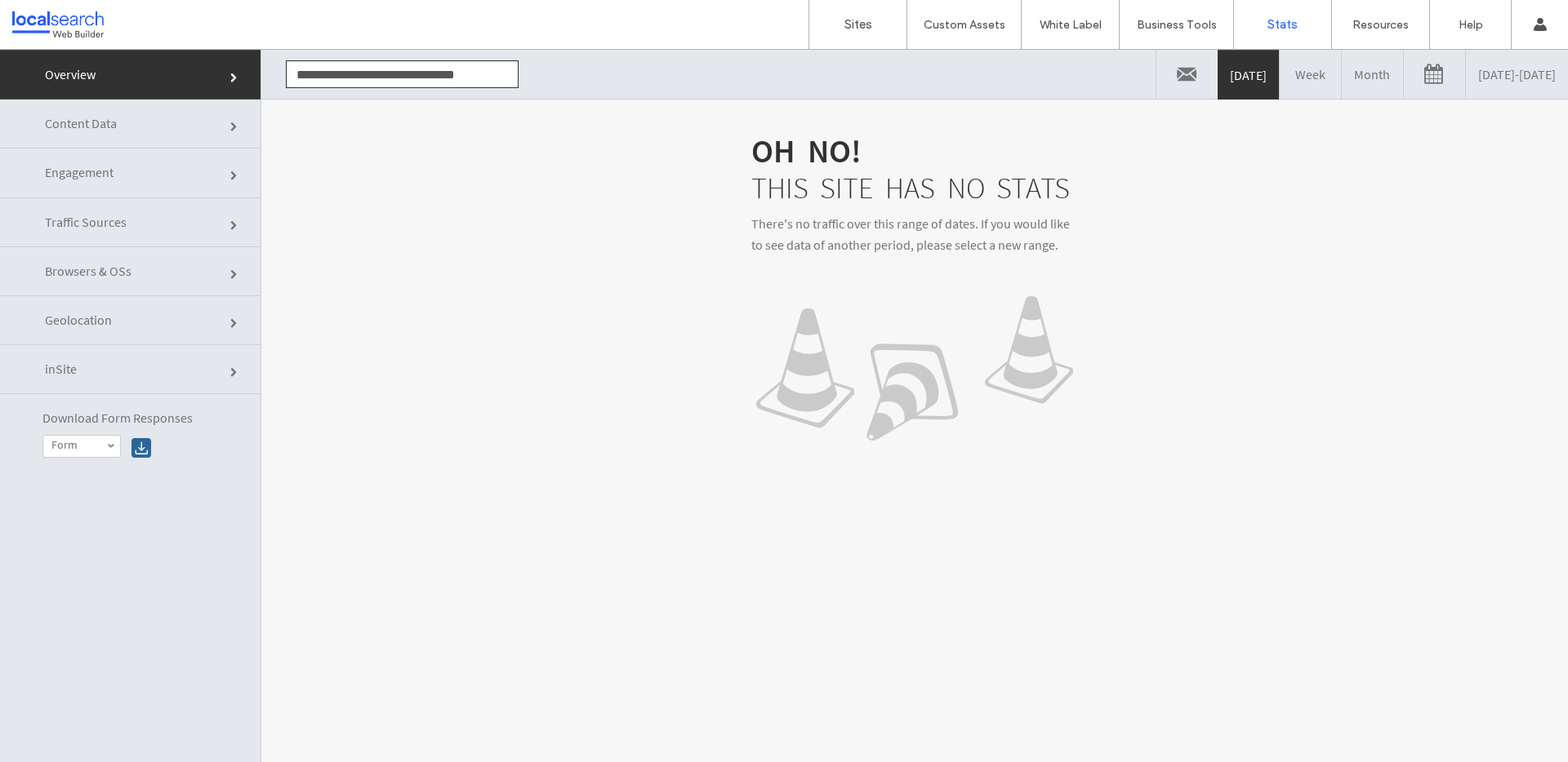
click at [1404, 73] on link at bounding box center [1434, 73] width 61 height 49
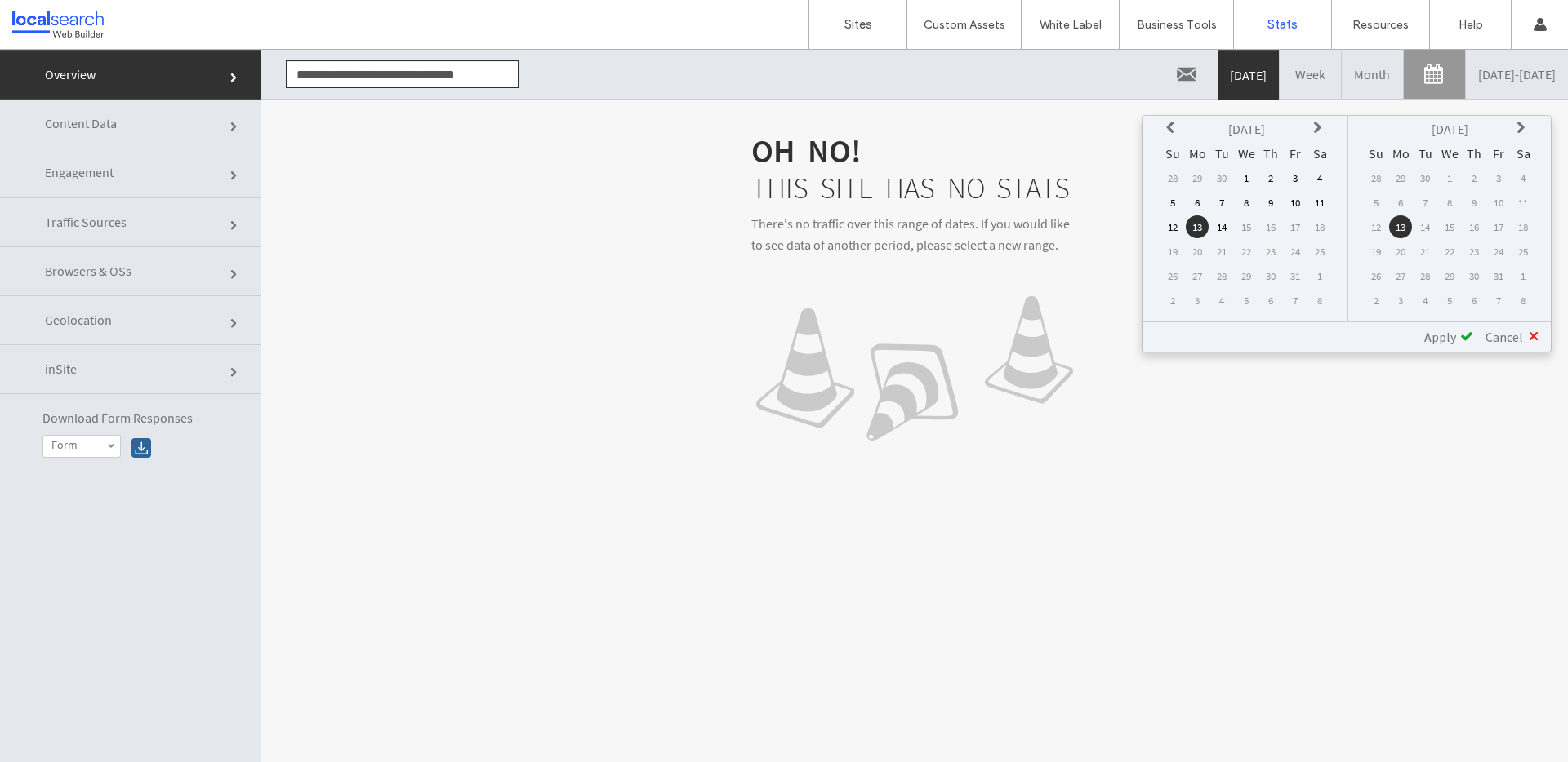
click at [1166, 124] on icon at bounding box center [1172, 128] width 13 height 13
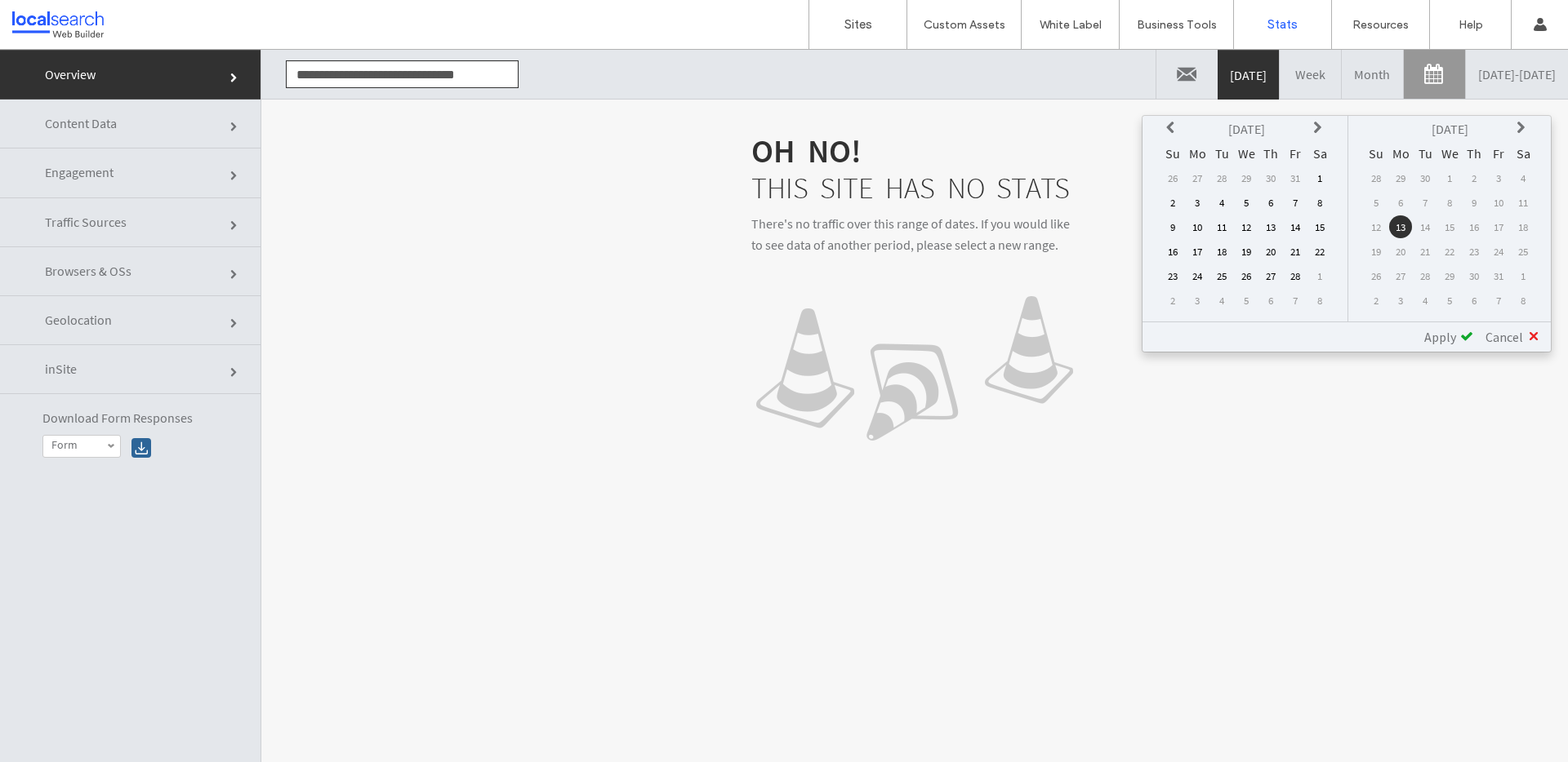
click at [1166, 124] on icon at bounding box center [1172, 128] width 13 height 13
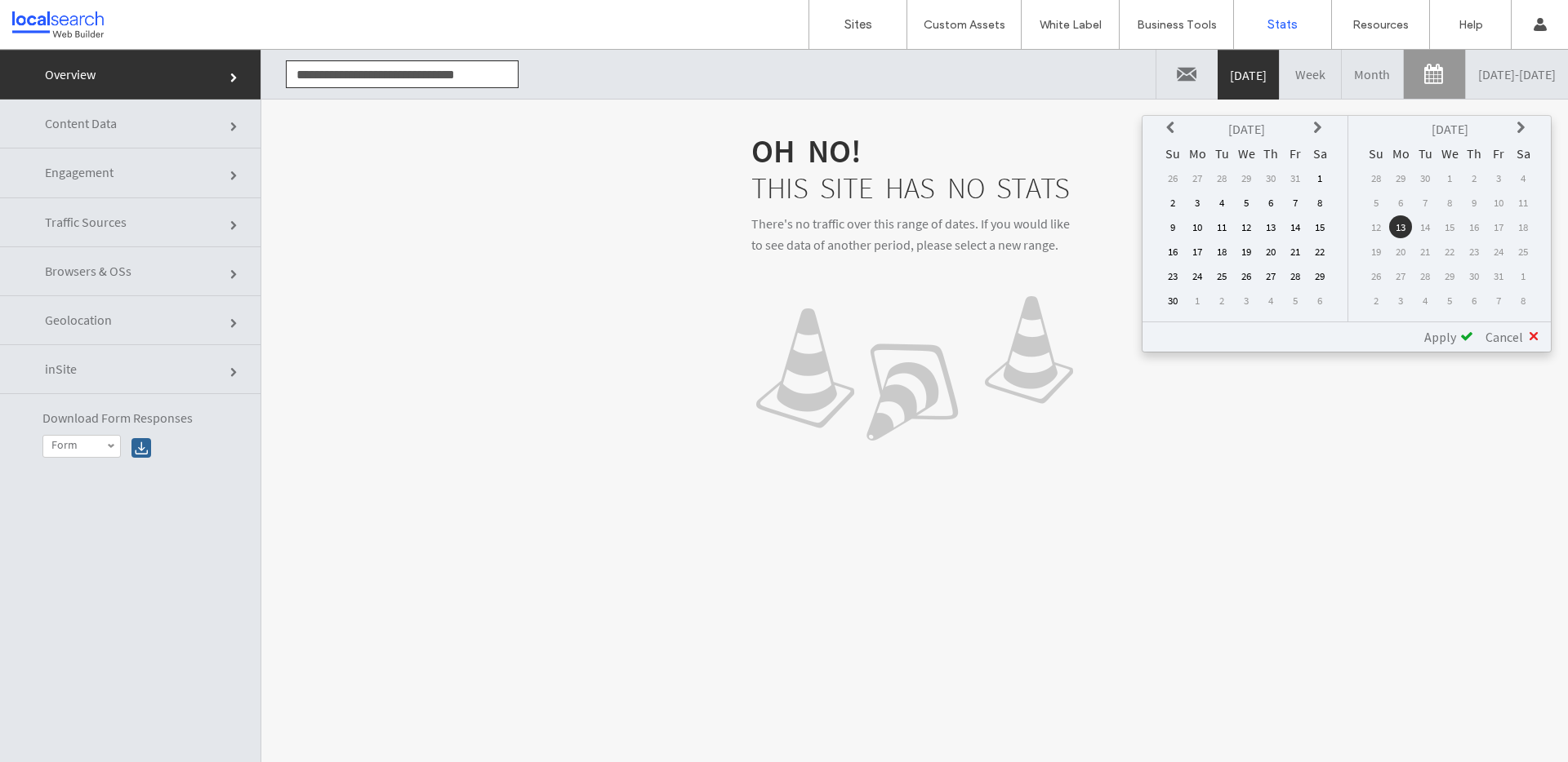
click at [1166, 124] on icon at bounding box center [1172, 128] width 13 height 13
click at [1314, 126] on icon at bounding box center [1320, 128] width 13 height 13
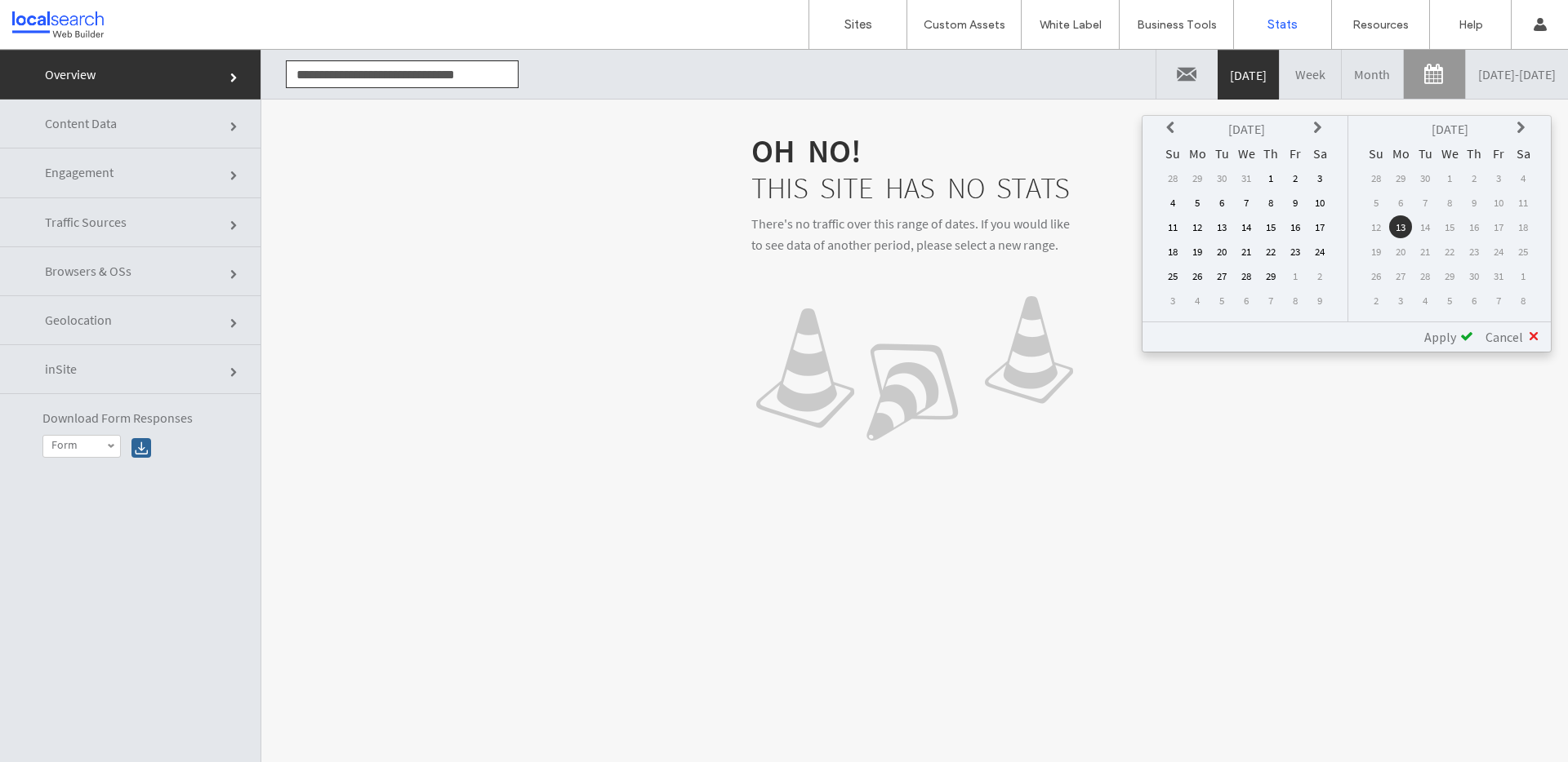
click at [1313, 126] on icon at bounding box center [1320, 128] width 13 height 13
click at [1198, 246] on td "18" at bounding box center [1197, 251] width 23 height 23
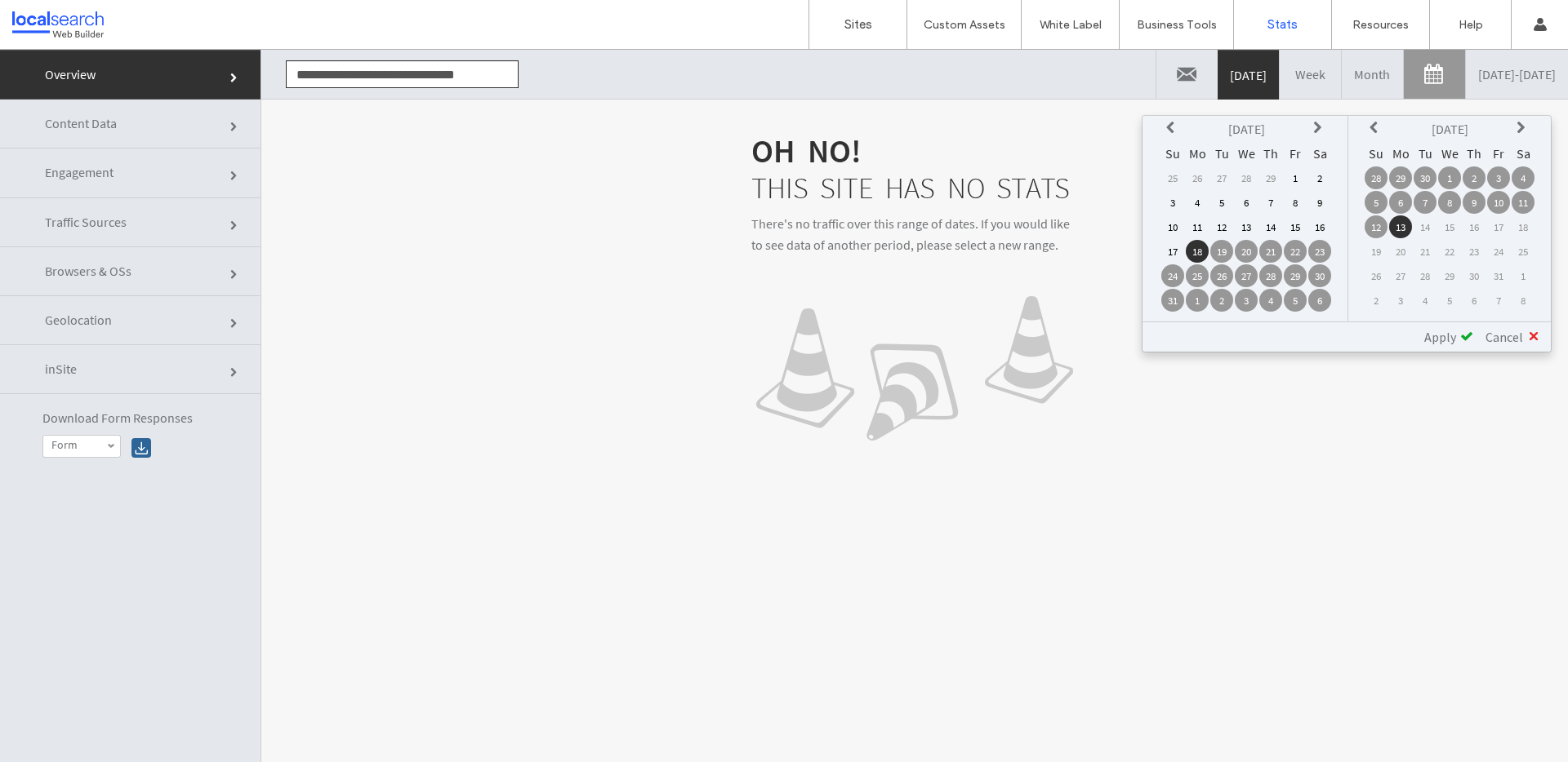
click at [1445, 332] on span "Apply" at bounding box center [1440, 337] width 32 height 16
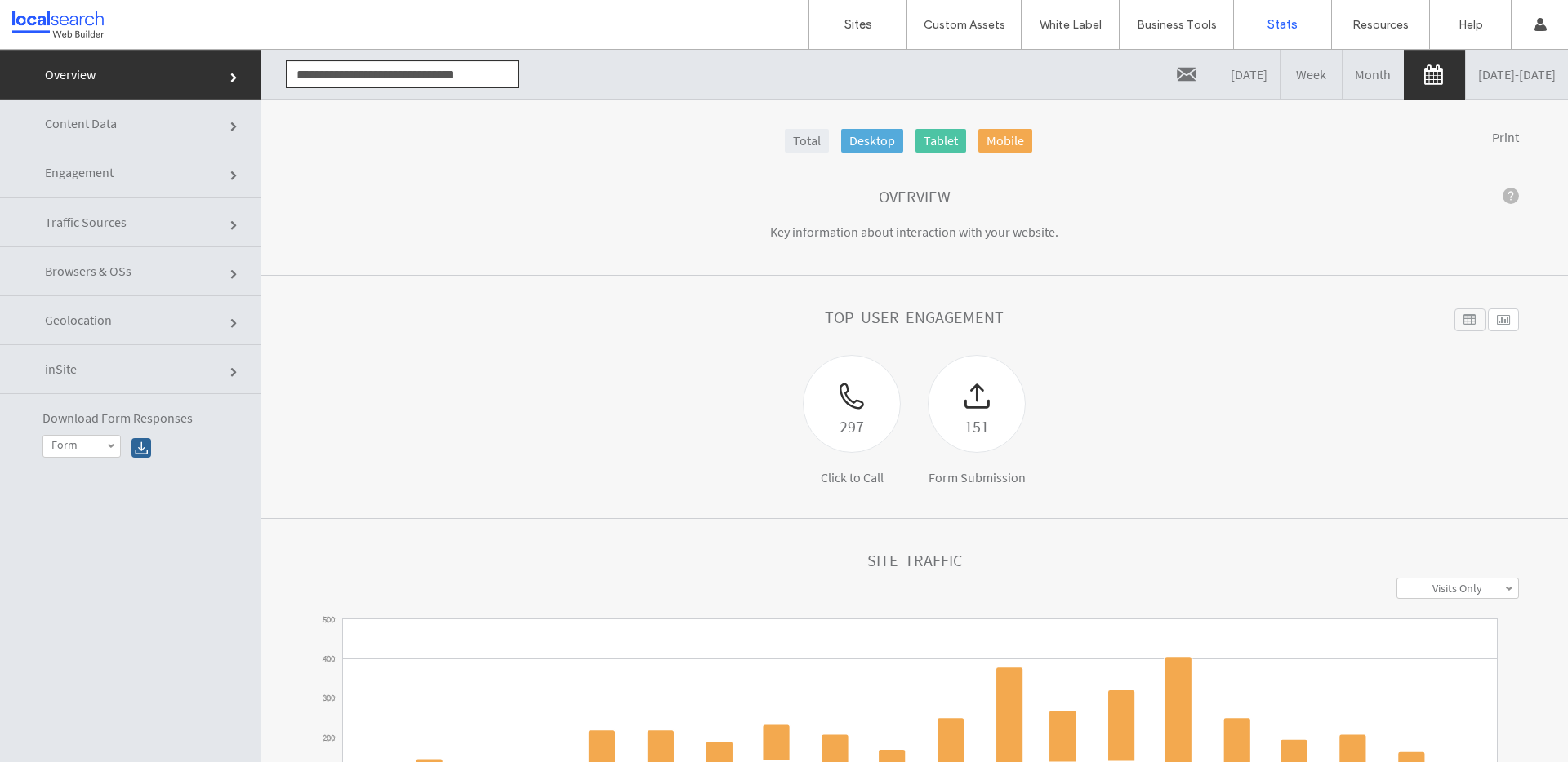
scroll to position [27, 0]
